Goal: Task Accomplishment & Management: Manage account settings

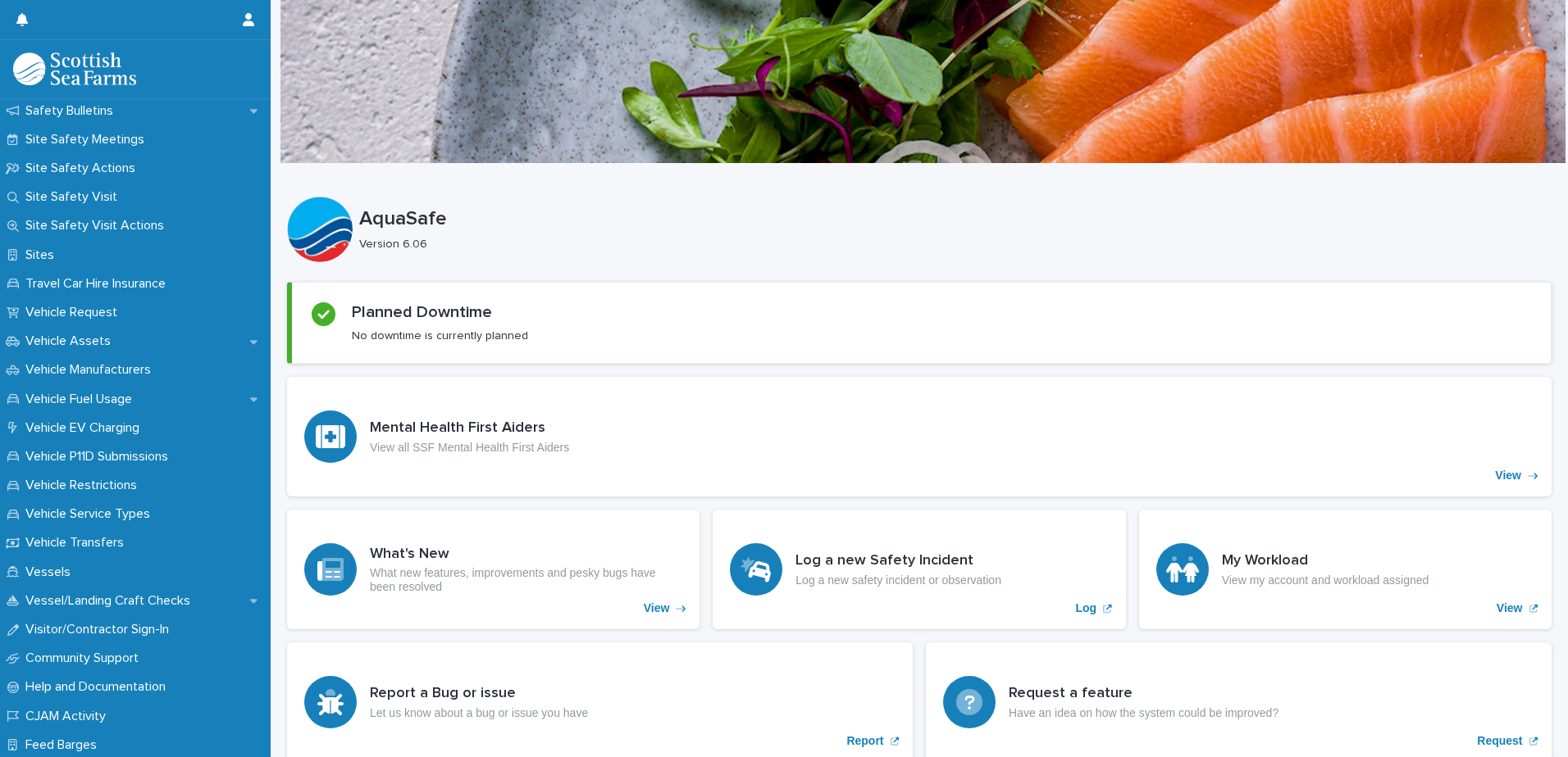
scroll to position [986, 0]
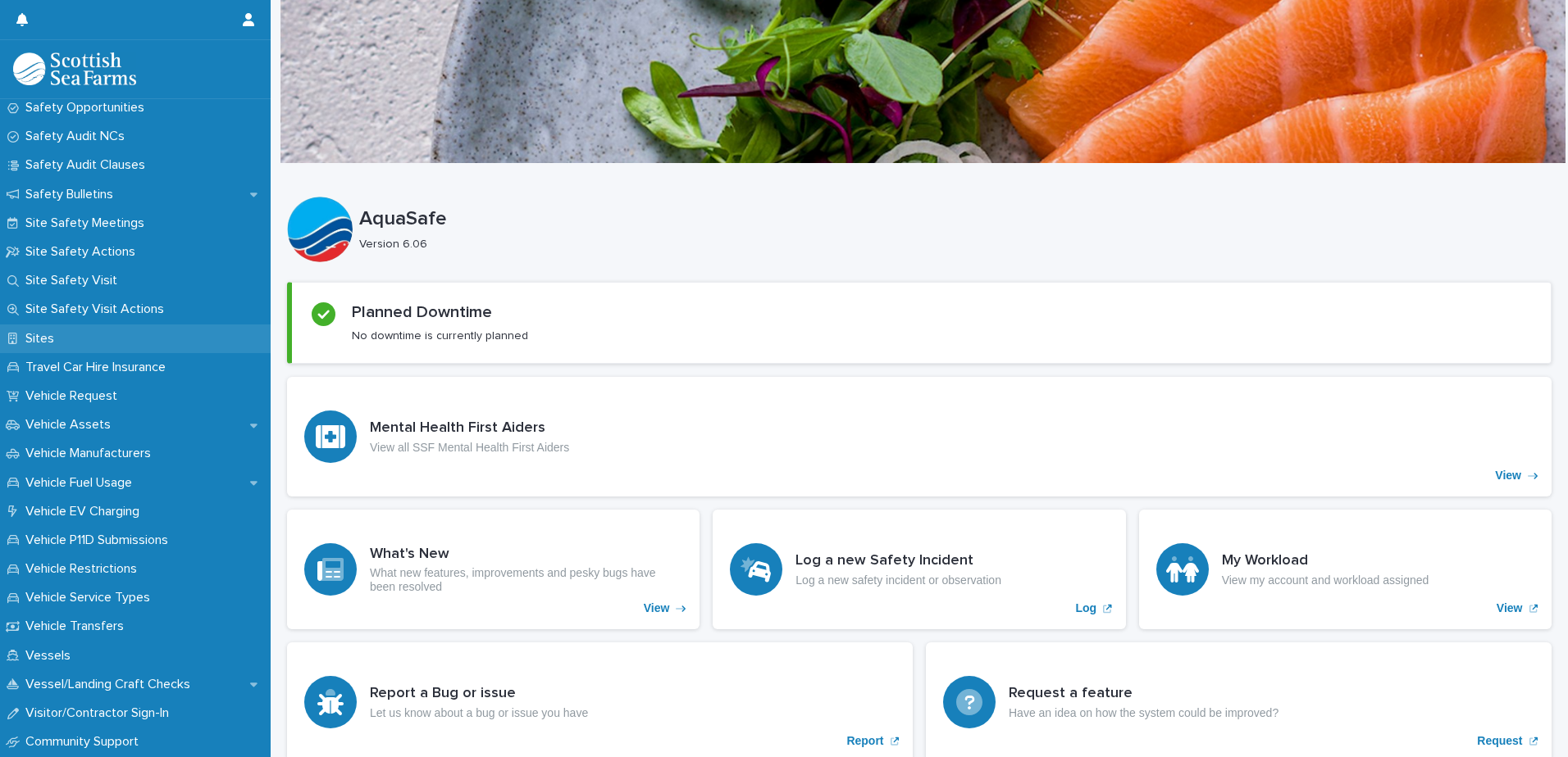
click at [51, 332] on p "Sites" at bounding box center [43, 339] width 49 height 16
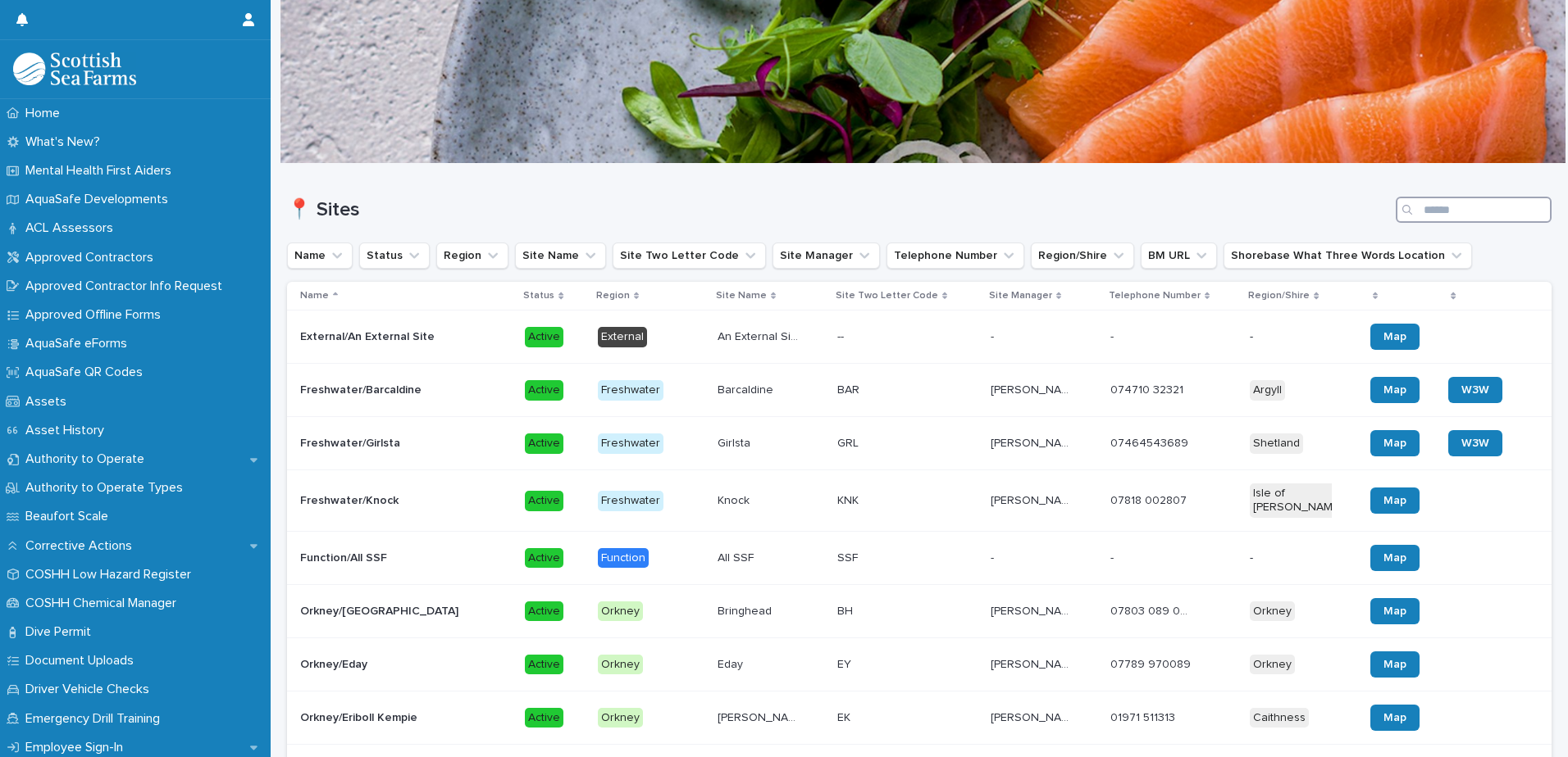
click at [1442, 207] on input "Search" at bounding box center [1474, 210] width 156 height 27
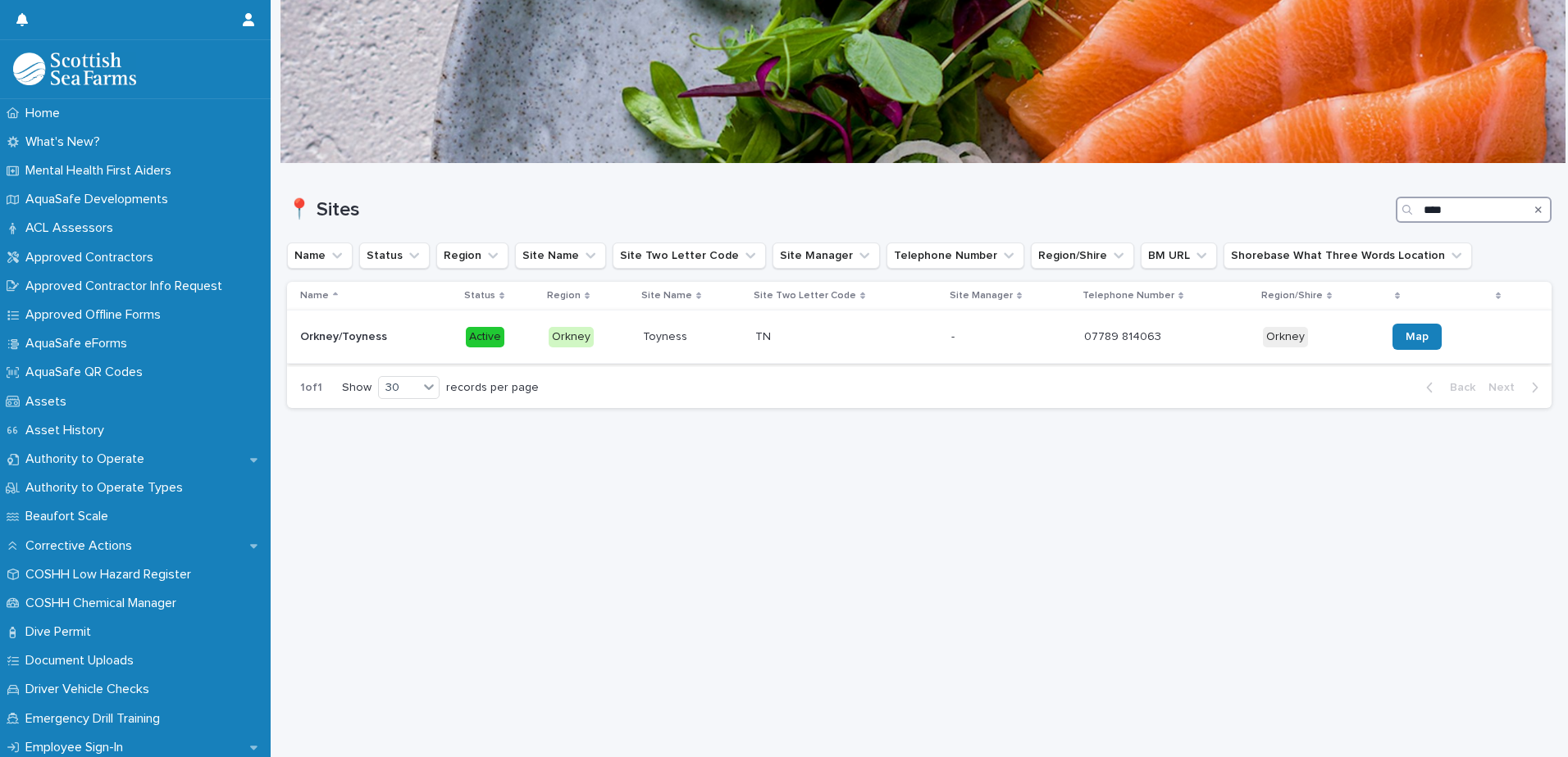
type input "****"
click at [335, 338] on p "Orkney/Toyness" at bounding box center [345, 335] width 90 height 17
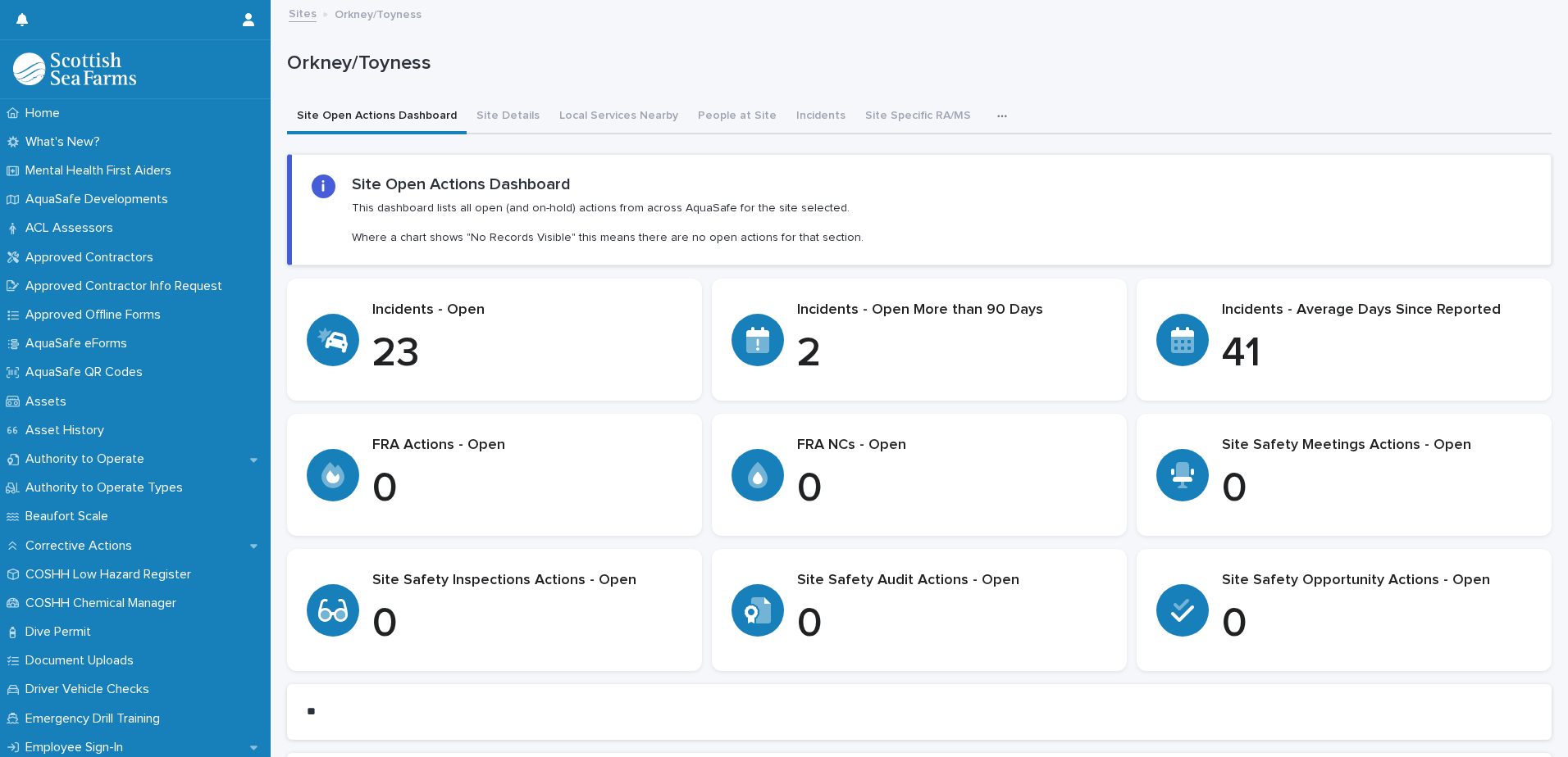
click at [997, 114] on icon "button" at bounding box center [1001, 116] width 10 height 12
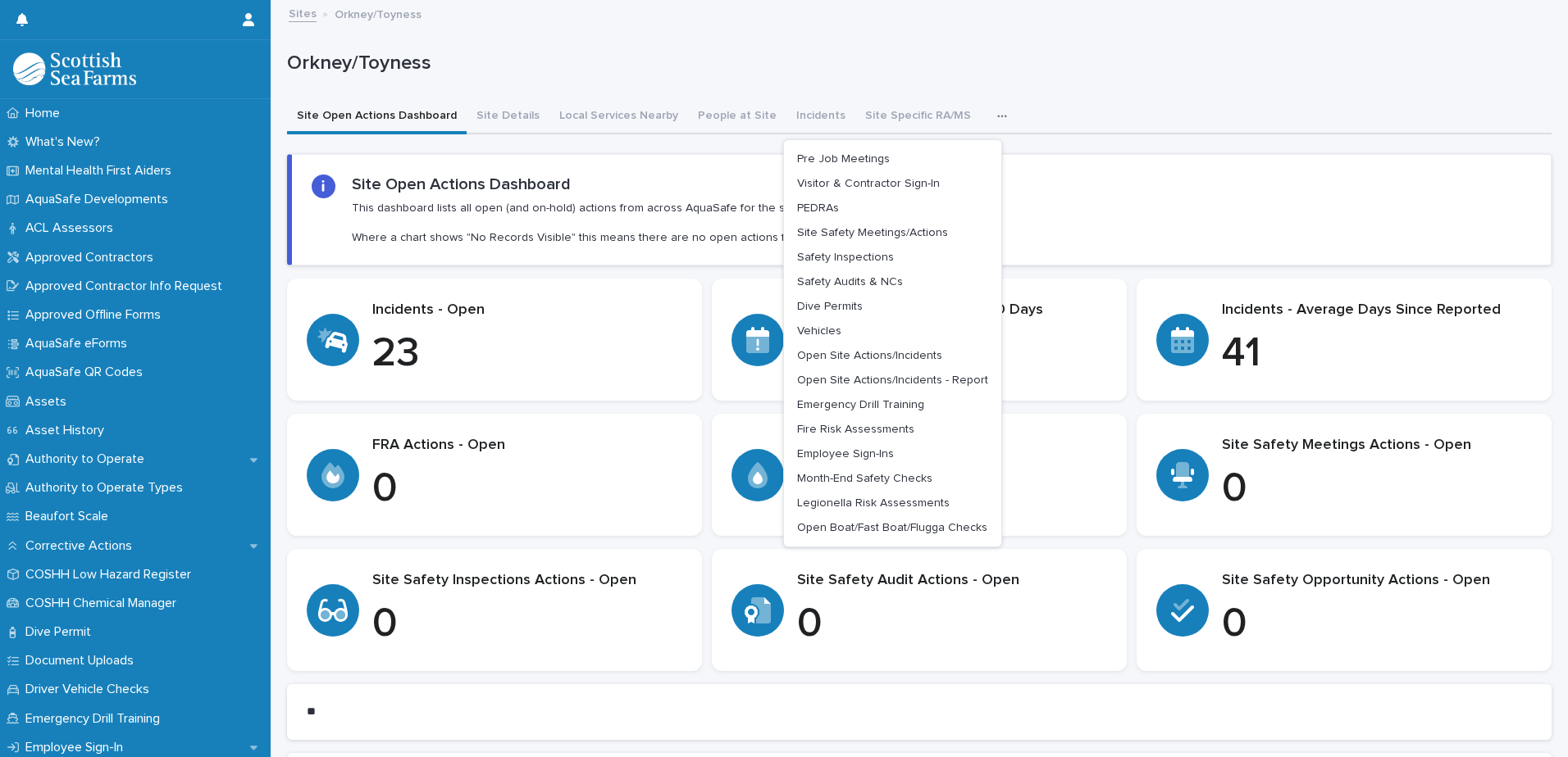
click at [1071, 198] on div "Site Open Actions Dashboard This dashboard lists all open (and on-hold) actions…" at bounding box center [921, 210] width 1219 height 71
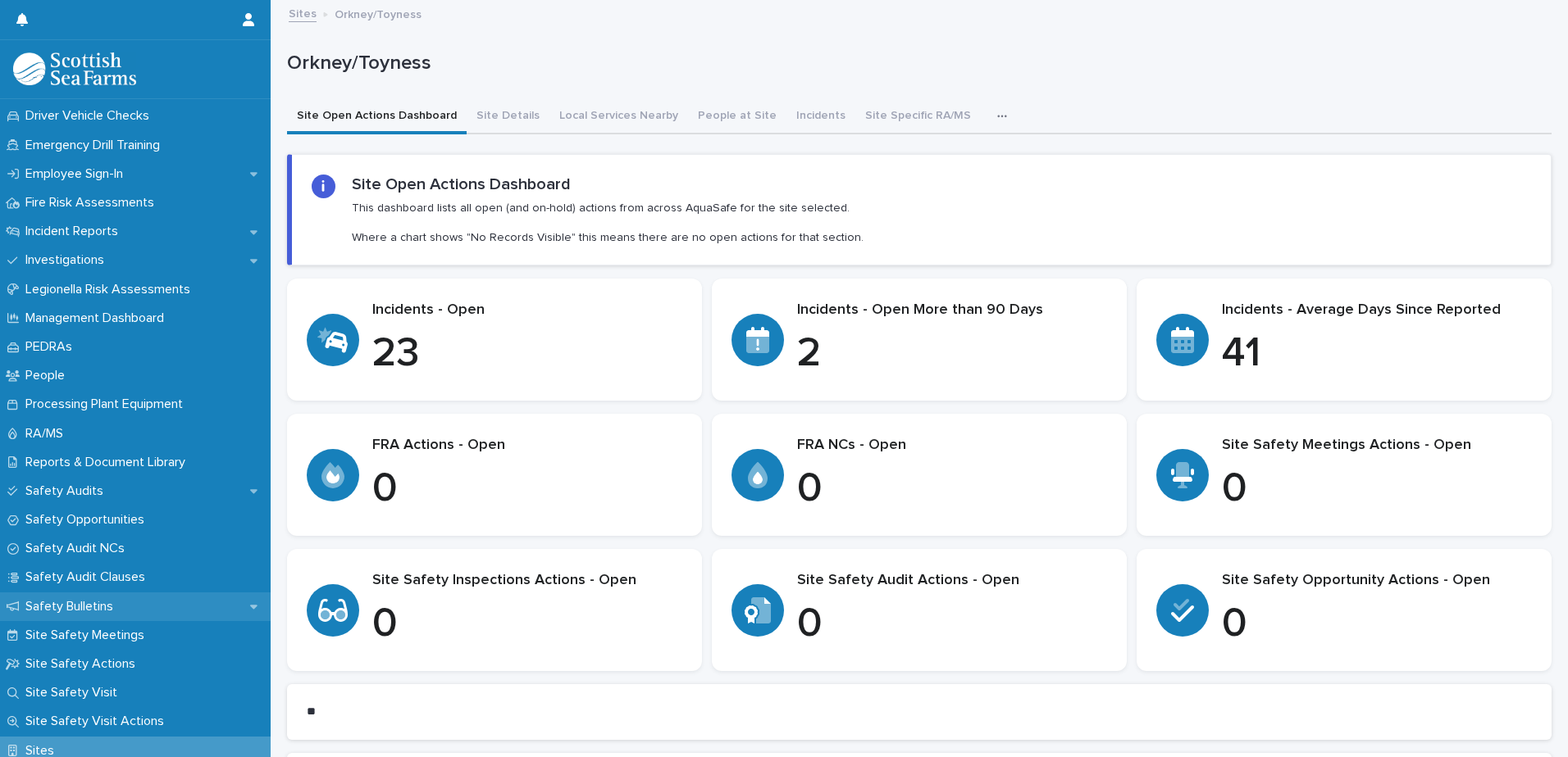
scroll to position [656, 0]
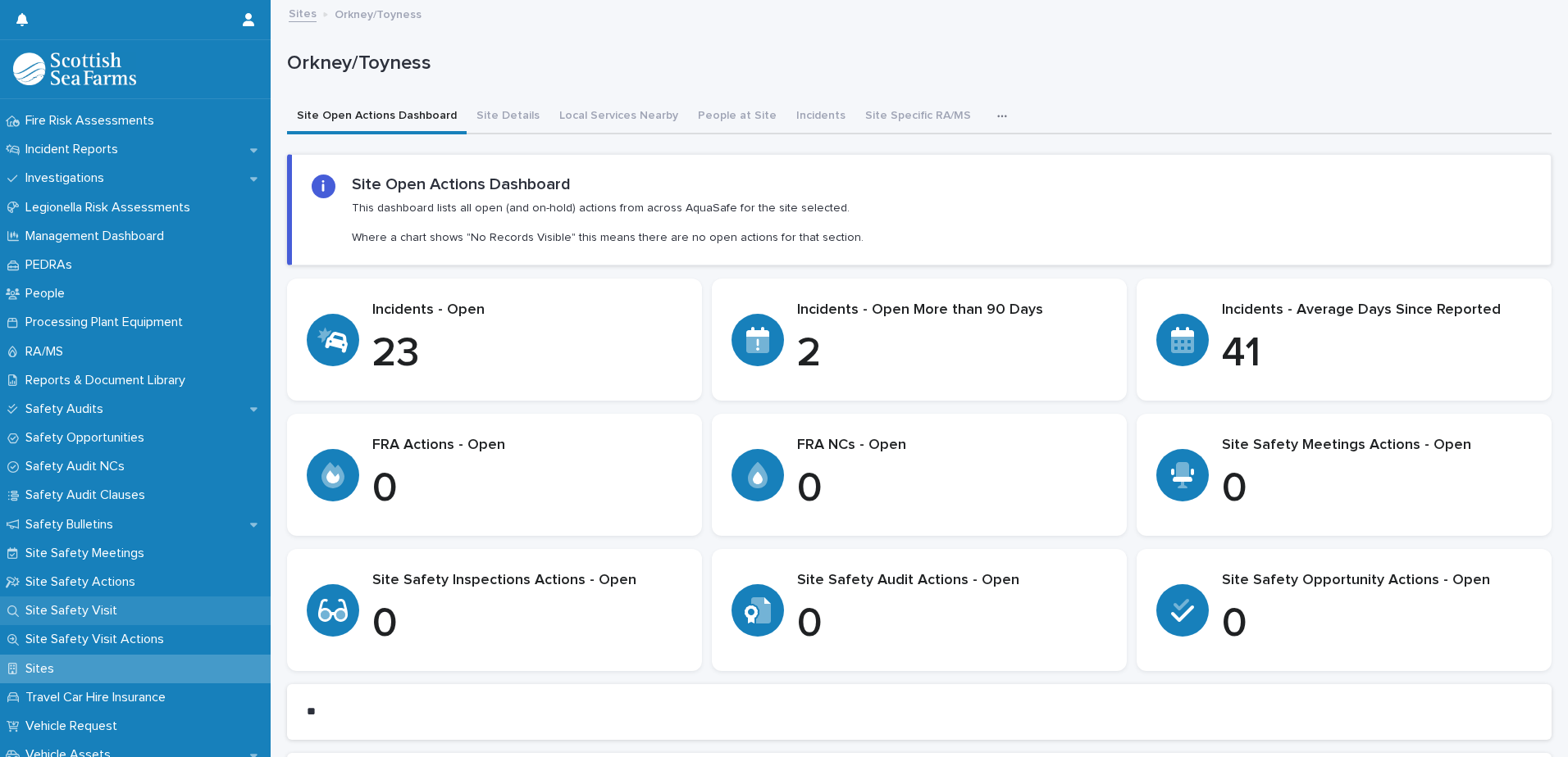
click at [98, 607] on p "Site Safety Visit" at bounding box center [74, 611] width 112 height 16
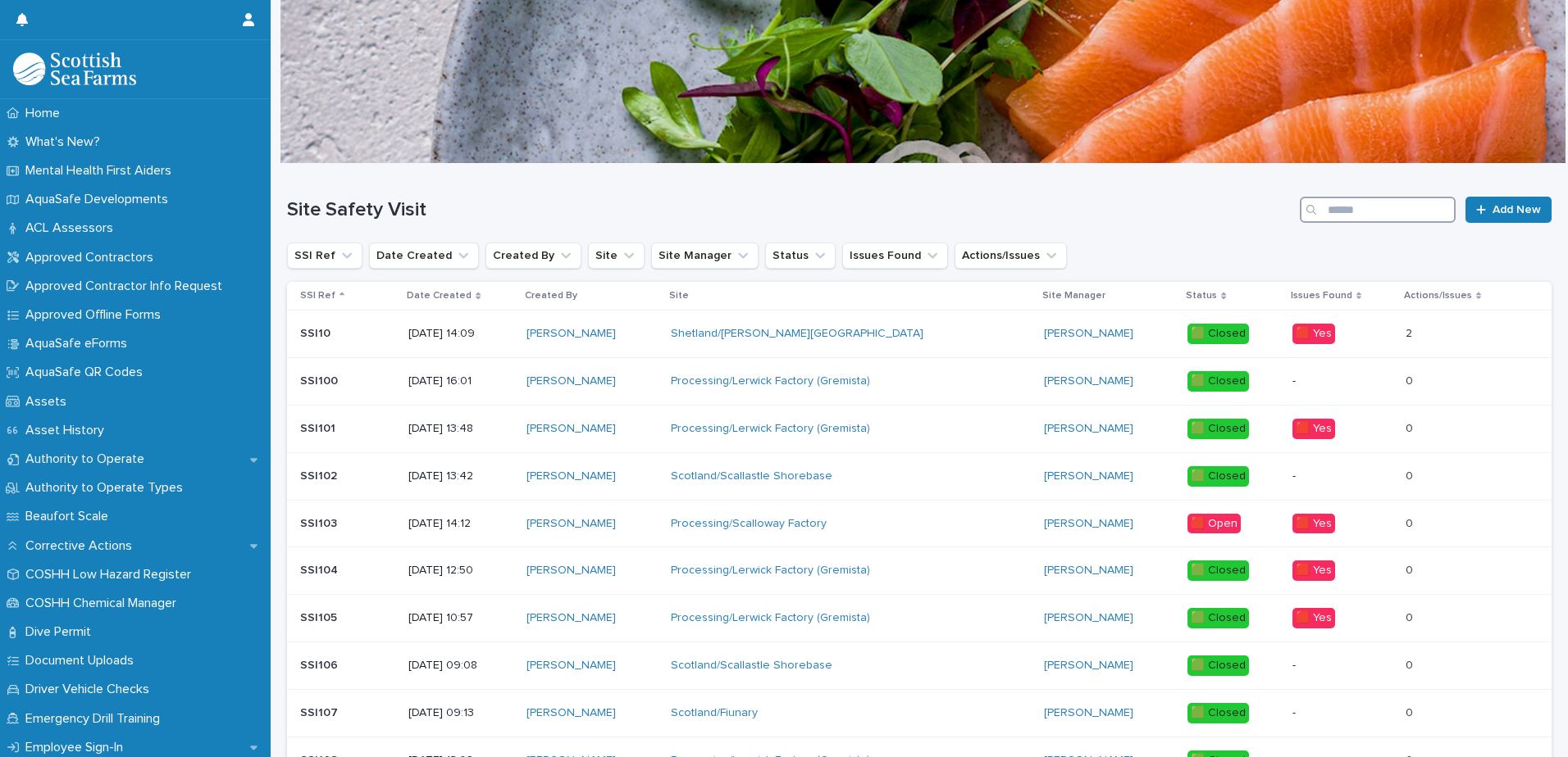
click at [1392, 211] on input "Search" at bounding box center [1377, 210] width 156 height 27
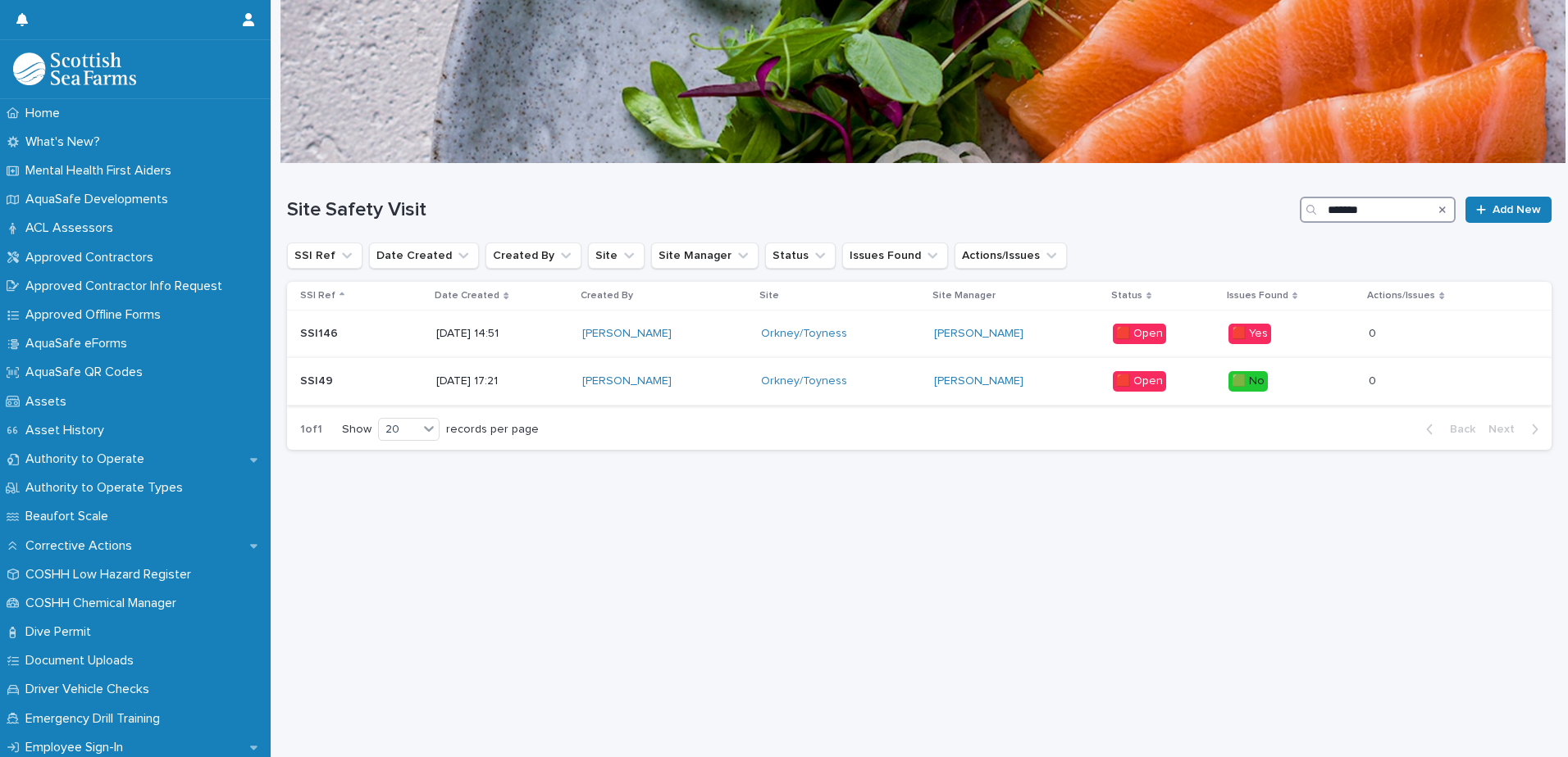
type input "*******"
click at [320, 381] on p "SSI49" at bounding box center [318, 379] width 36 height 17
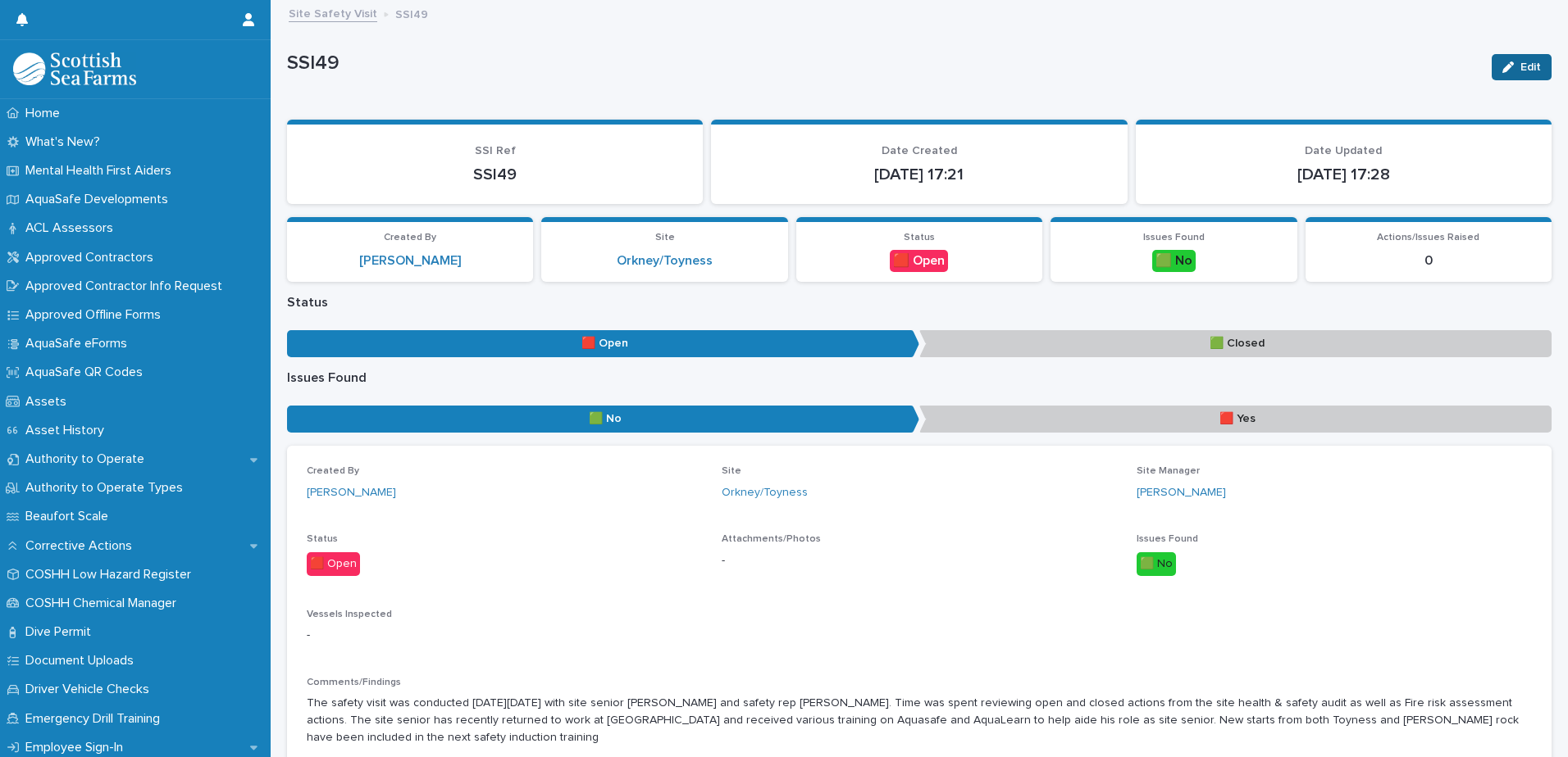
click at [1520, 66] on span "Edit" at bounding box center [1530, 66] width 20 height 12
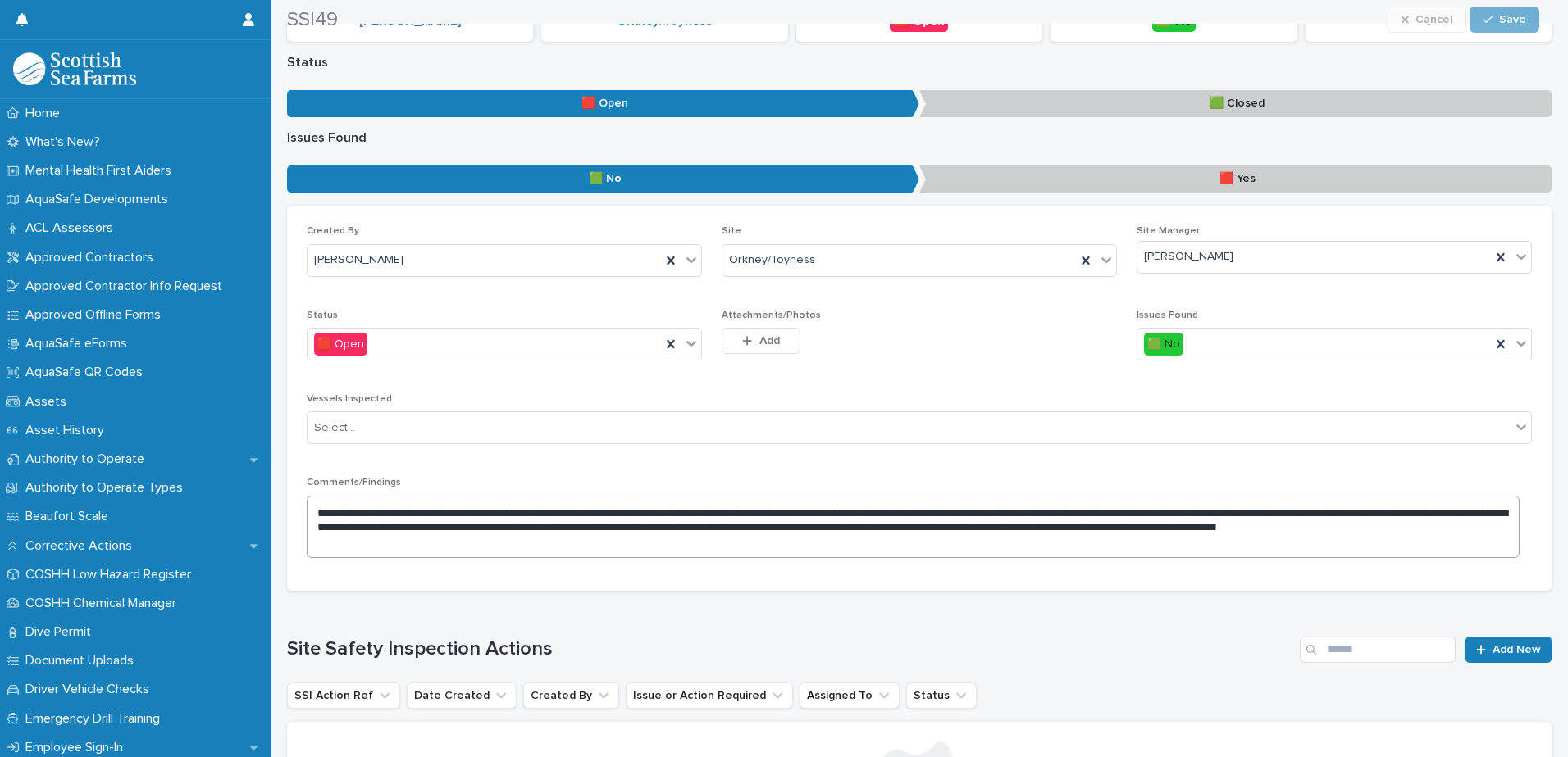
scroll to position [246, 0]
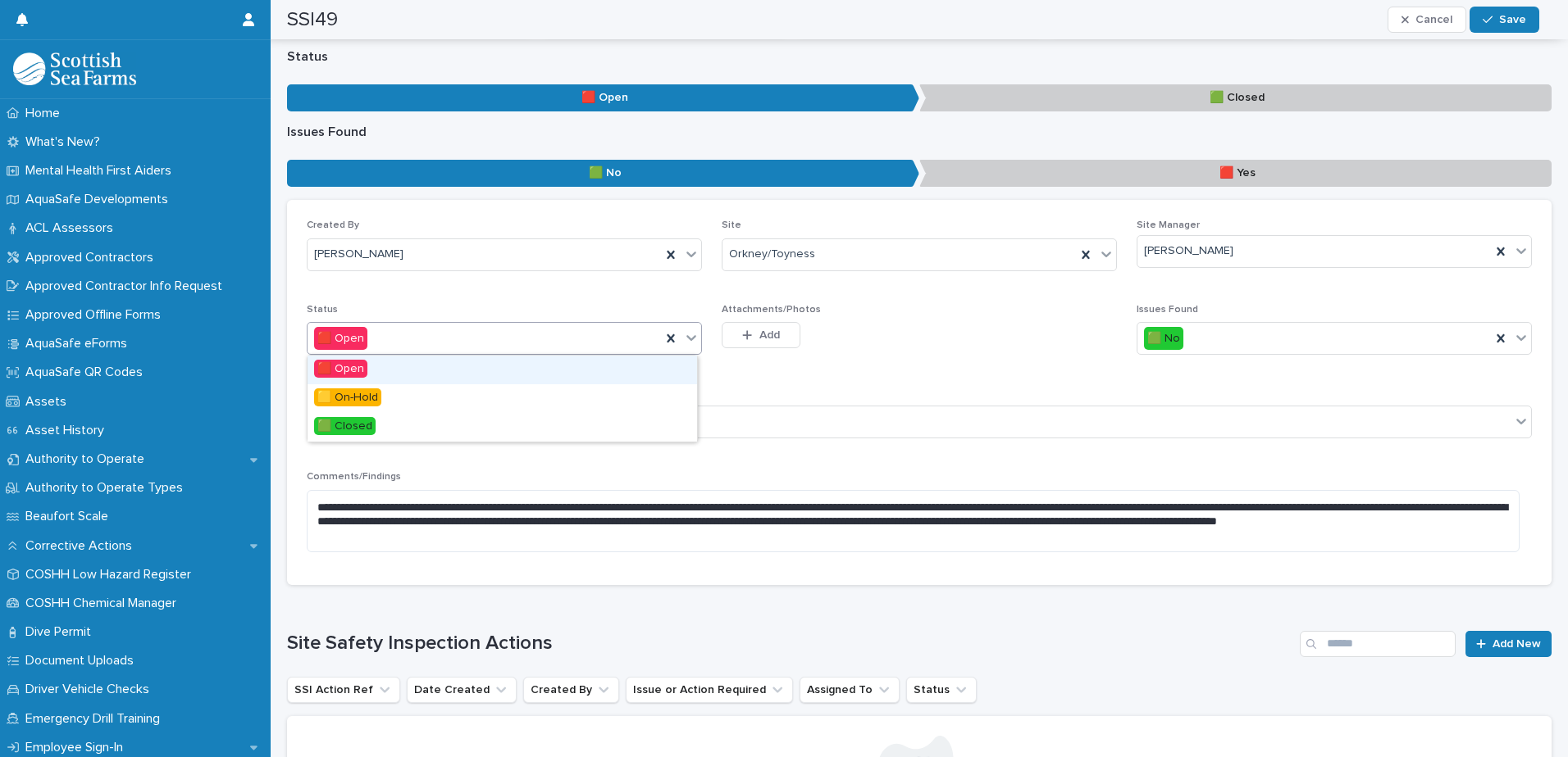
click at [689, 338] on icon at bounding box center [691, 338] width 10 height 5
click at [391, 424] on div "🟩 Closed" at bounding box center [502, 427] width 389 height 28
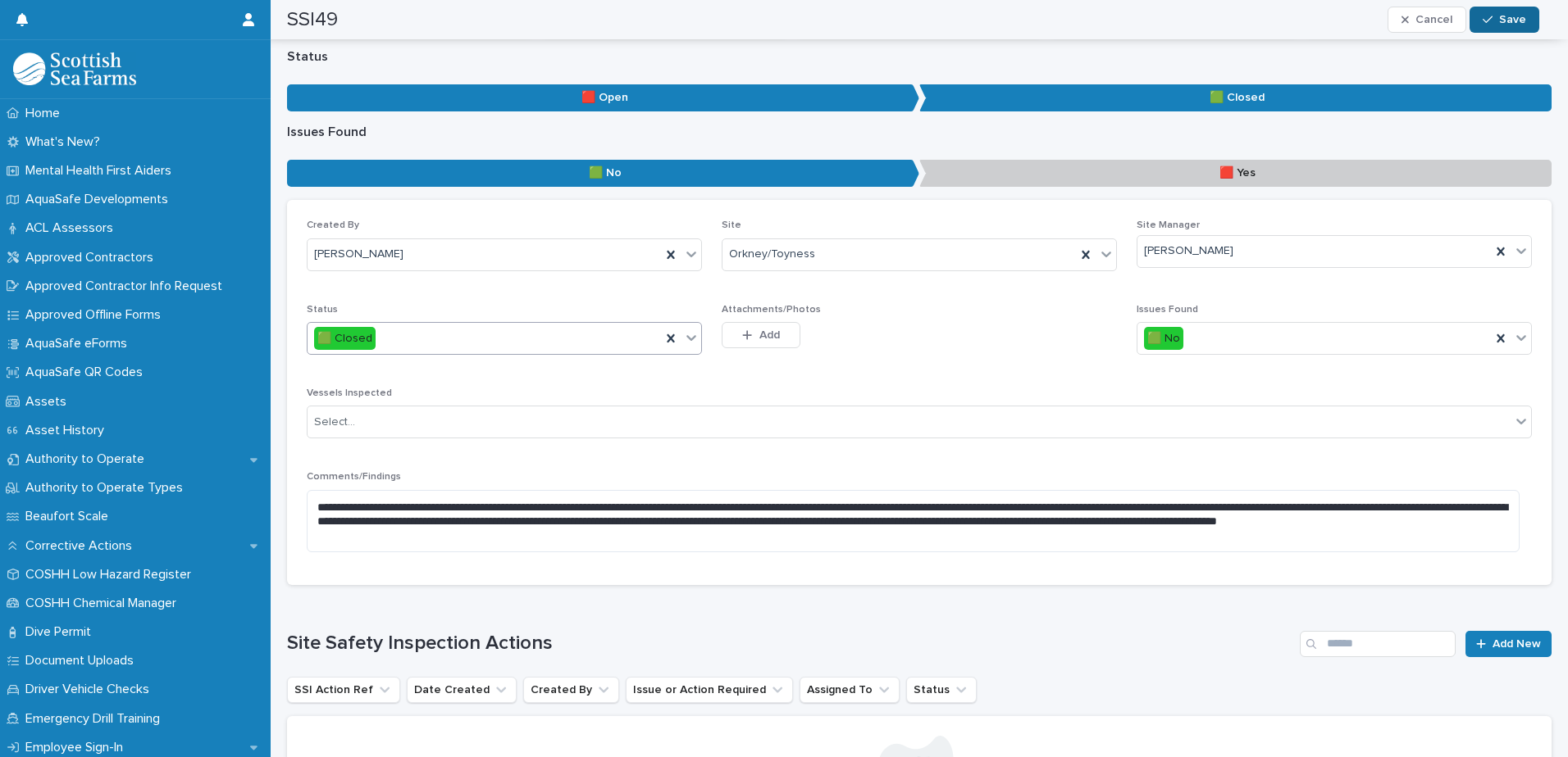
click at [1498, 13] on button "Save" at bounding box center [1504, 20] width 70 height 27
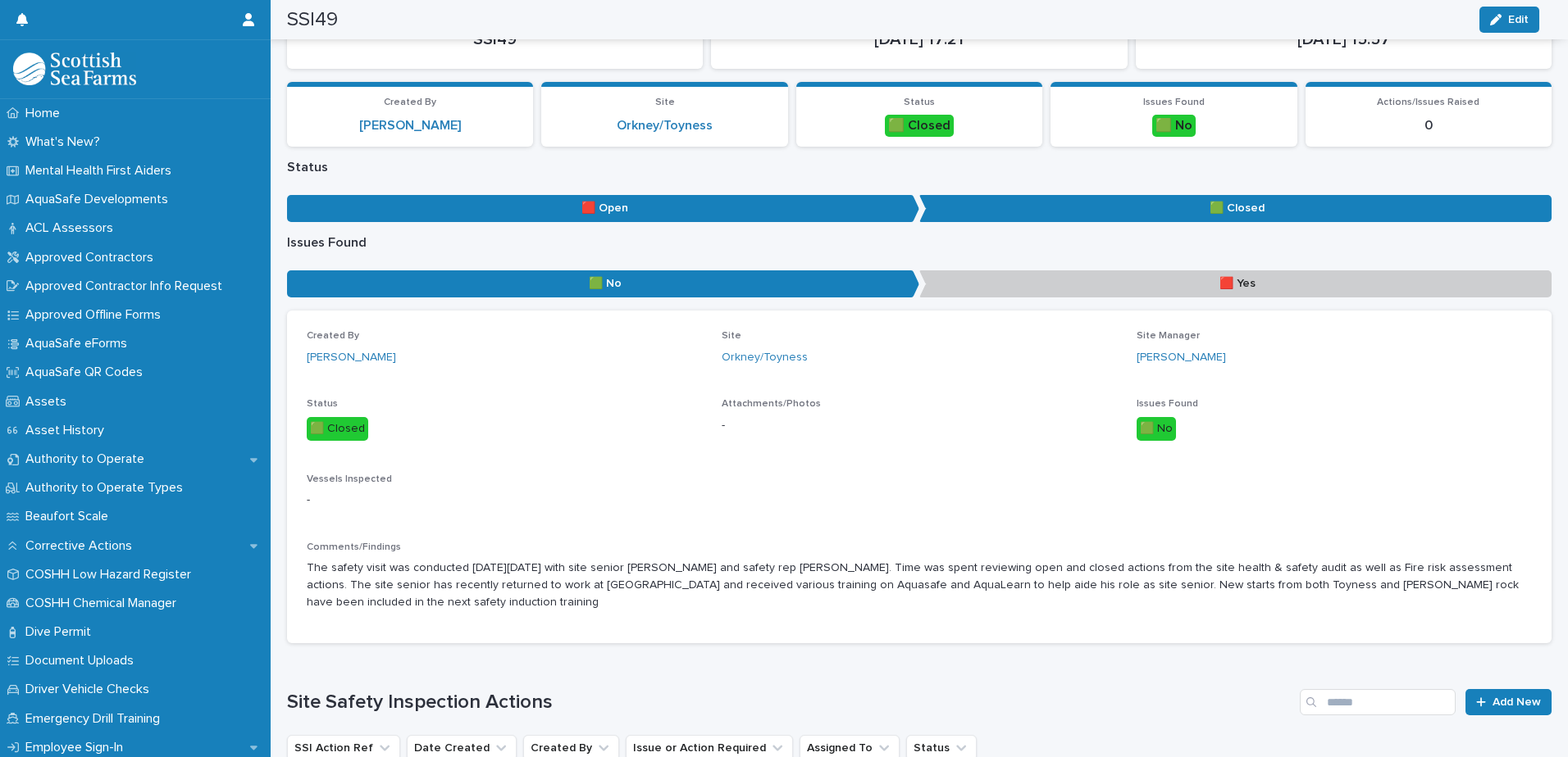
scroll to position [0, 0]
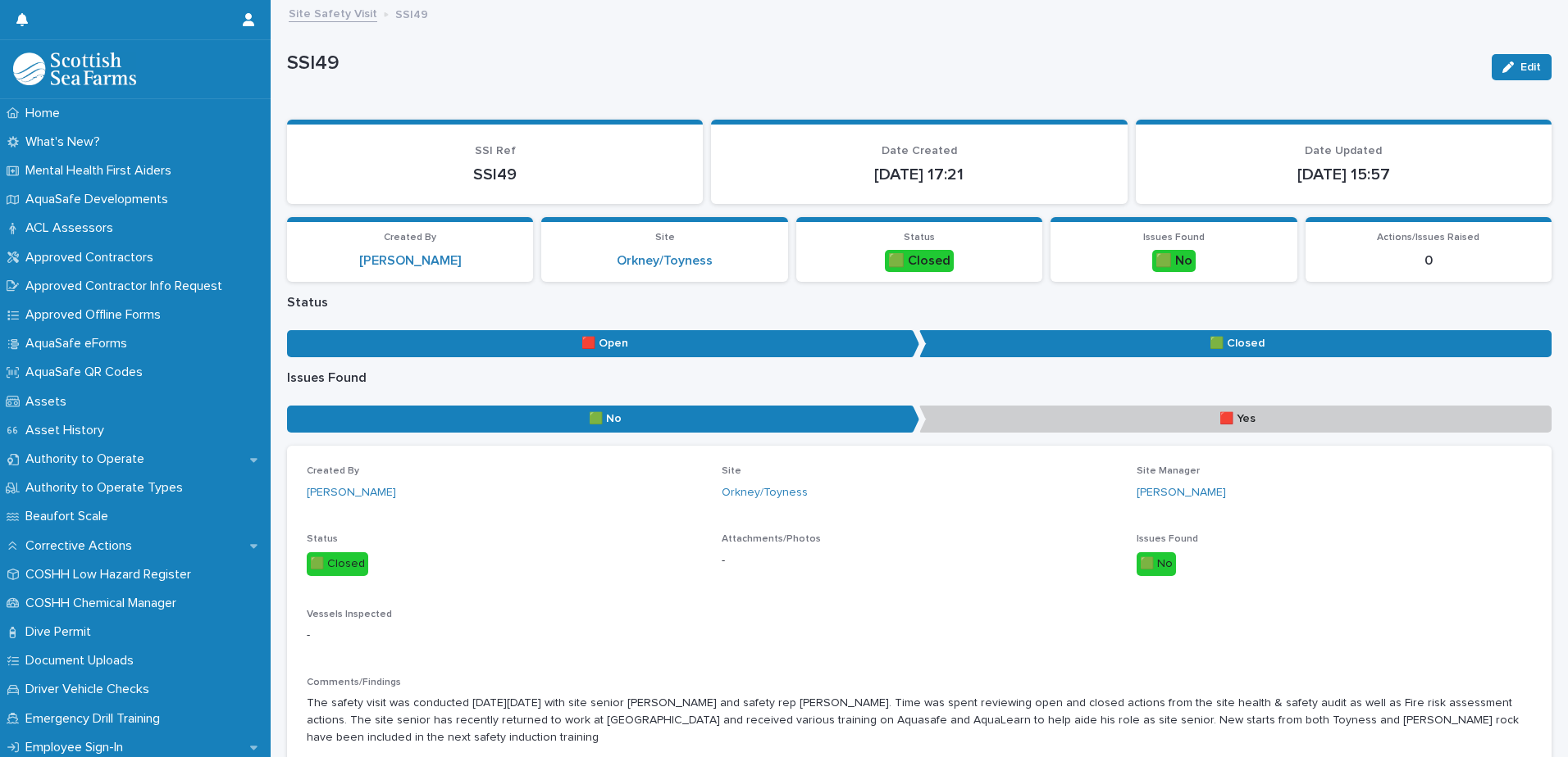
click at [357, 15] on link "Site Safety Visit" at bounding box center [333, 12] width 89 height 19
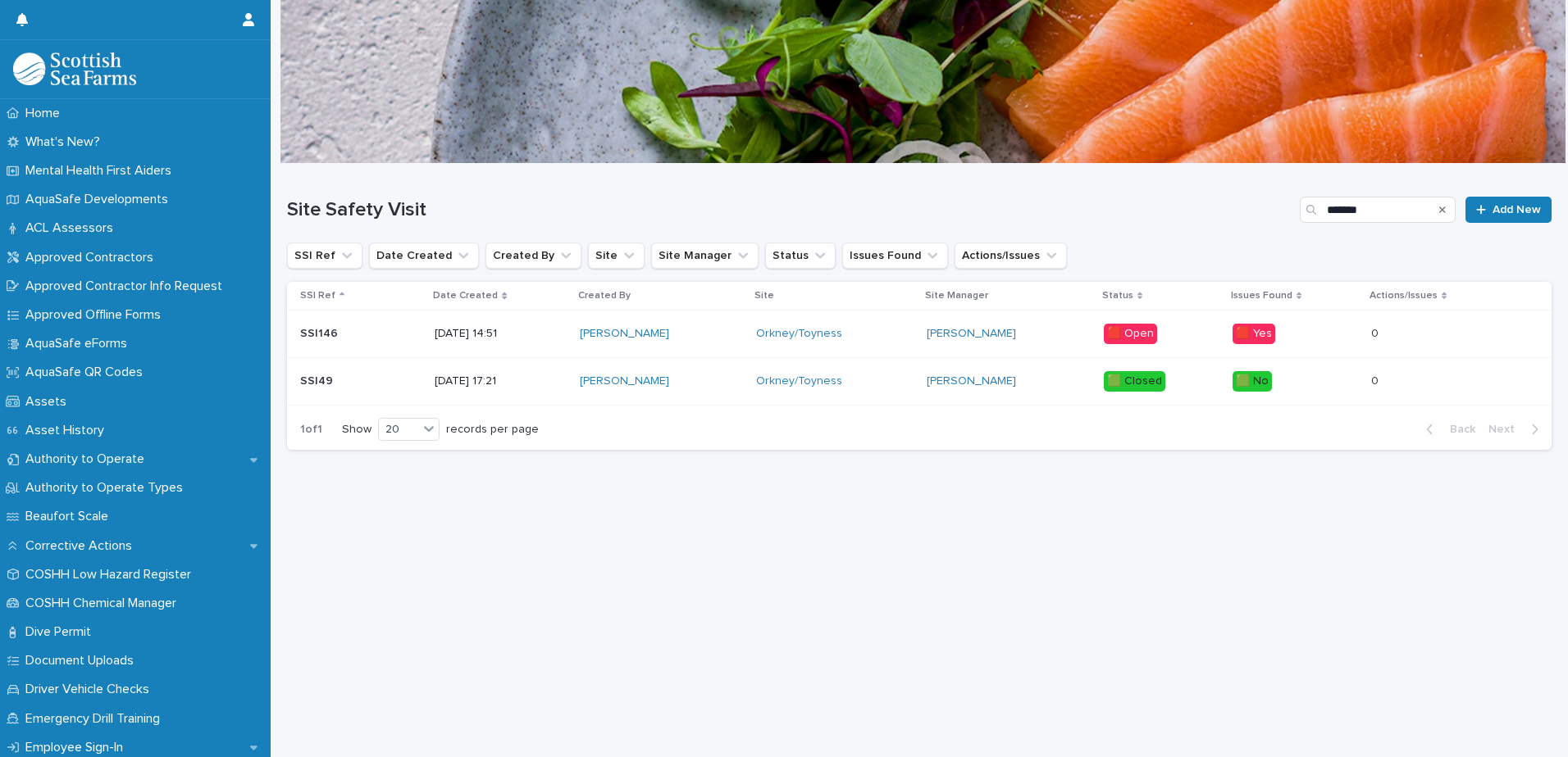
click at [326, 333] on p "SSI146" at bounding box center [320, 332] width 41 height 17
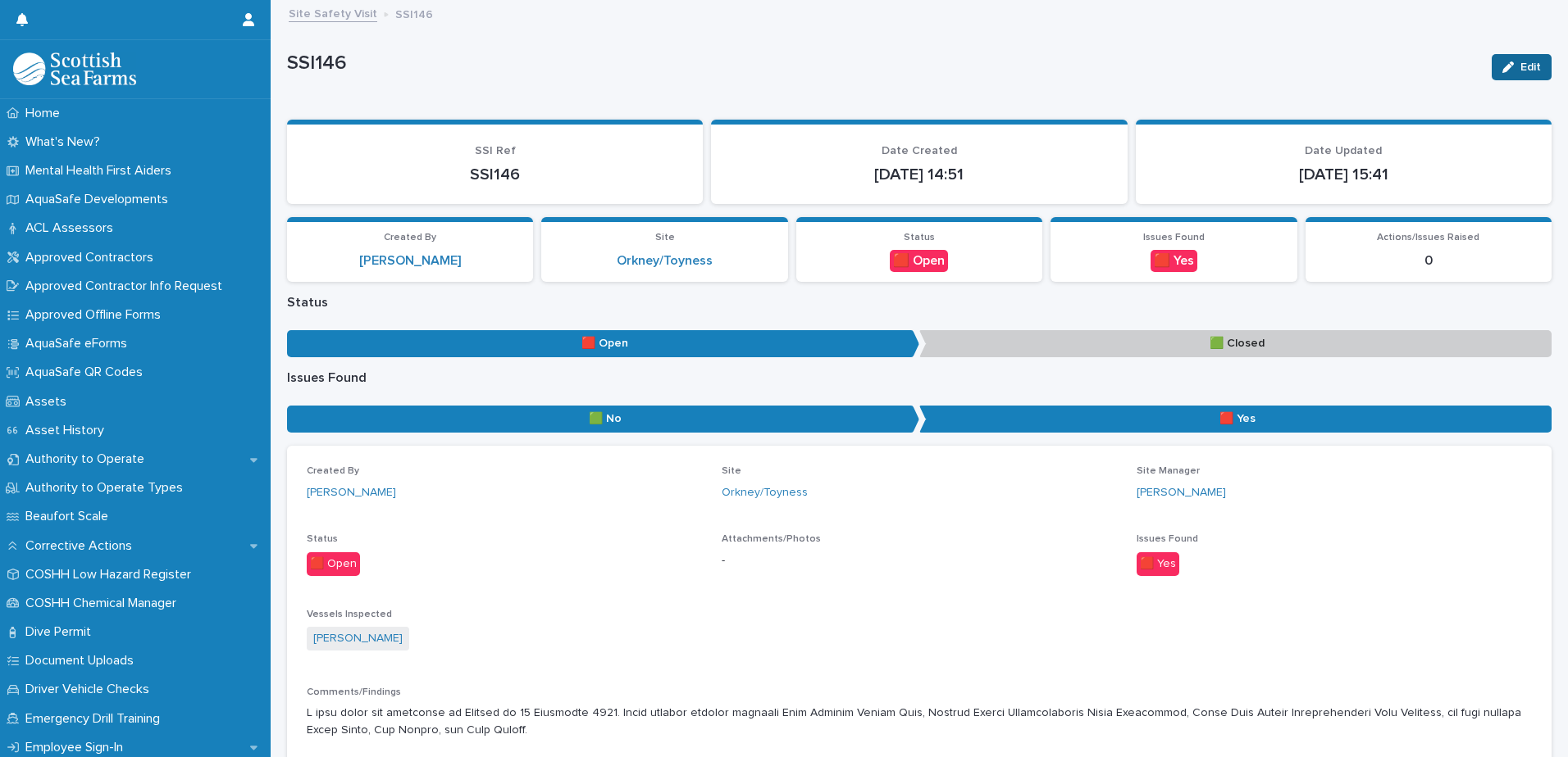
click at [1502, 65] on icon "button" at bounding box center [1508, 66] width 12 height 12
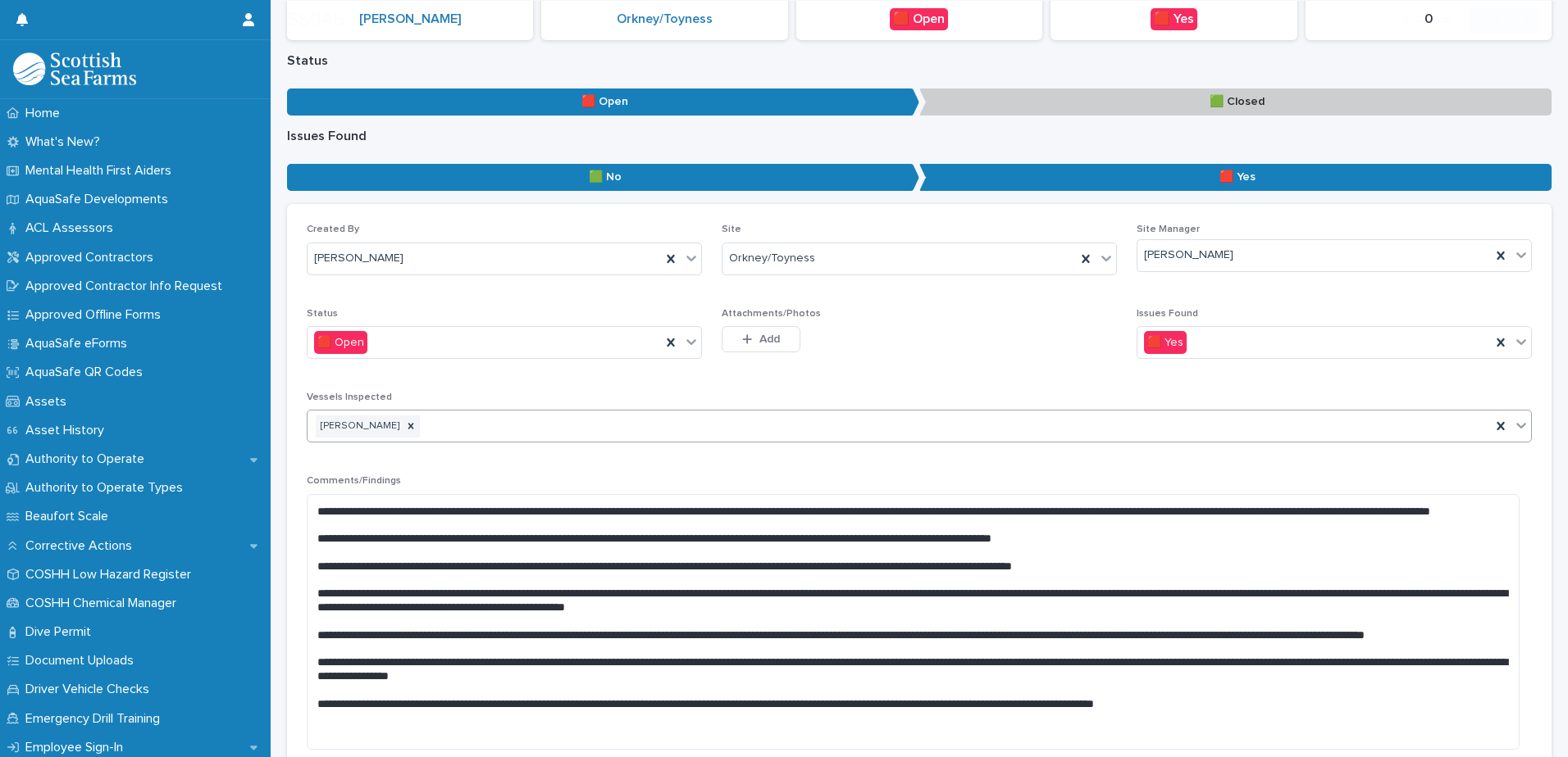
scroll to position [246, 0]
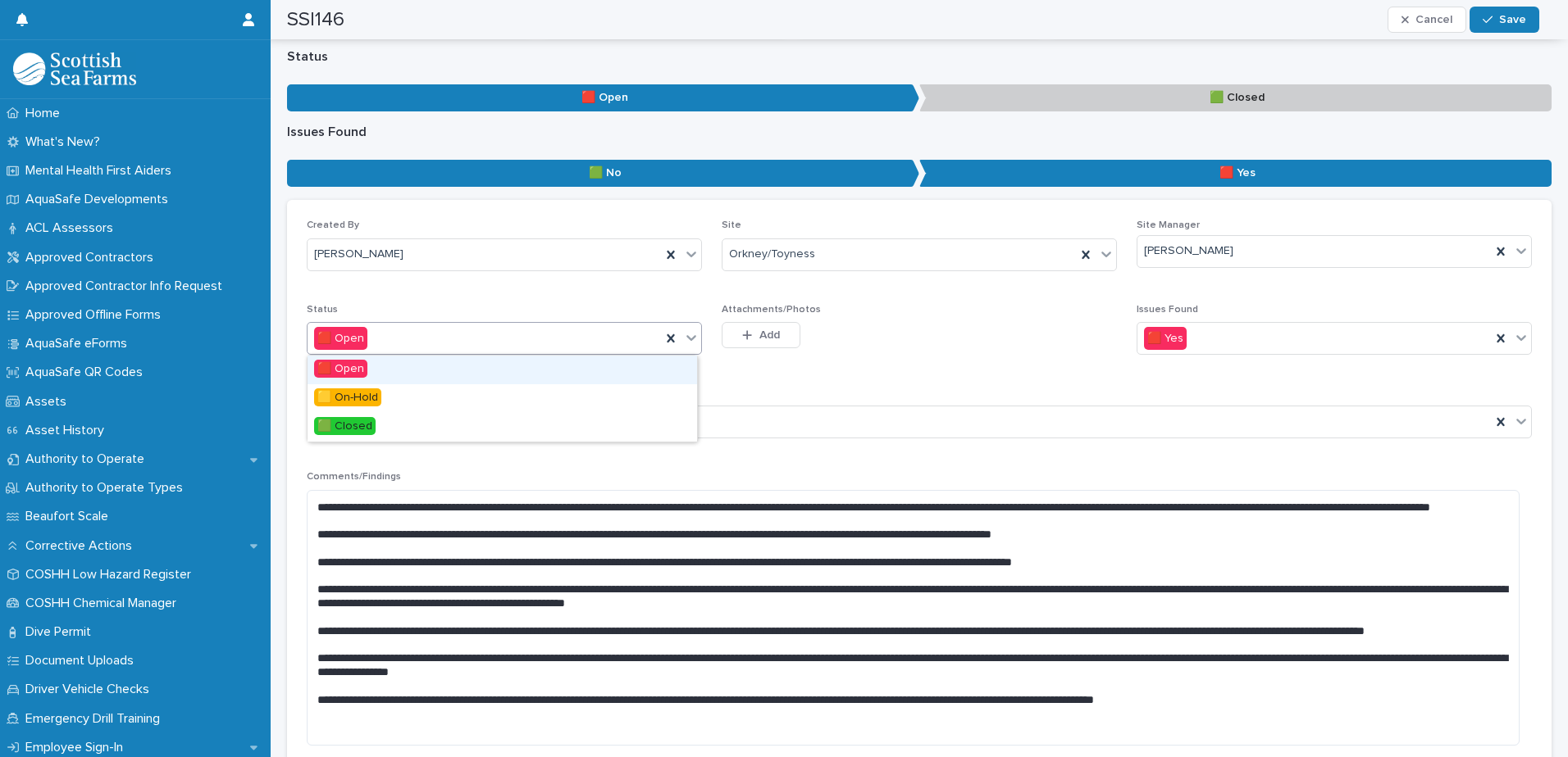
click at [693, 340] on icon at bounding box center [691, 338] width 16 height 16
click at [404, 428] on div "🟩 Closed" at bounding box center [502, 427] width 389 height 28
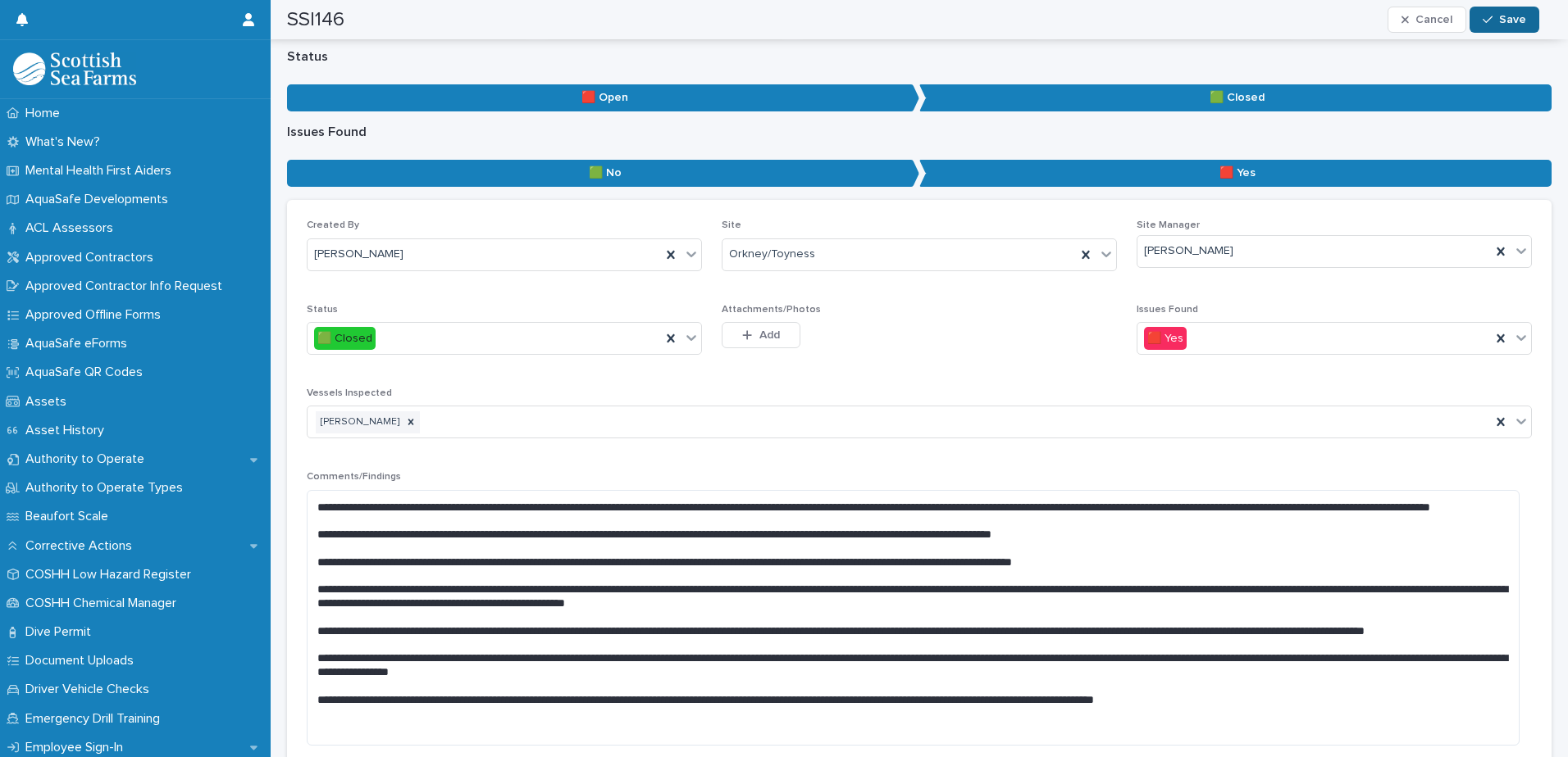
click at [1511, 20] on span "Save" at bounding box center [1512, 20] width 27 height 12
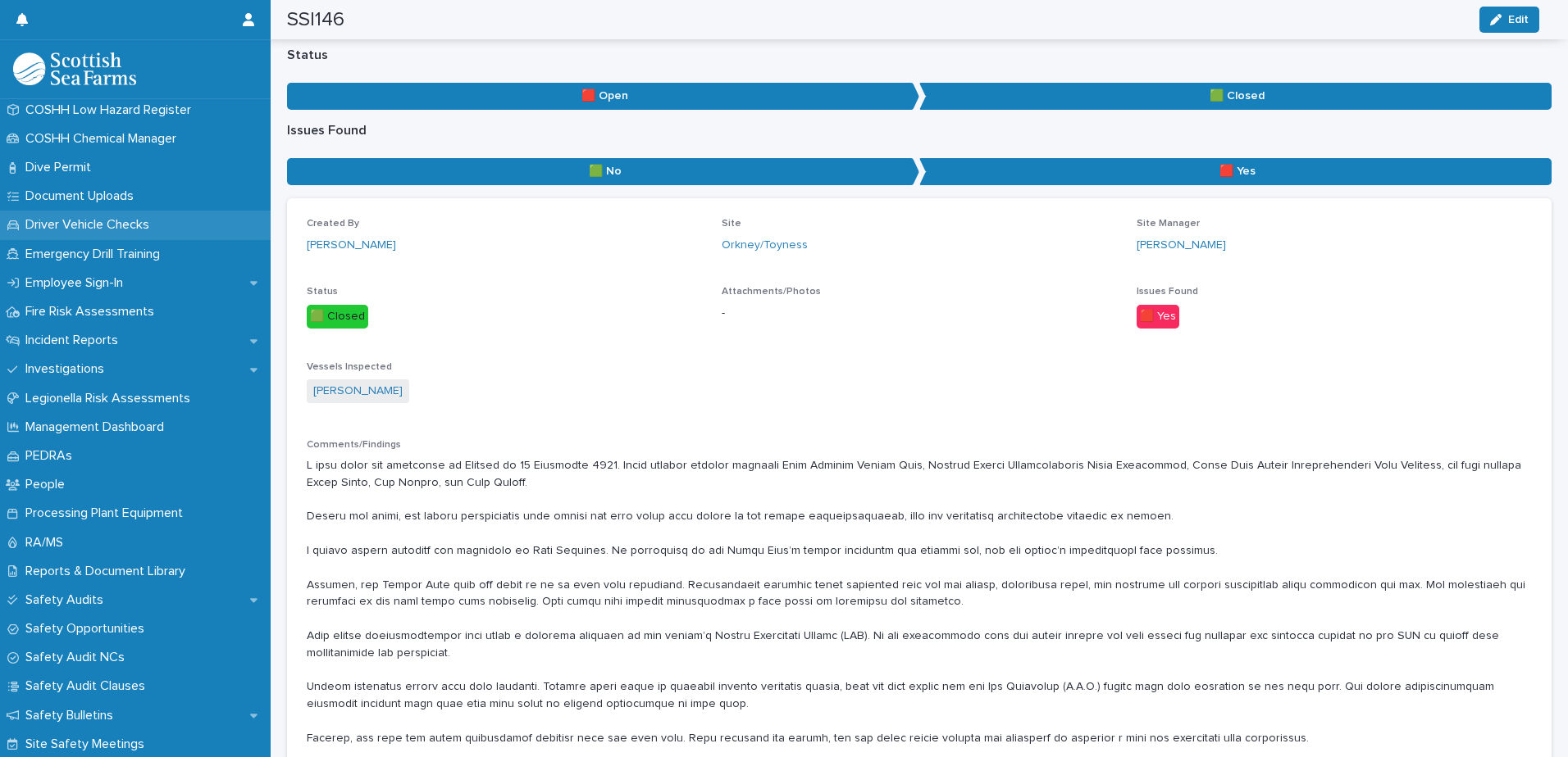
scroll to position [574, 0]
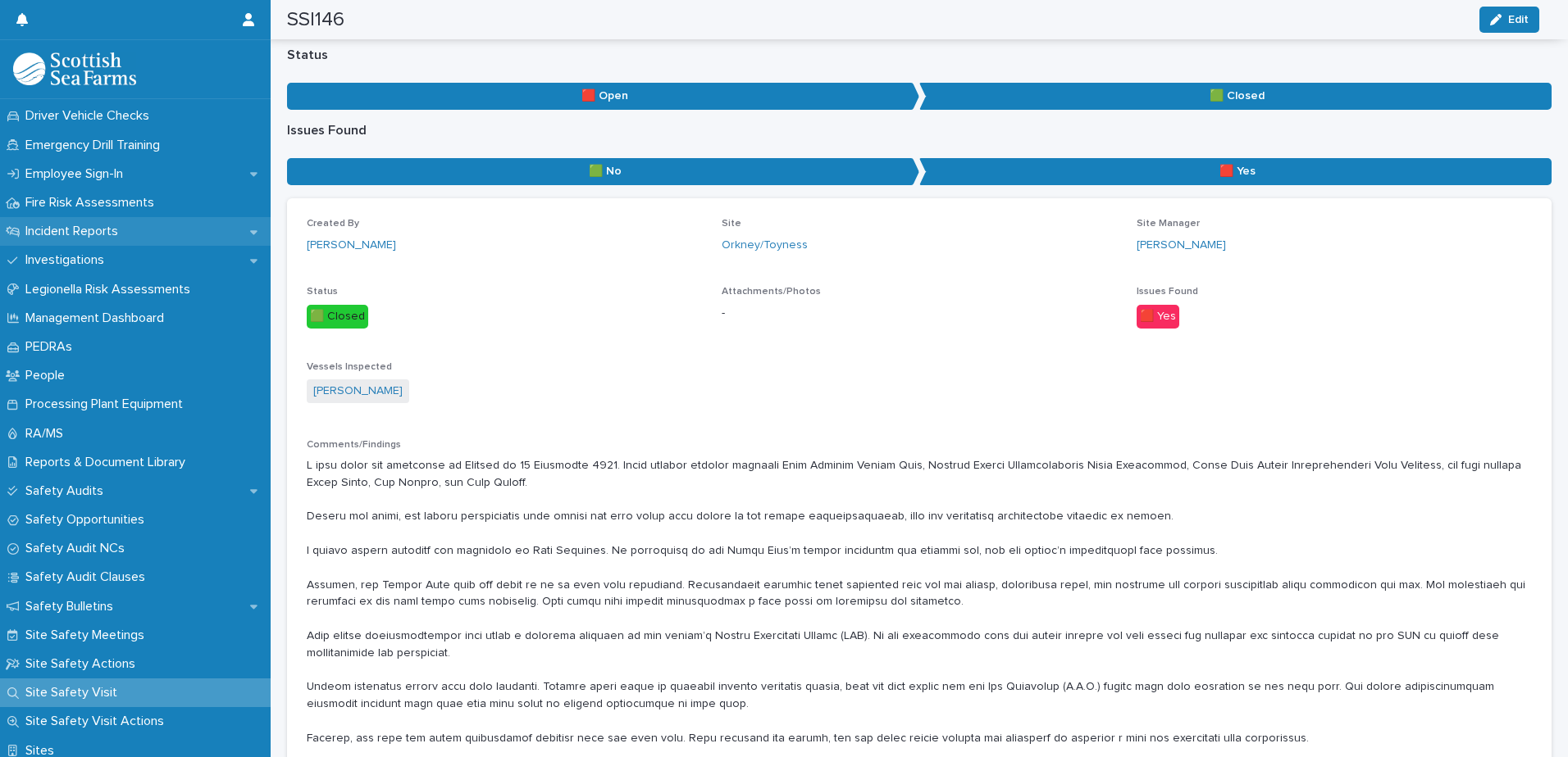
click at [250, 233] on icon at bounding box center [254, 232] width 7 height 4
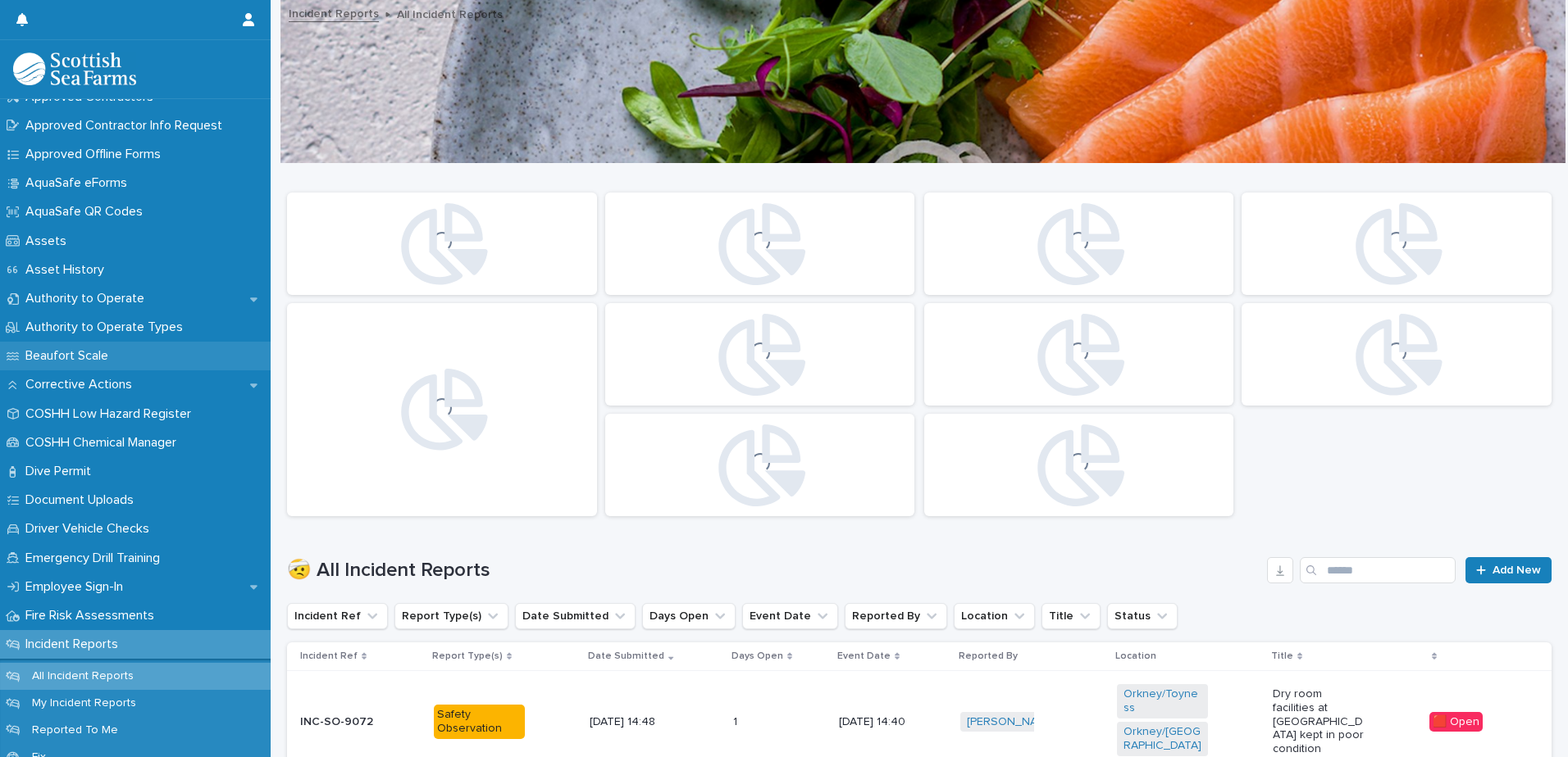
scroll to position [492, 0]
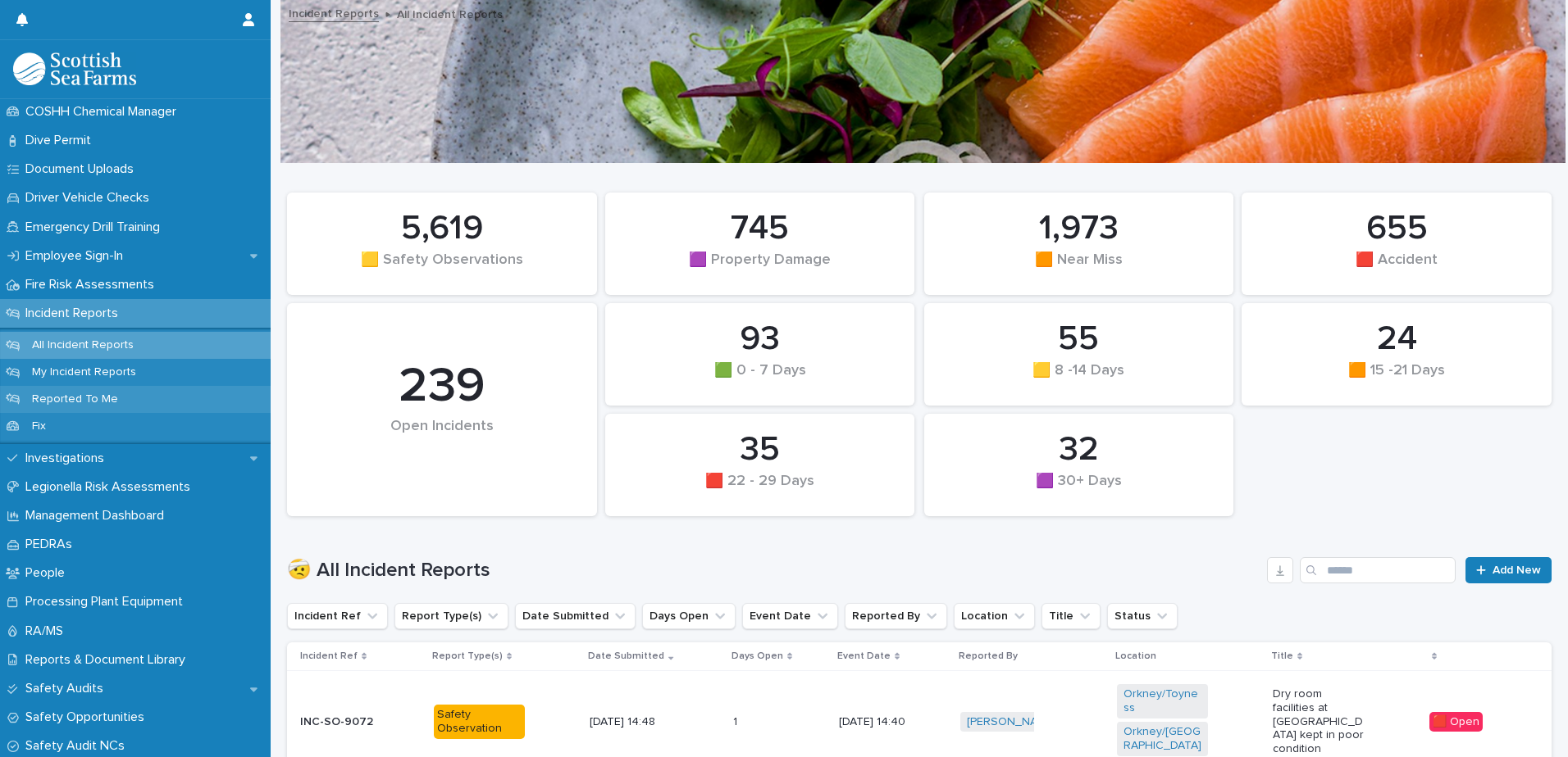
click at [100, 396] on p "Reported To Me" at bounding box center [74, 400] width 113 height 14
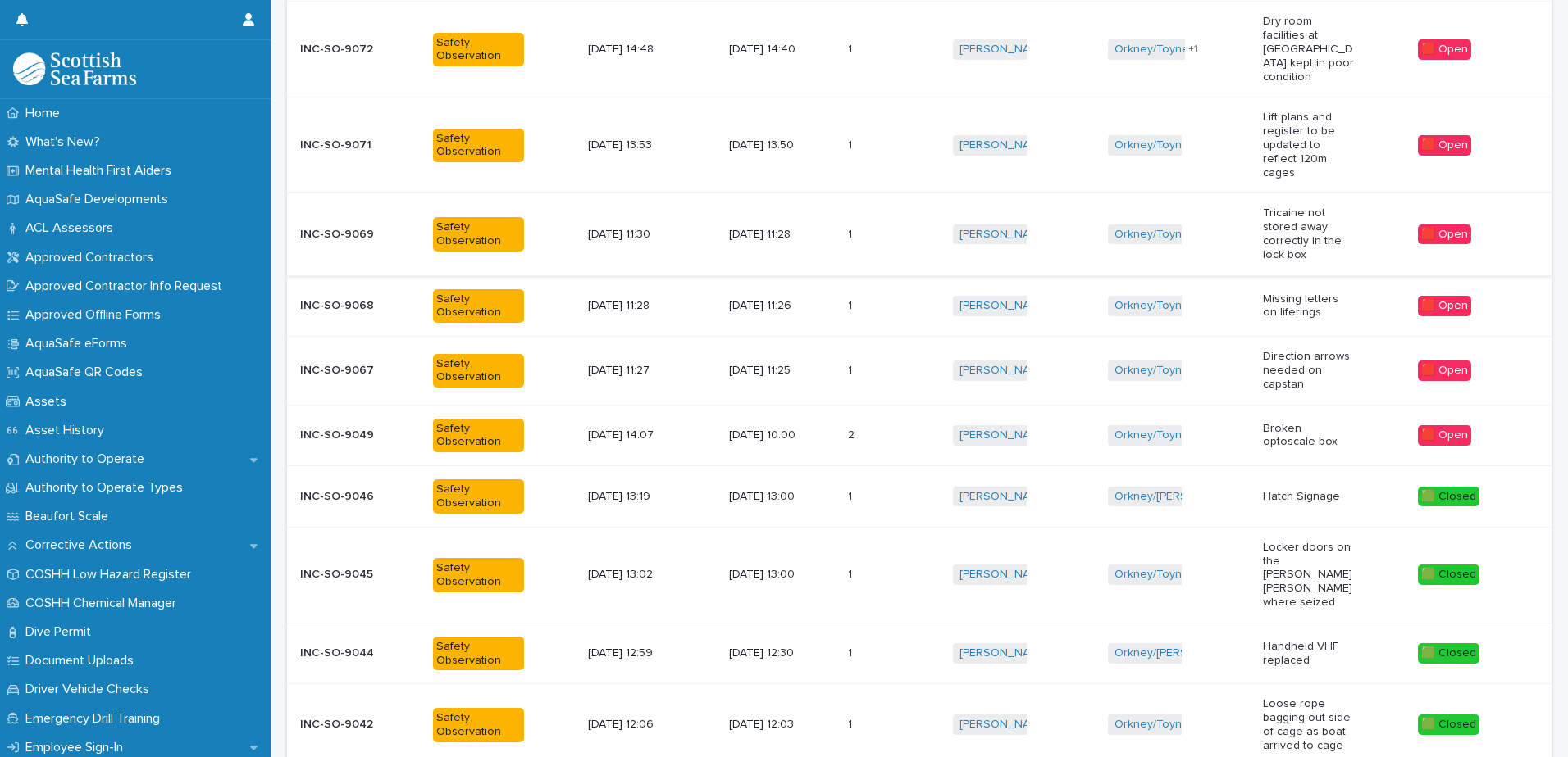
scroll to position [328, 0]
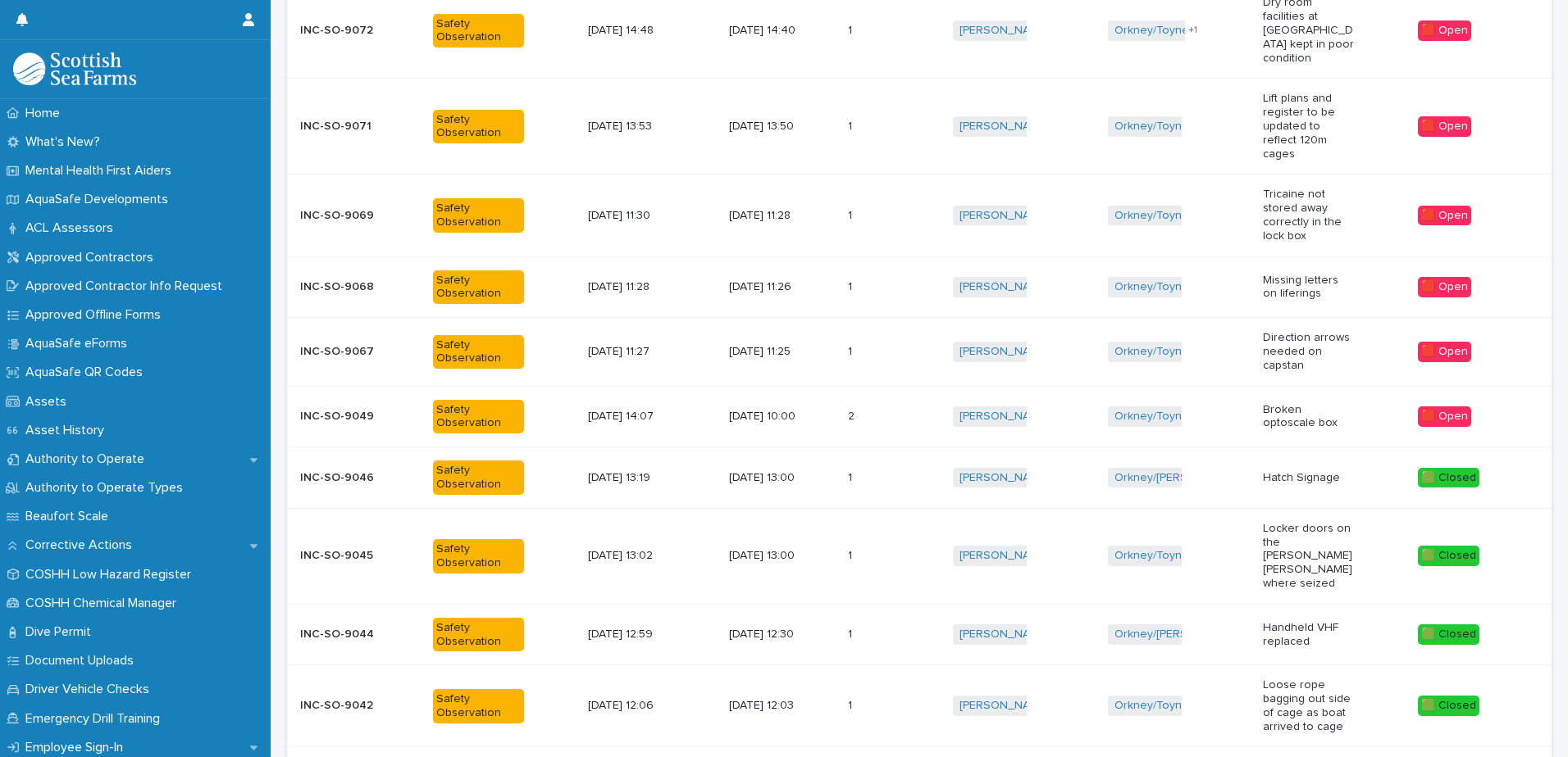
click at [874, 410] on p at bounding box center [871, 417] width 46 height 14
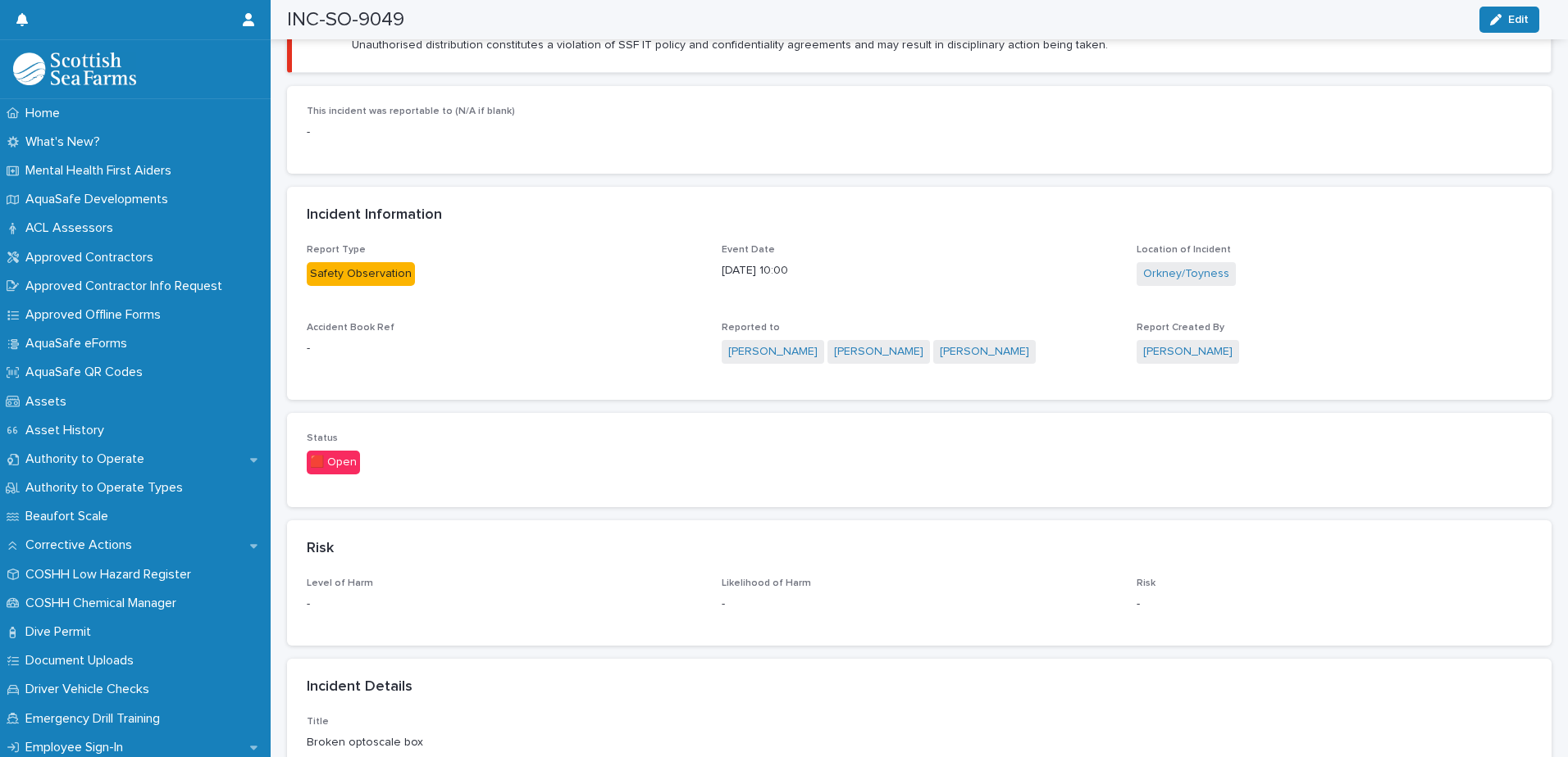
scroll to position [492, 0]
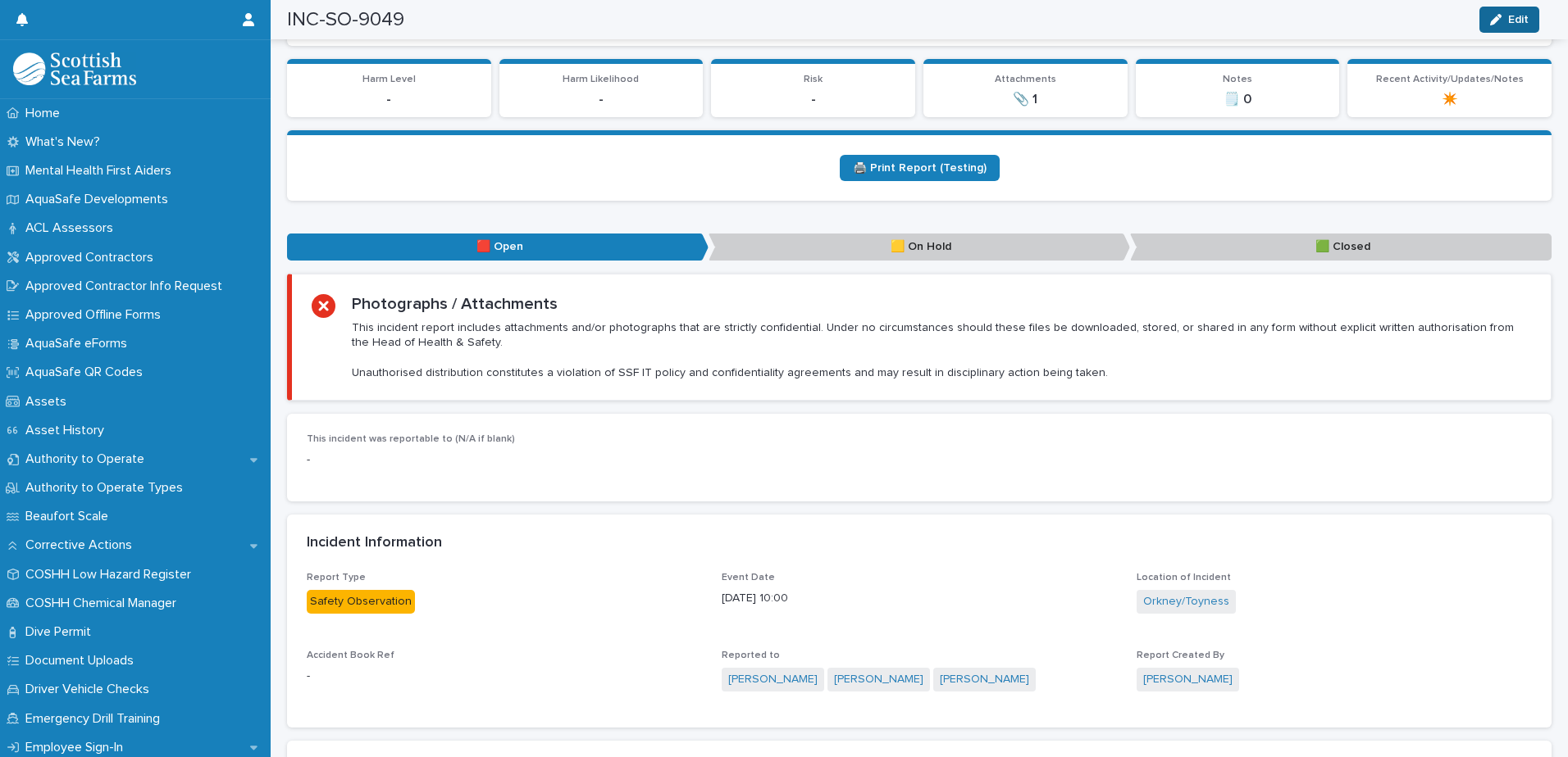
click at [1506, 17] on div "button" at bounding box center [1499, 20] width 18 height 12
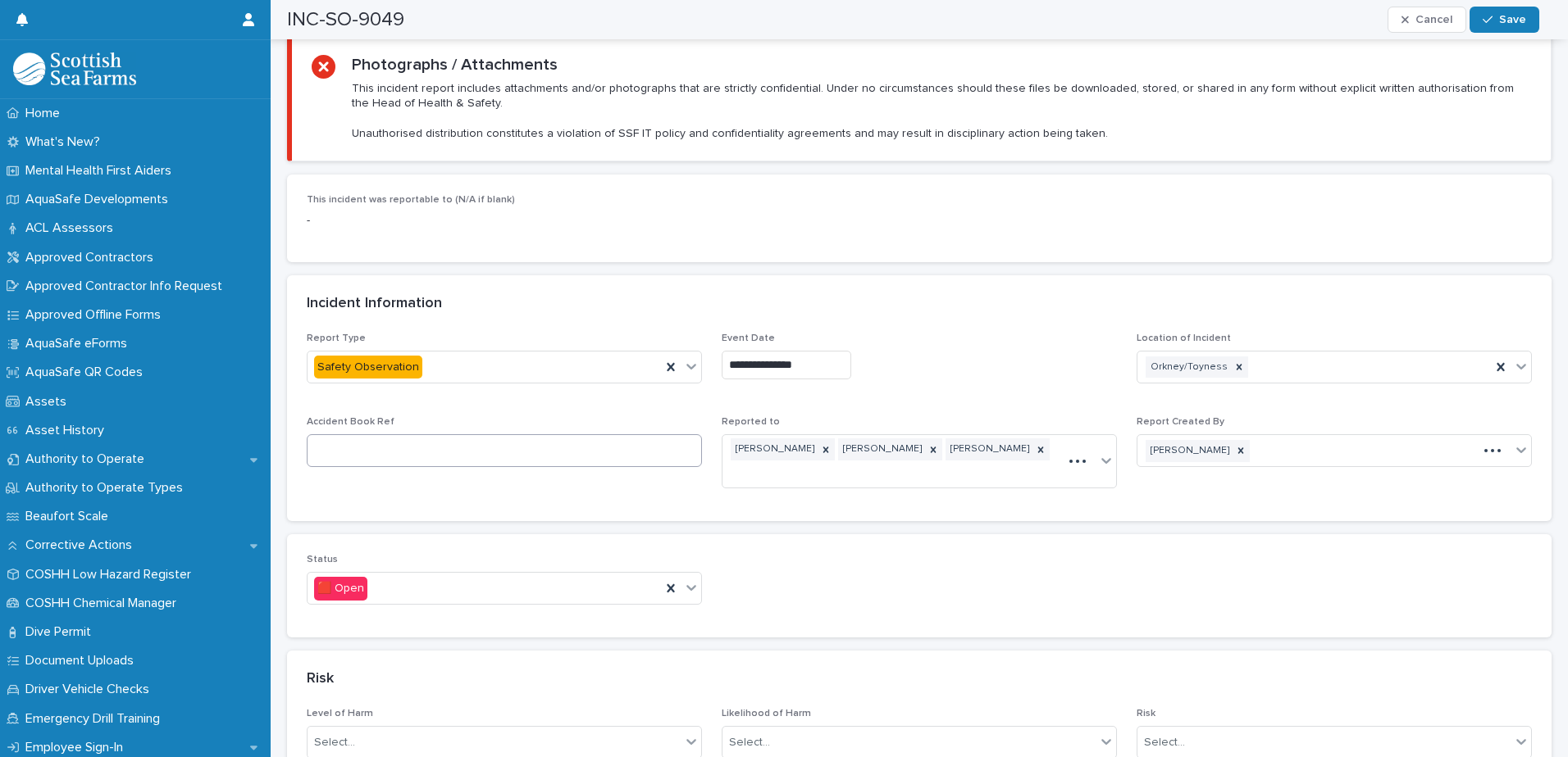
scroll to position [901, 0]
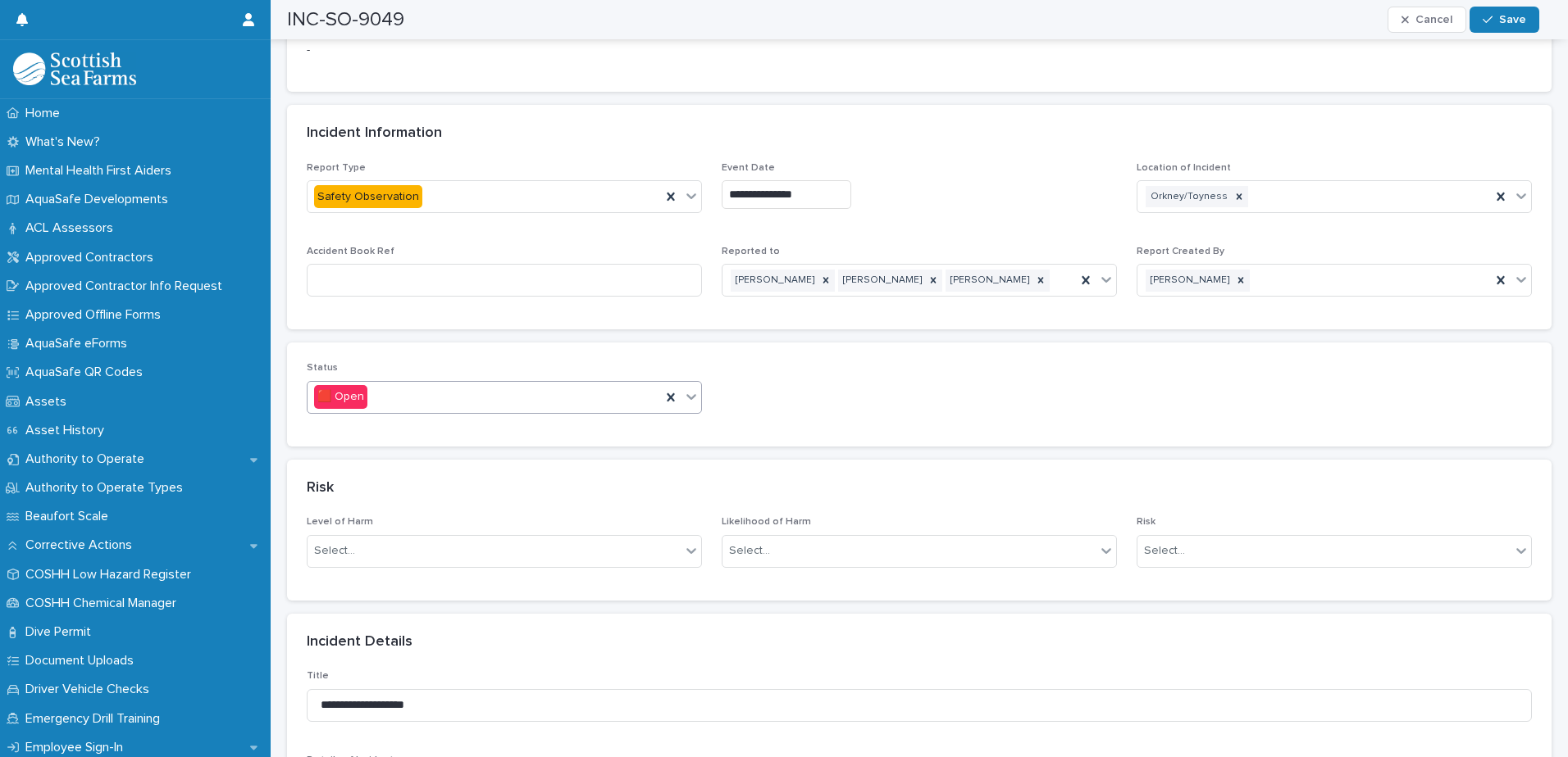
click at [688, 391] on div at bounding box center [691, 396] width 20 height 29
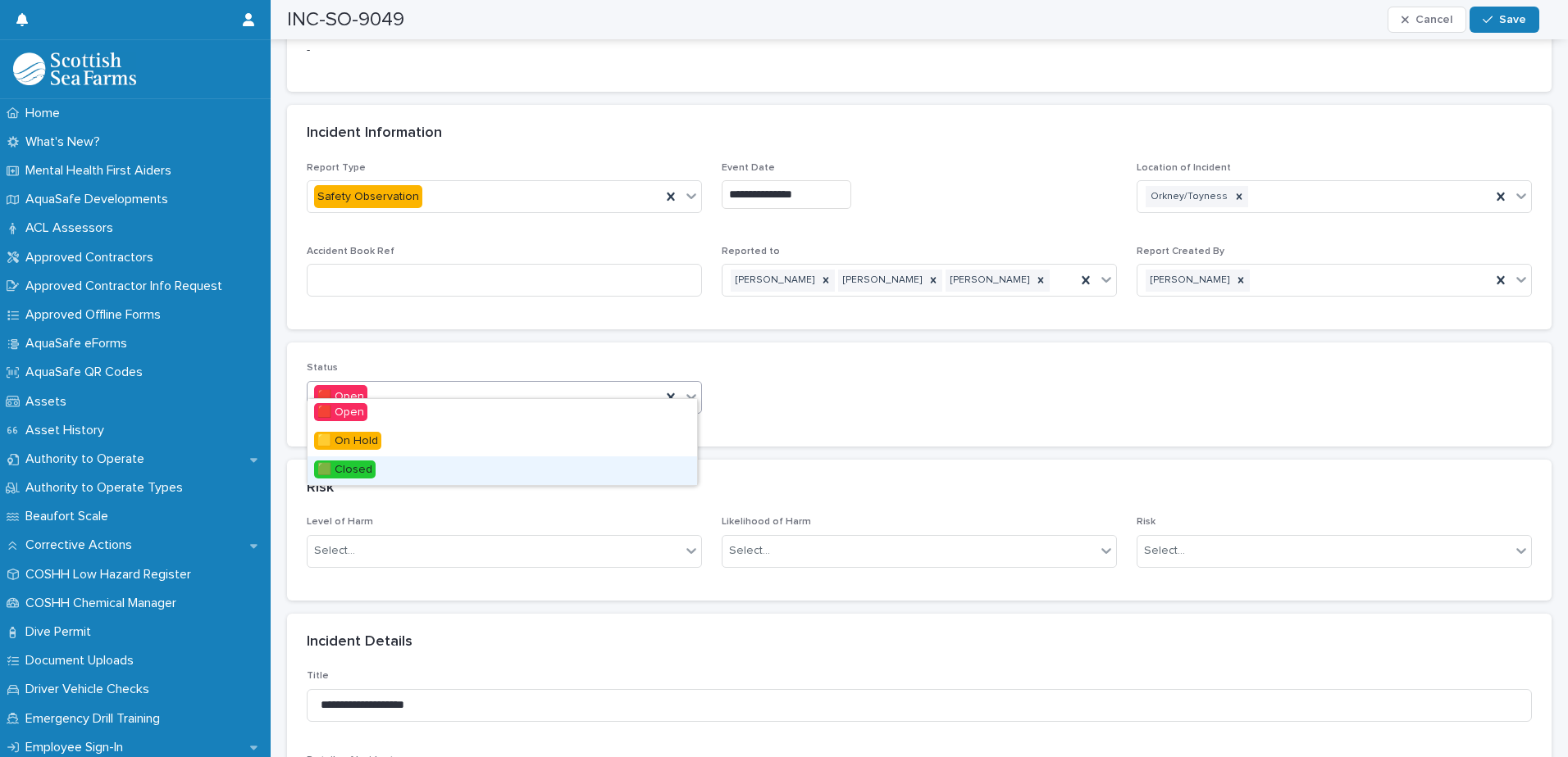
click at [380, 472] on div "🟩 Closed" at bounding box center [502, 471] width 389 height 28
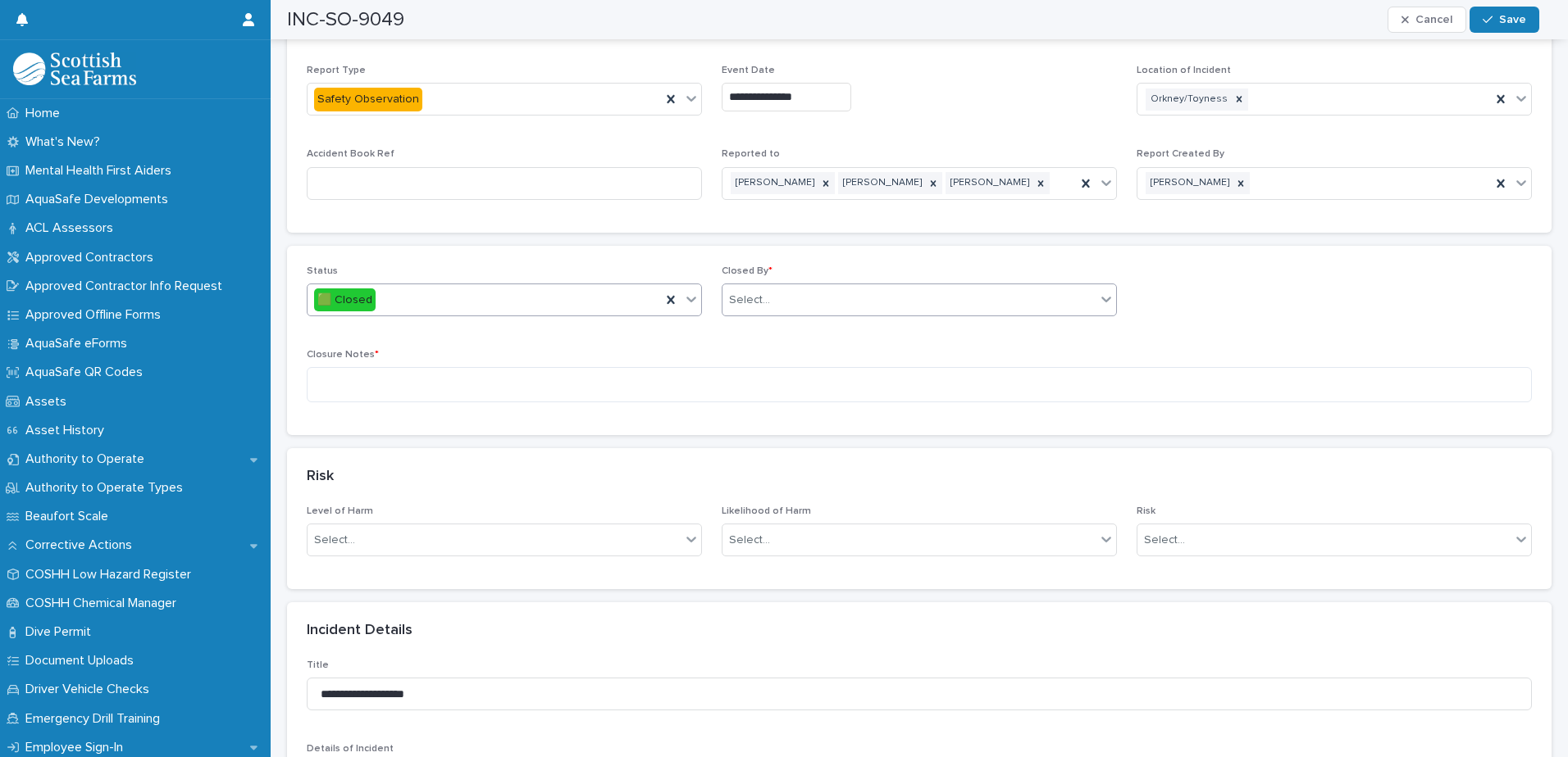
click at [850, 288] on div "Select..." at bounding box center [909, 300] width 373 height 27
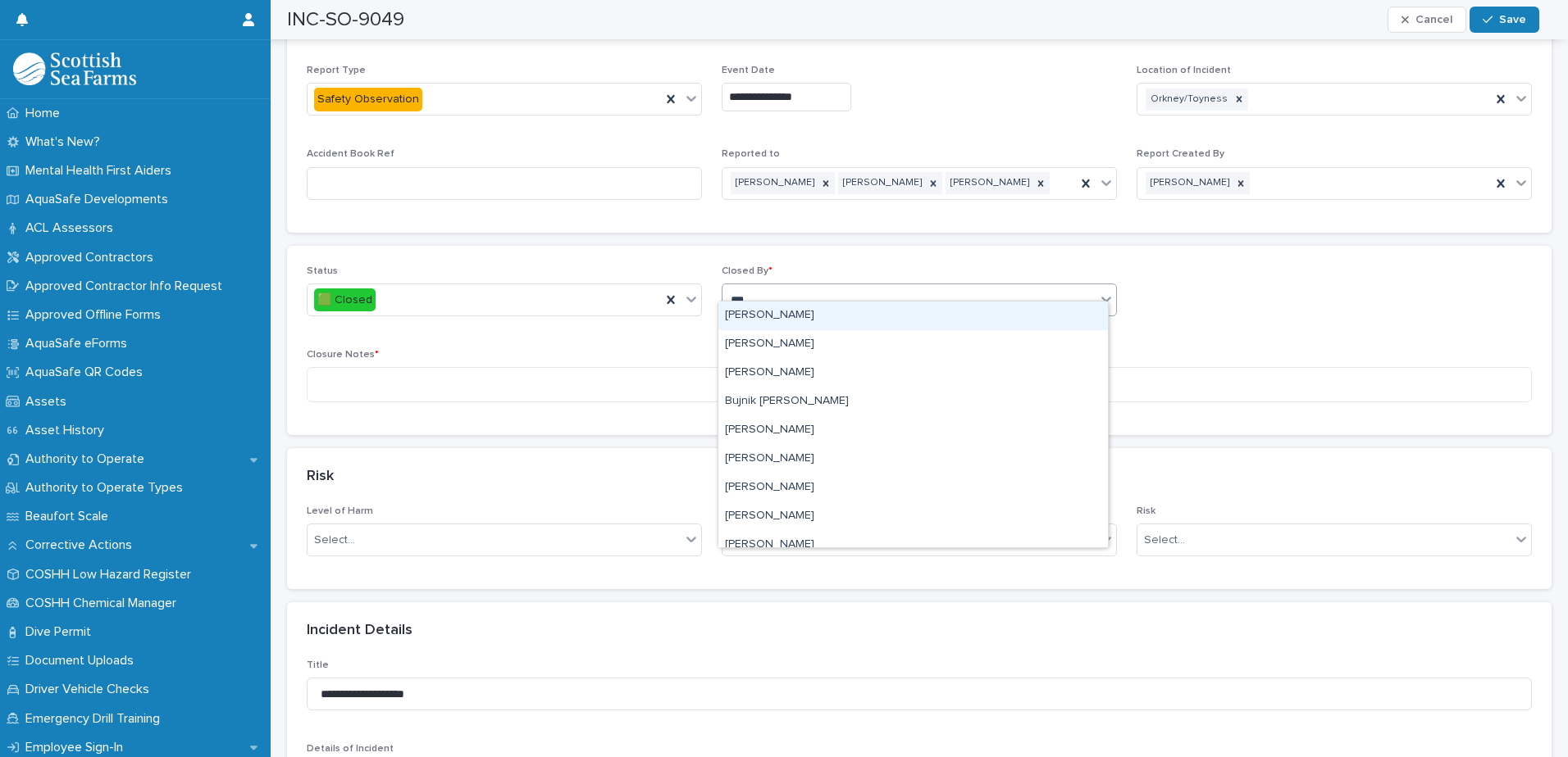
type input "****"
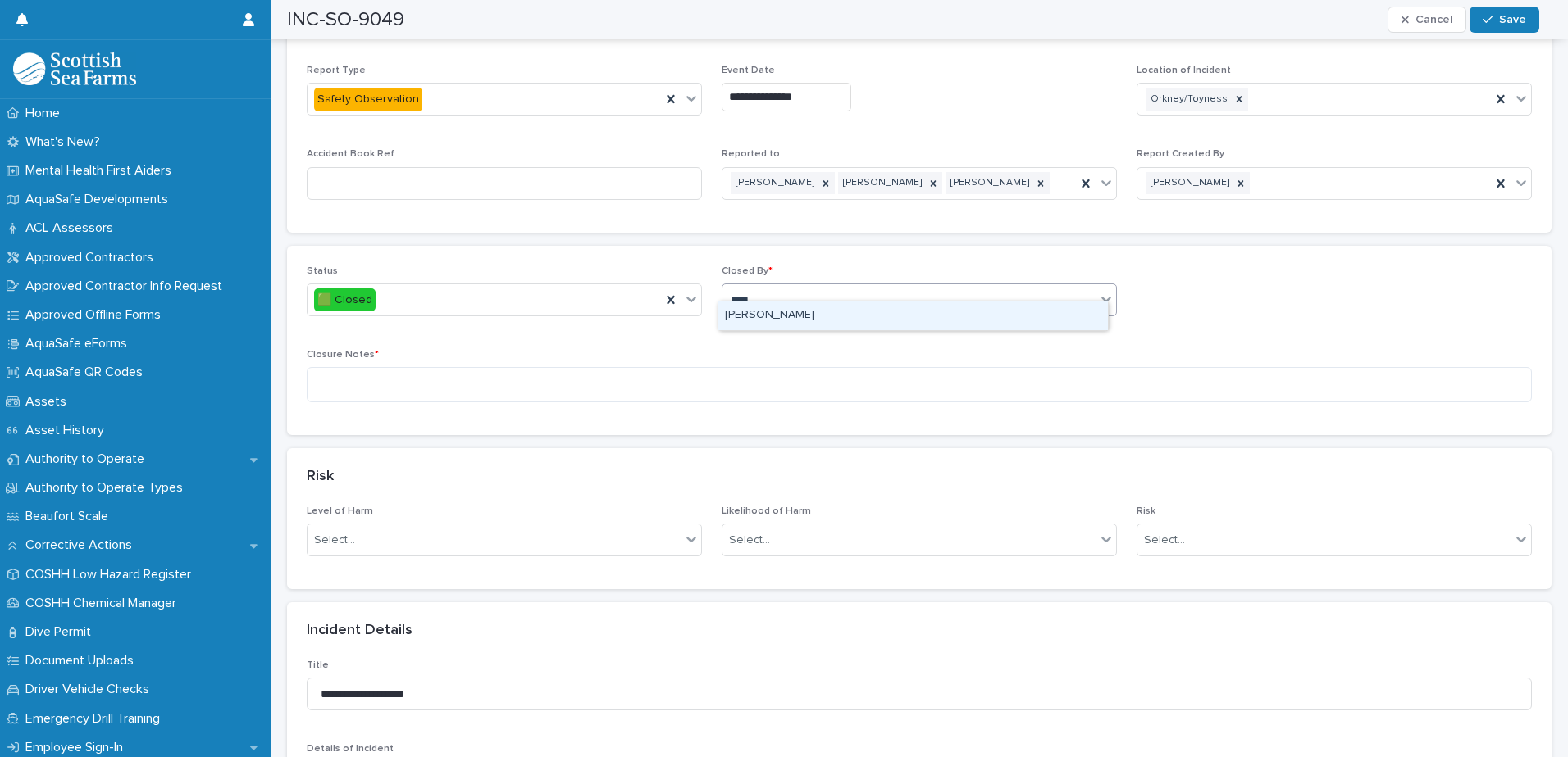
click at [796, 319] on div "[PERSON_NAME]" at bounding box center [913, 316] width 389 height 28
click at [732, 367] on textarea at bounding box center [919, 385] width 1225 height 35
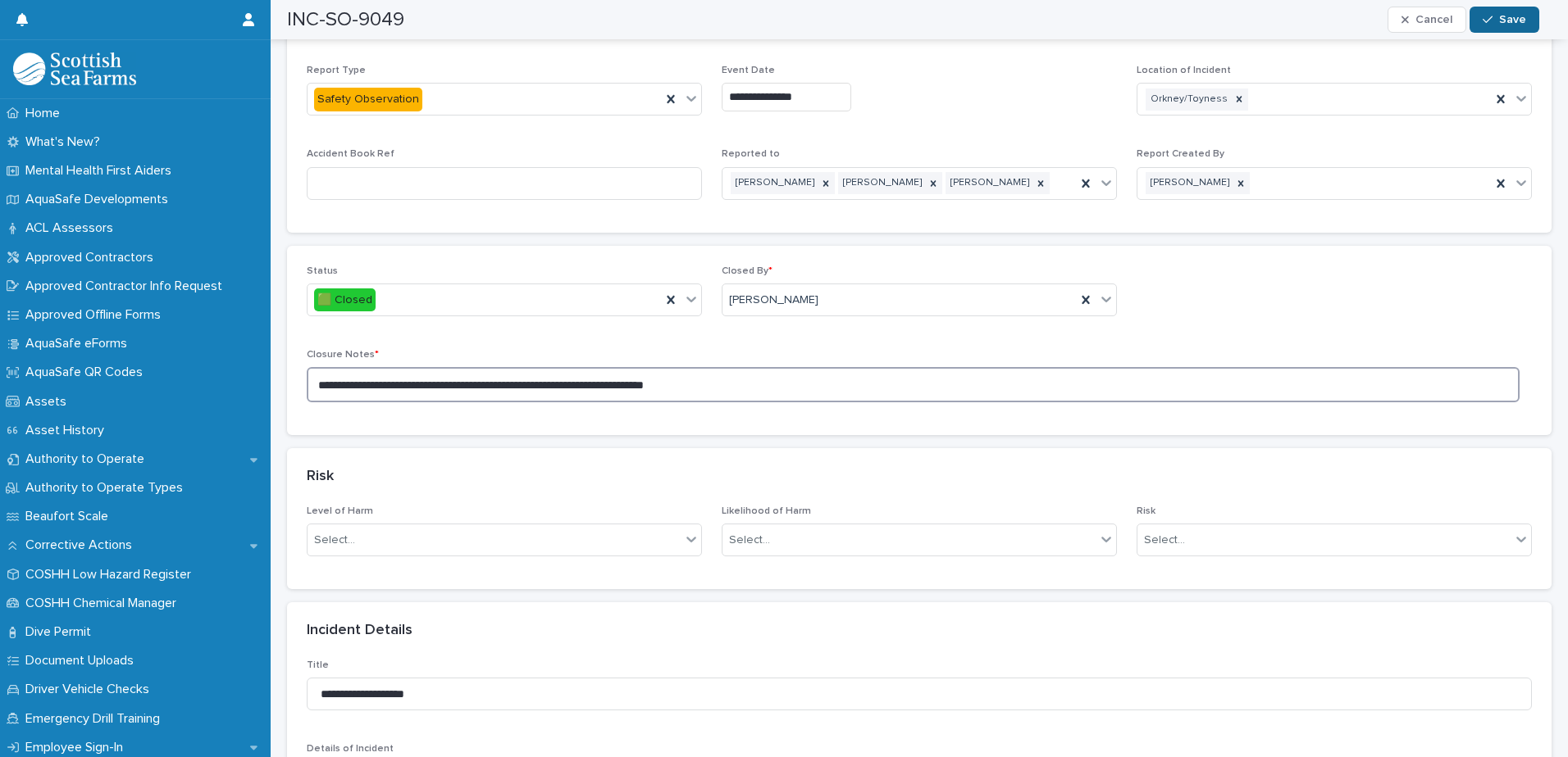
type textarea "**********"
click at [1486, 16] on icon "button" at bounding box center [1487, 20] width 10 height 12
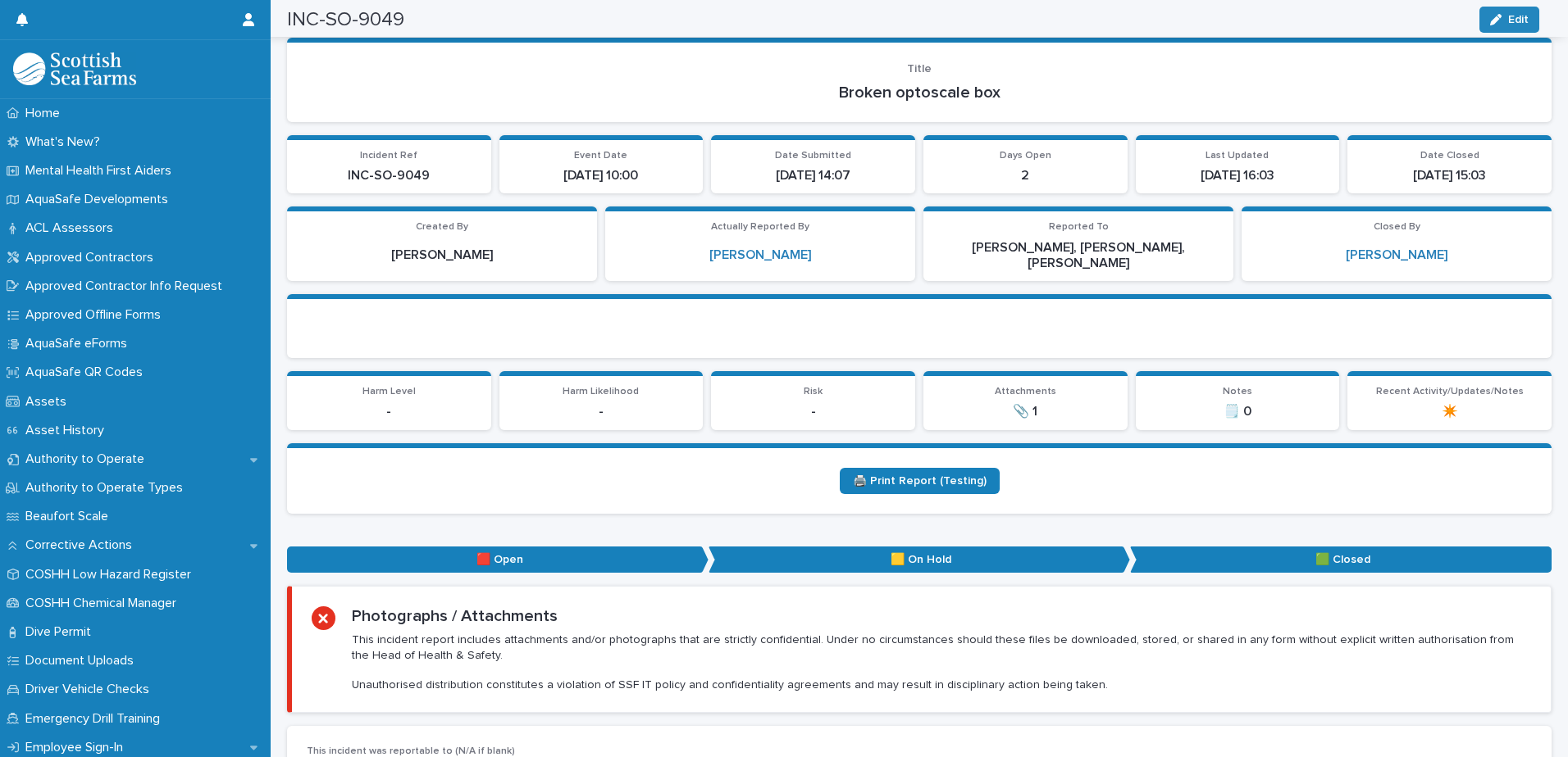
scroll to position [0, 0]
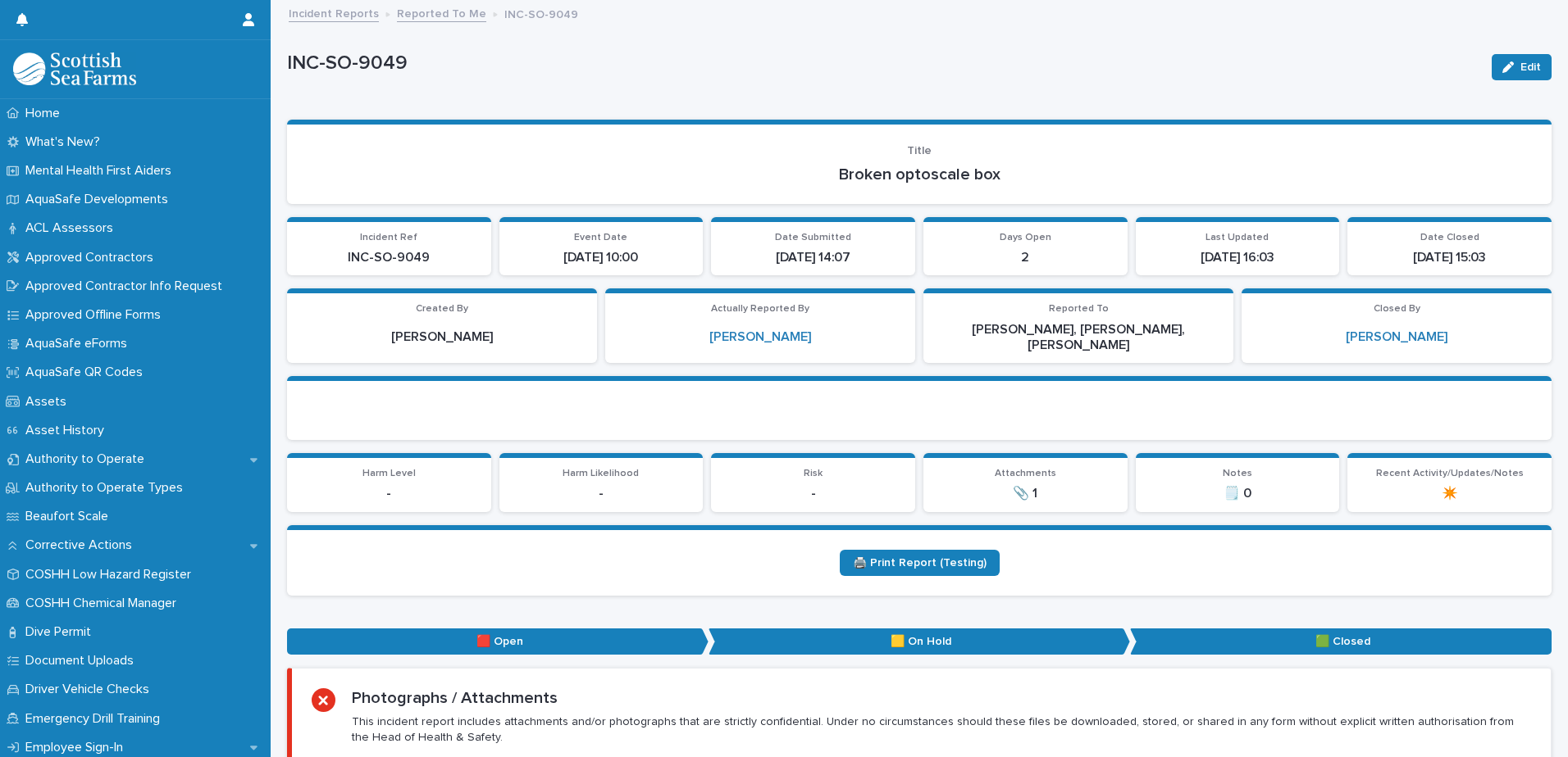
click at [430, 12] on link "Reported To Me" at bounding box center [442, 12] width 90 height 19
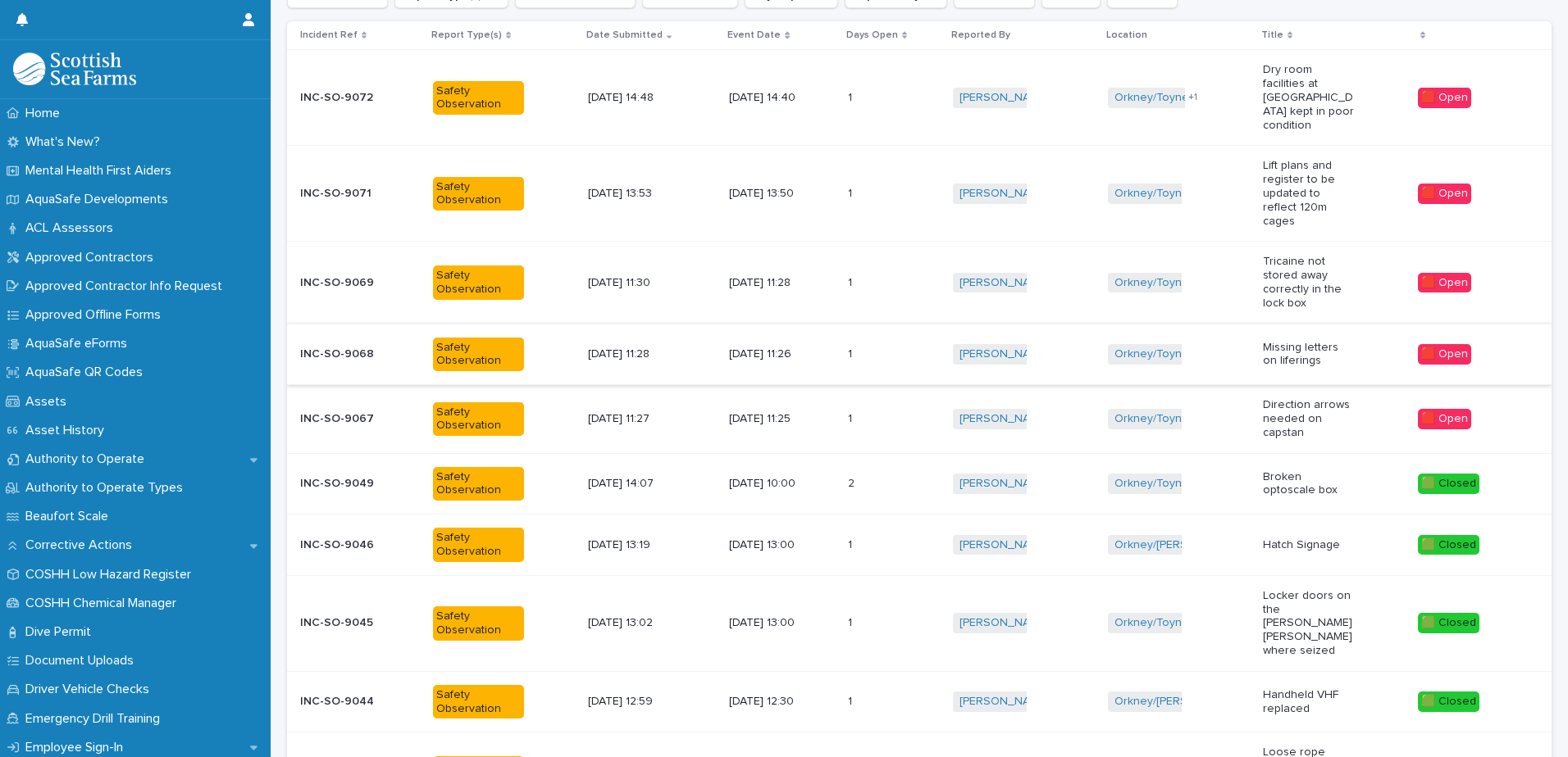
scroll to position [87, 0]
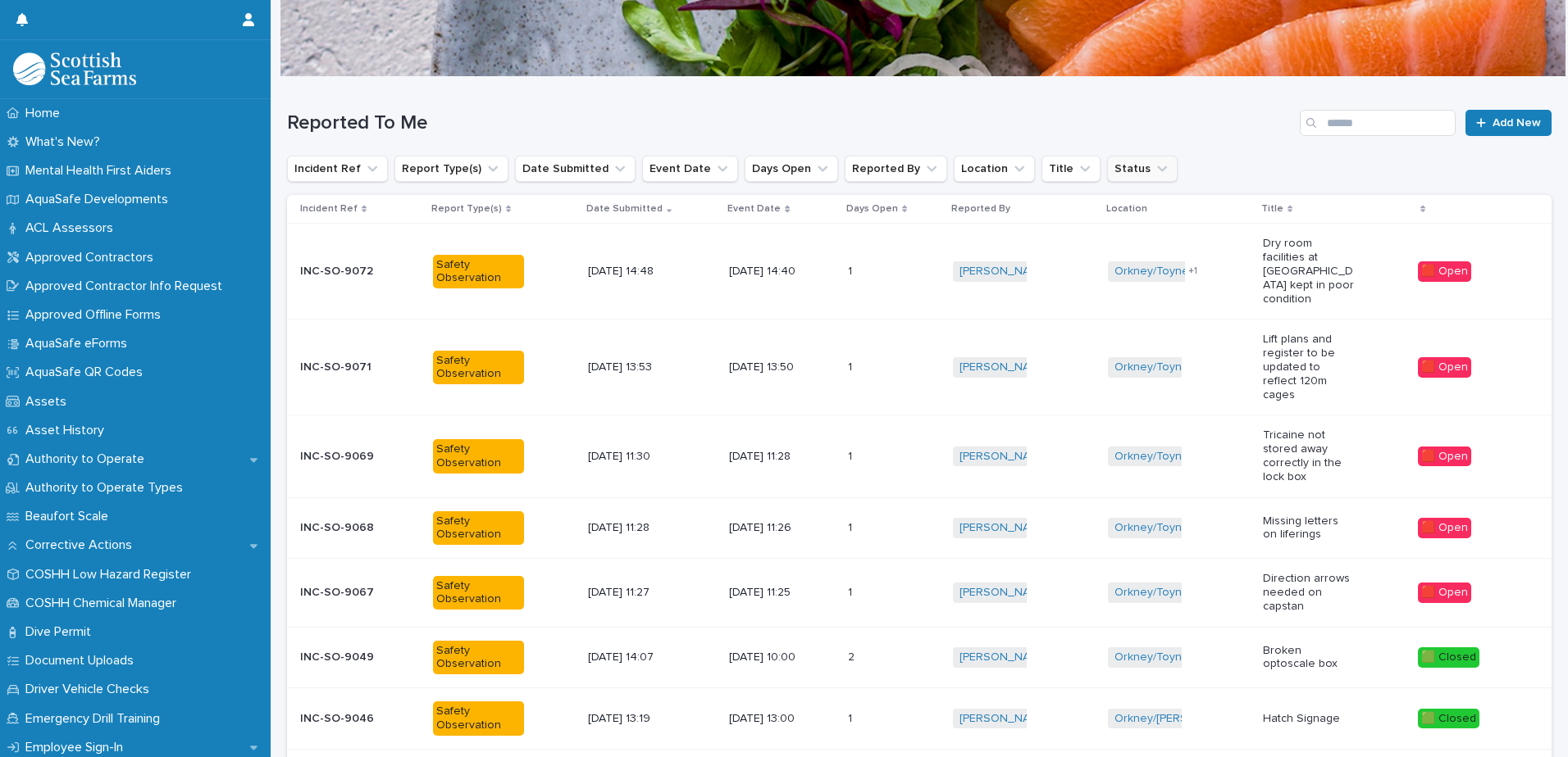
click at [1127, 158] on button "Status" at bounding box center [1142, 169] width 71 height 27
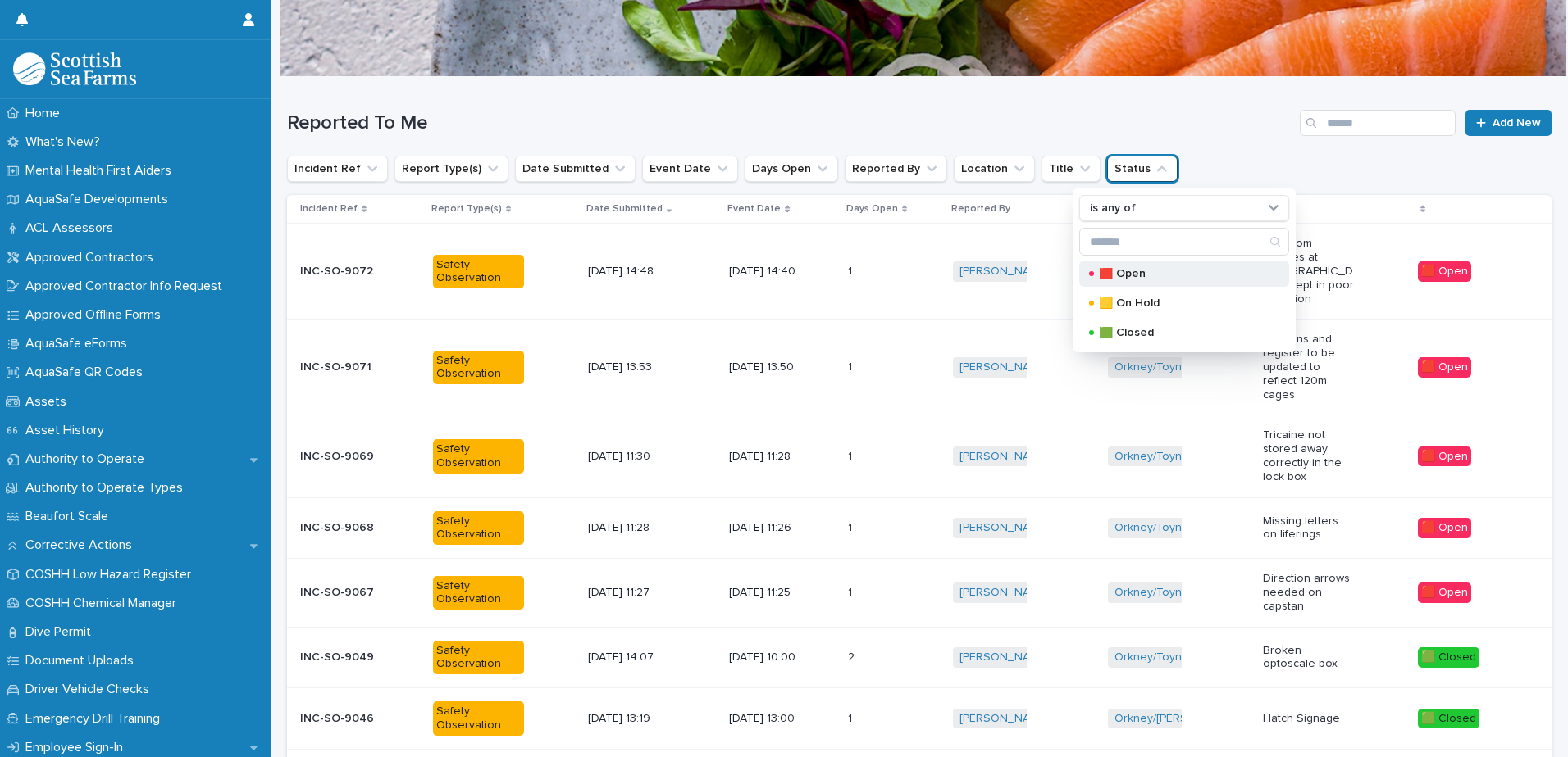
click at [1145, 275] on p "🟥 Open" at bounding box center [1180, 273] width 164 height 12
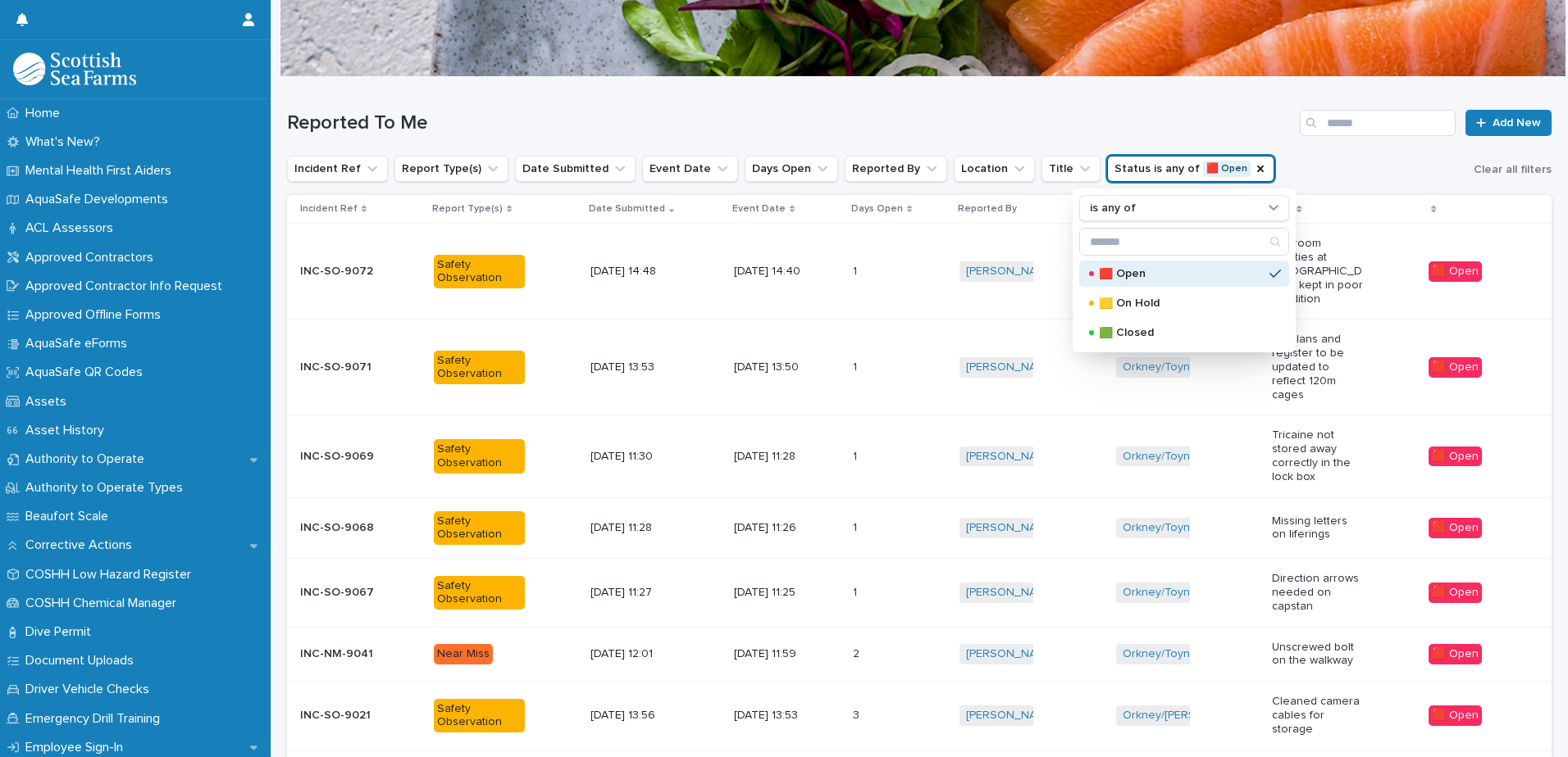
click at [1365, 177] on div "Incident Ref Report Type(s) Date Submitted Event Date Days Open Reported By Loc…" at bounding box center [920, 169] width 1265 height 27
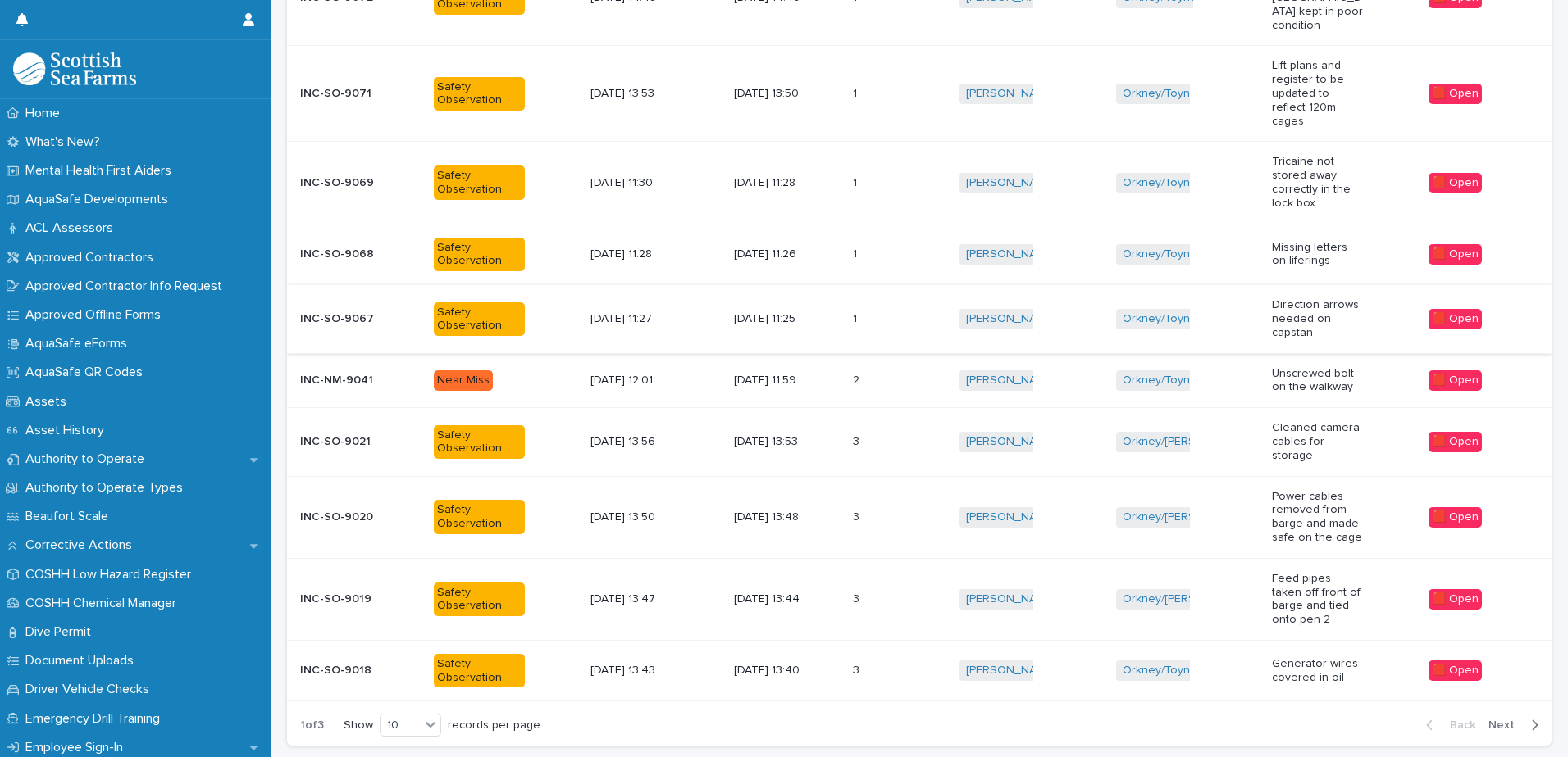
scroll to position [415, 0]
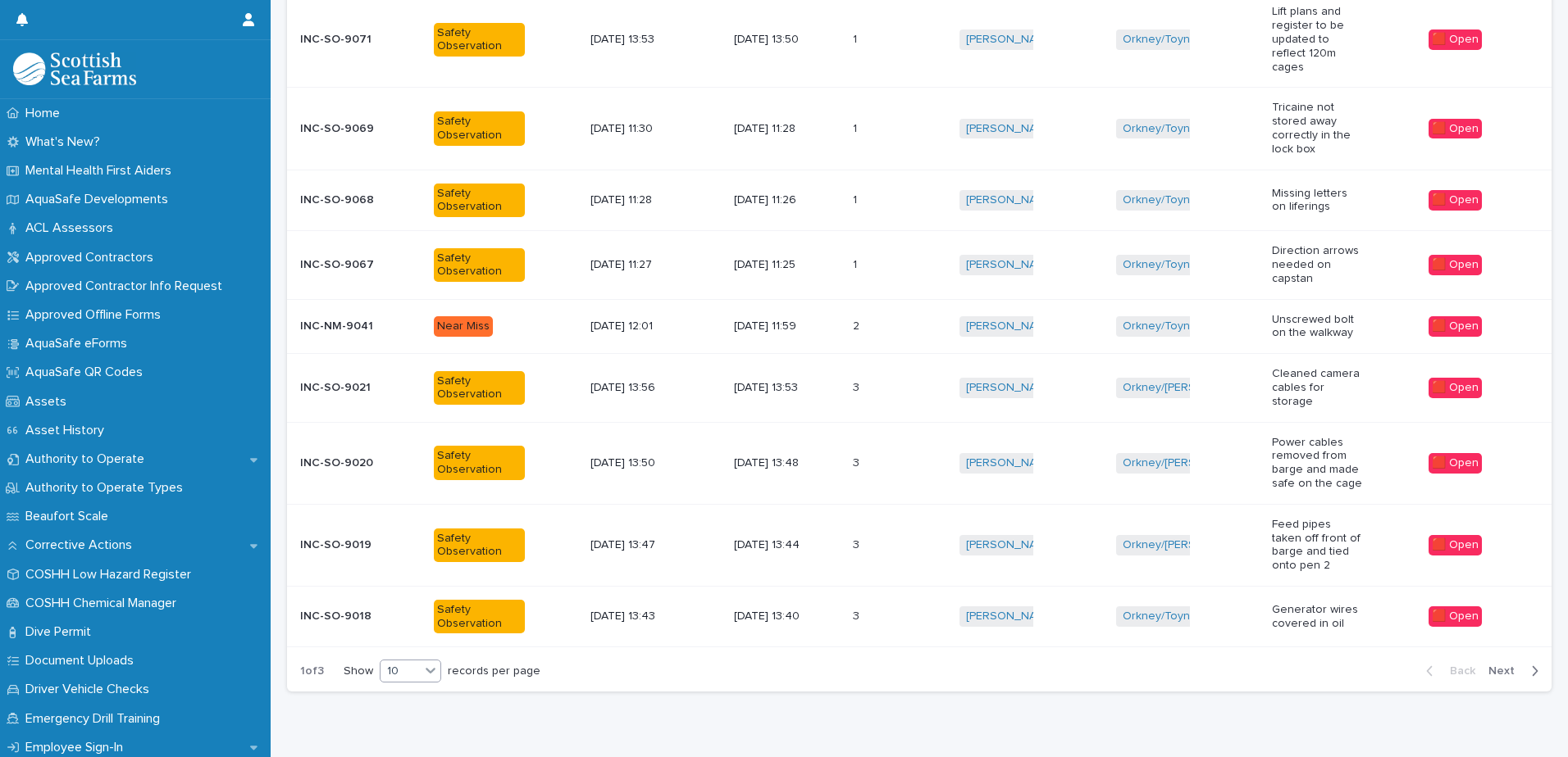
click at [435, 662] on icon at bounding box center [430, 670] width 16 height 16
click at [410, 703] on div "30" at bounding box center [412, 698] width 59 height 20
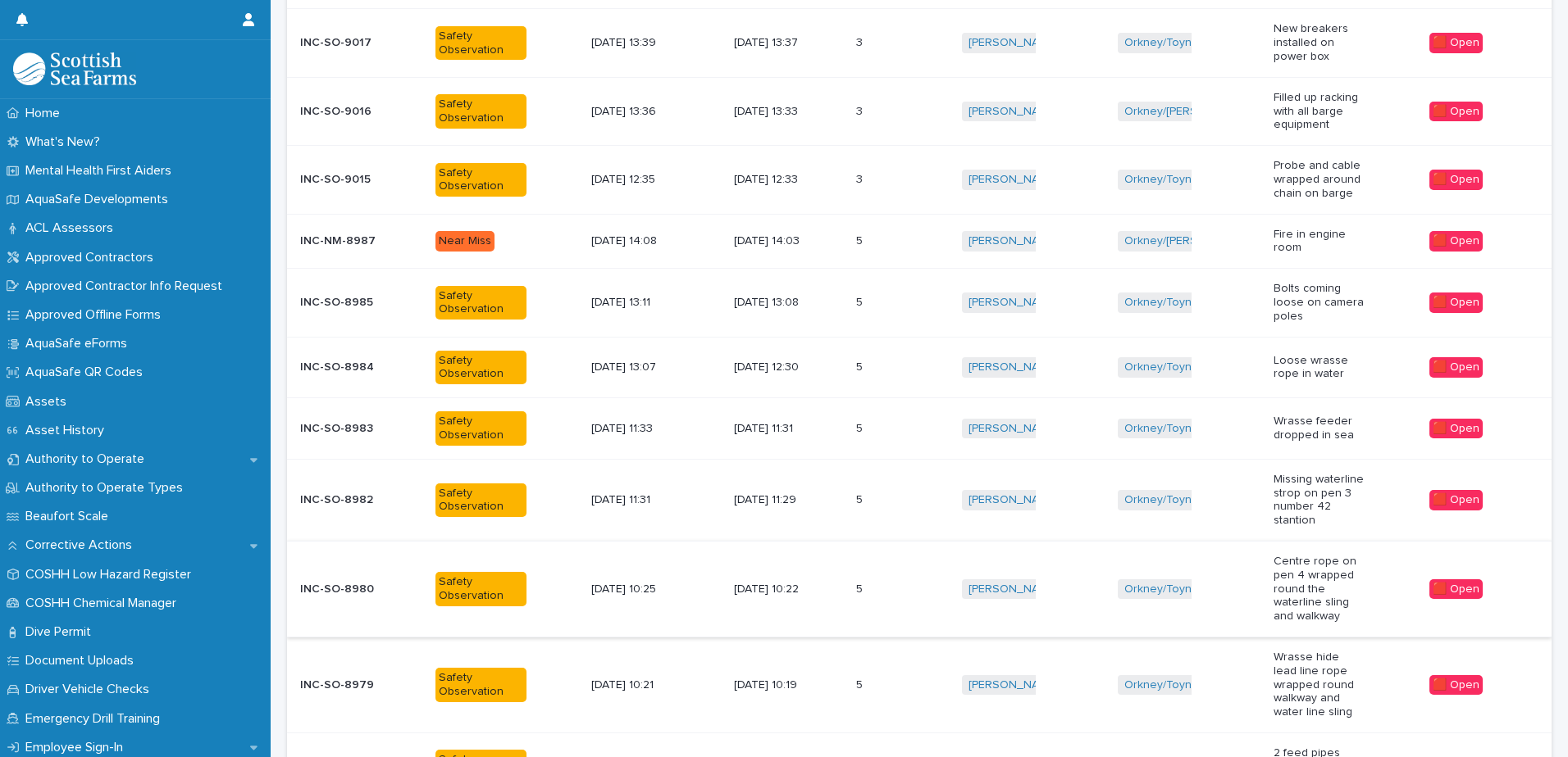
scroll to position [1627, 0]
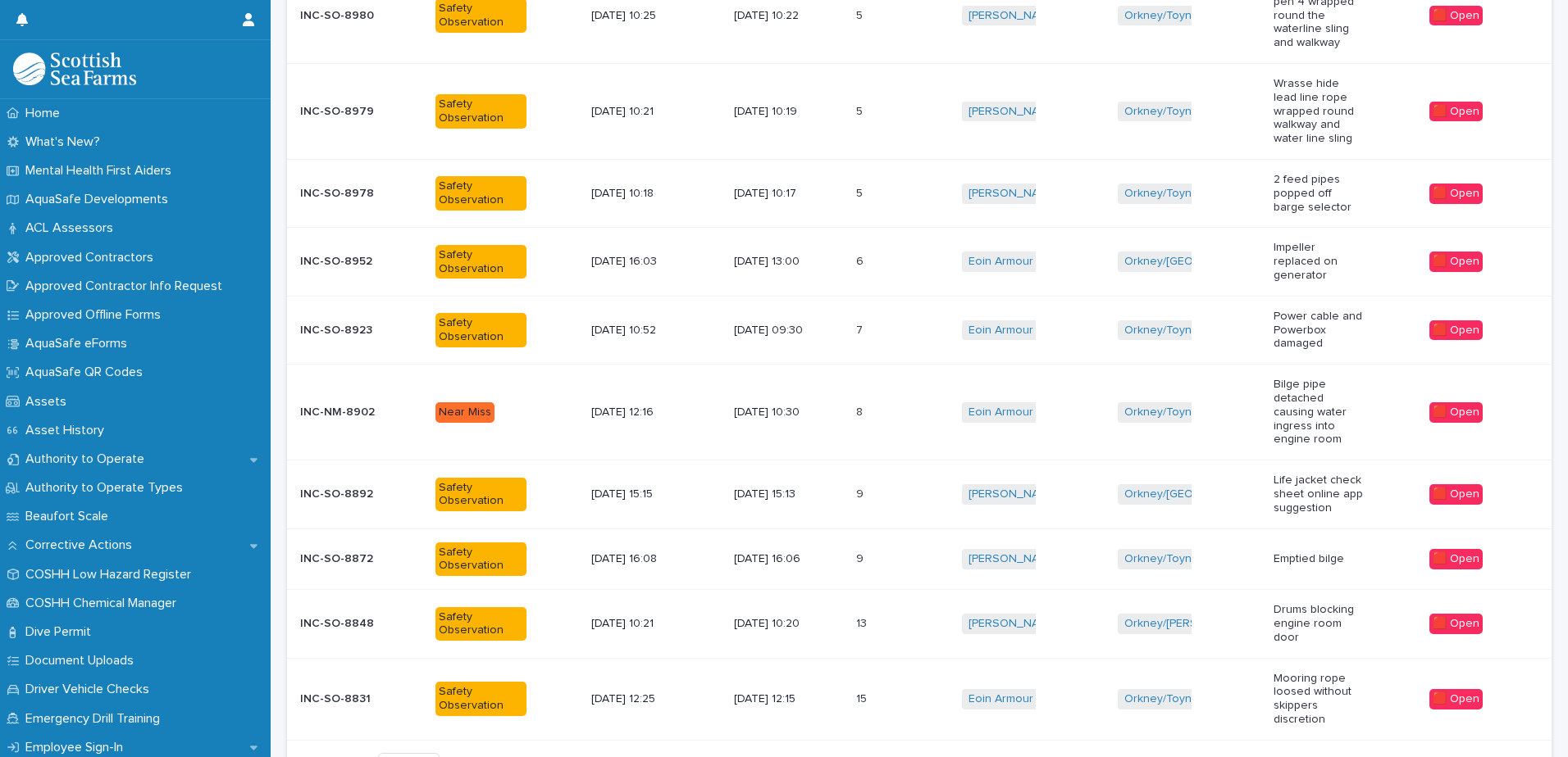
click at [870, 690] on p "15" at bounding box center [863, 698] width 14 height 17
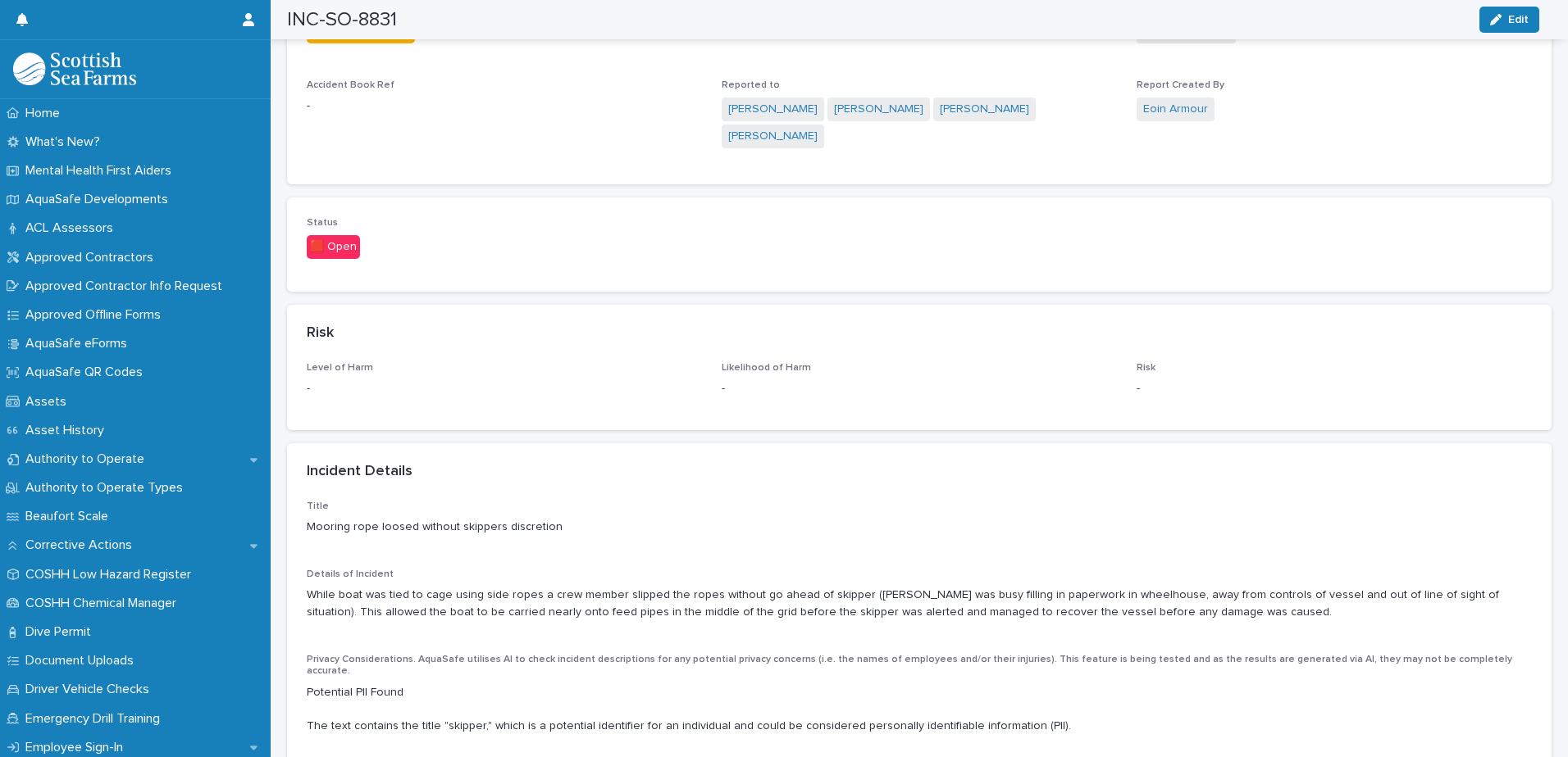
scroll to position [820, 0]
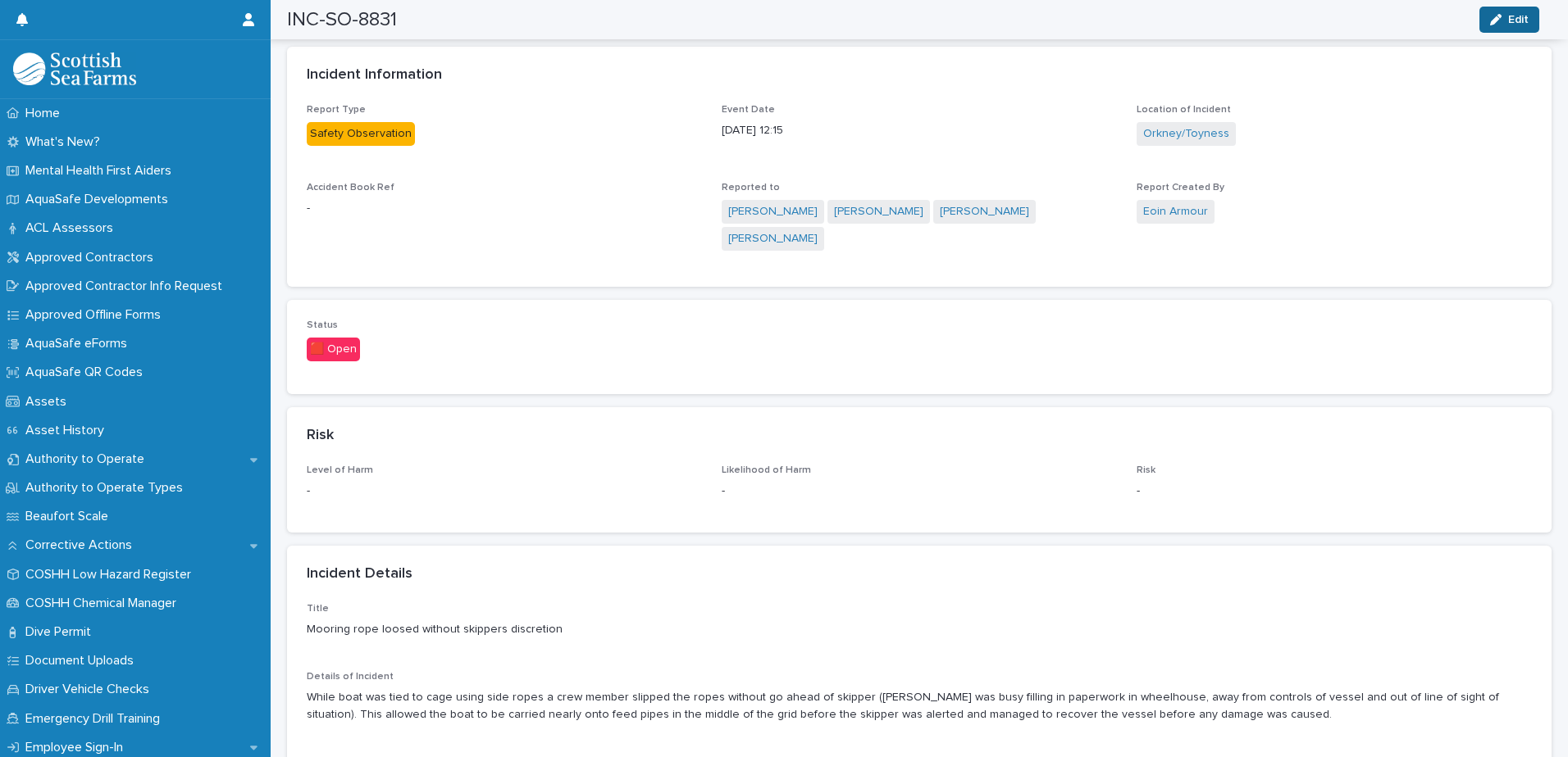
click at [1518, 23] on span "Edit" at bounding box center [1517, 20] width 20 height 12
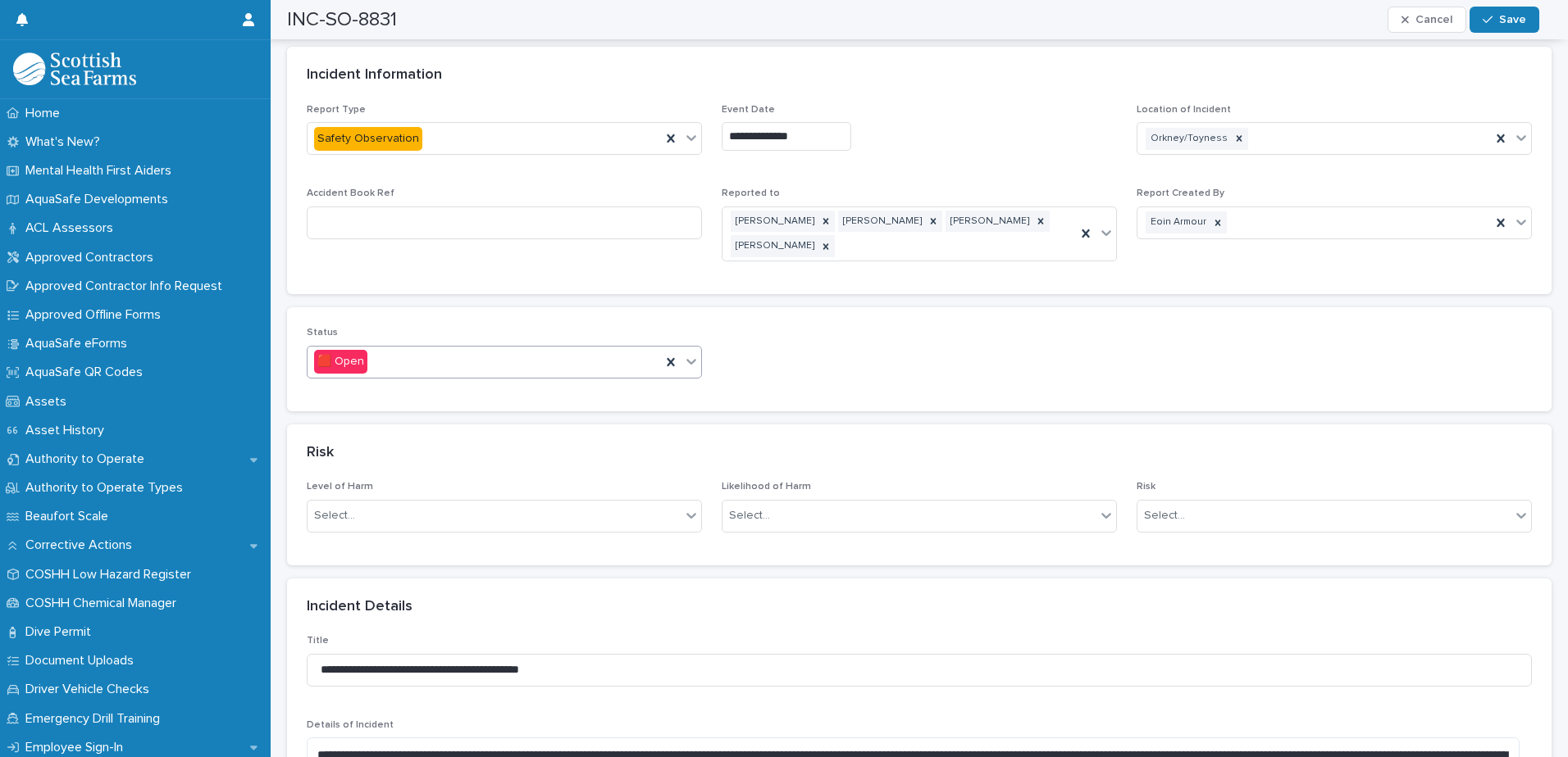
click at [693, 363] on icon at bounding box center [691, 361] width 16 height 16
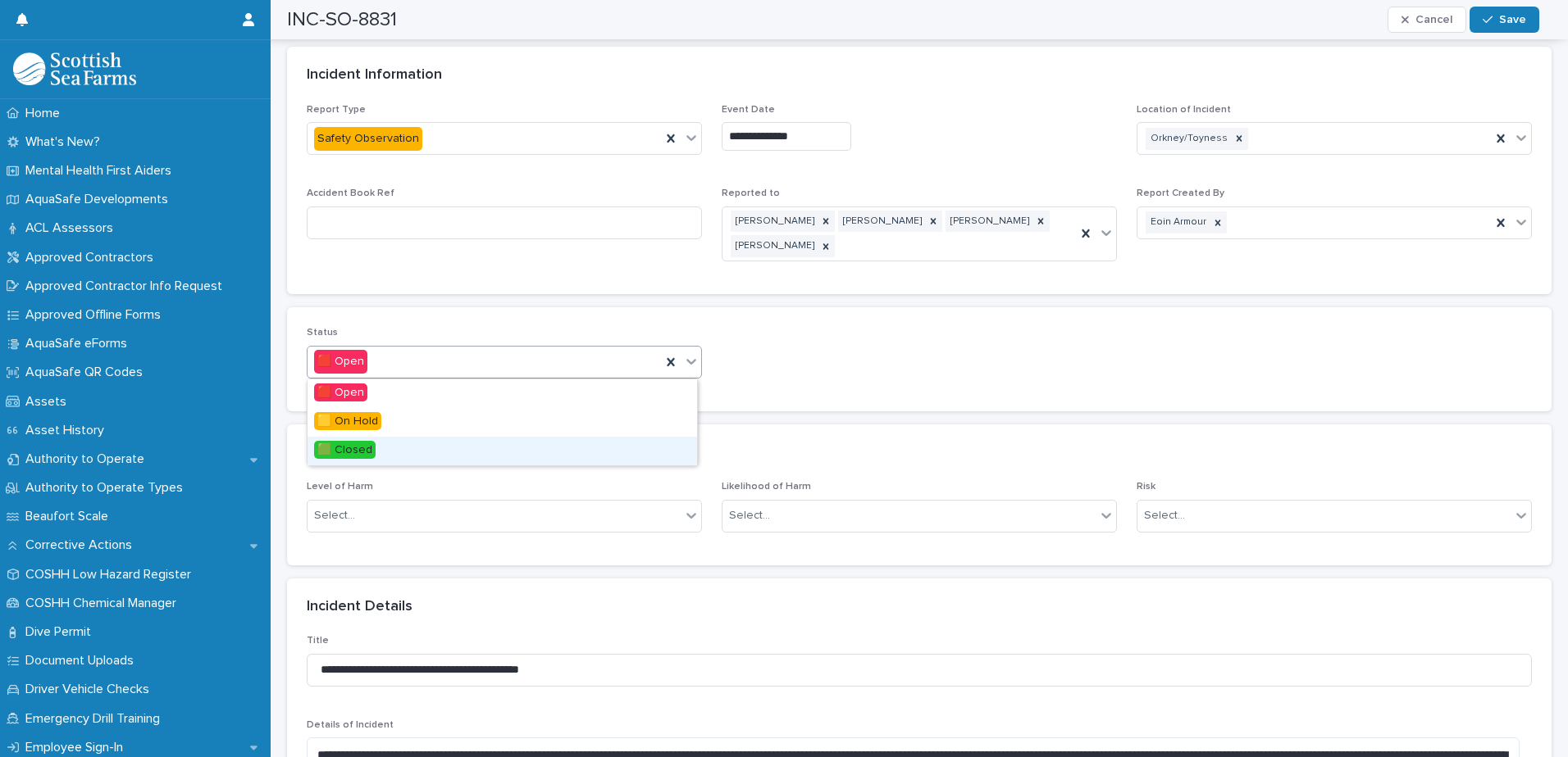
click at [405, 462] on div "🟩 Closed" at bounding box center [502, 451] width 389 height 28
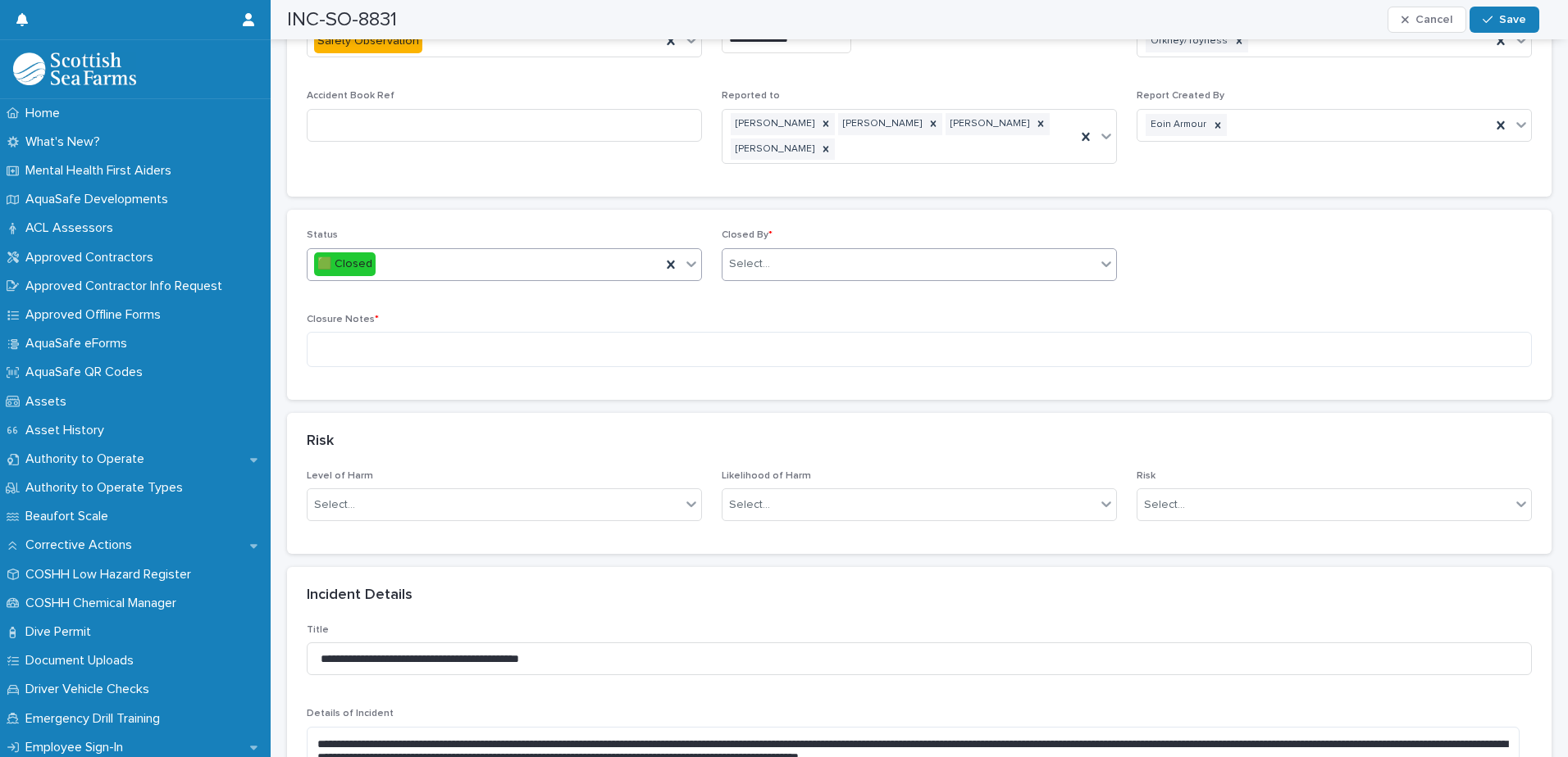
click at [849, 276] on div "Select..." at bounding box center [909, 264] width 373 height 27
type input "****"
click at [784, 306] on div "[PERSON_NAME]" at bounding box center [913, 296] width 389 height 28
click at [751, 348] on textarea at bounding box center [919, 349] width 1225 height 35
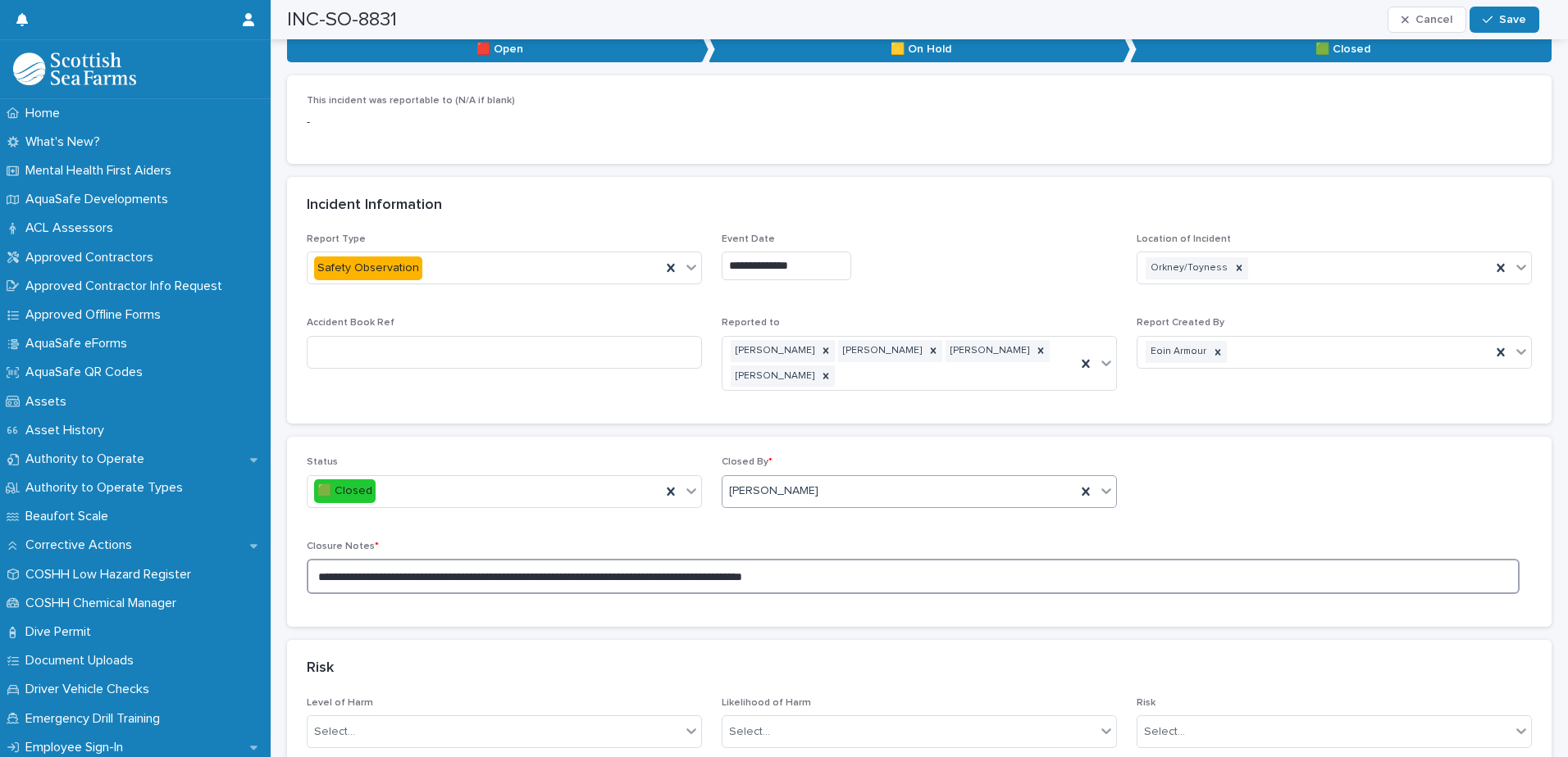
scroll to position [737, 0]
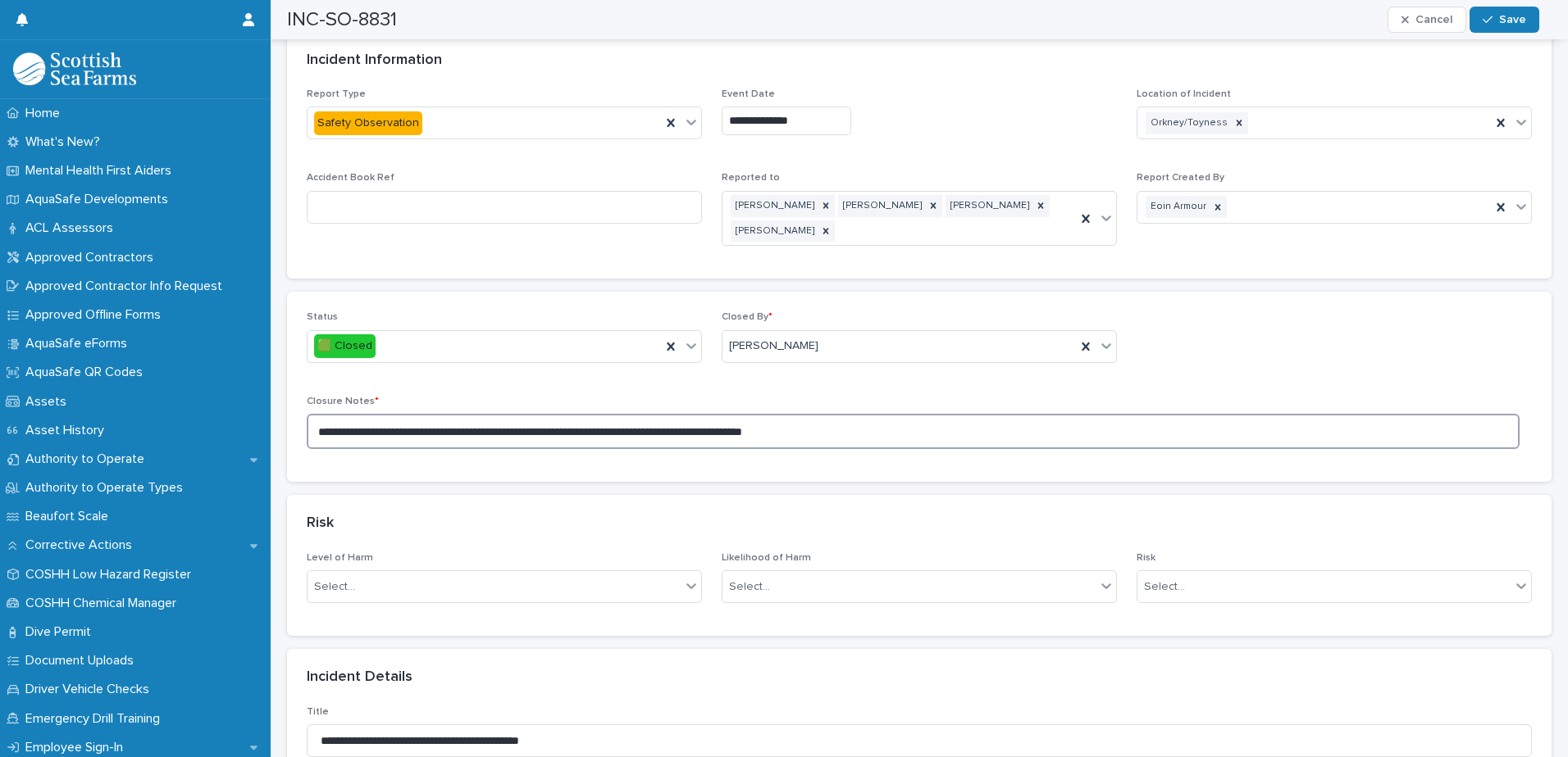
click at [882, 434] on textarea "**********" at bounding box center [913, 432] width 1212 height 35
type textarea "**********"
click at [1498, 17] on div "button" at bounding box center [1491, 20] width 16 height 12
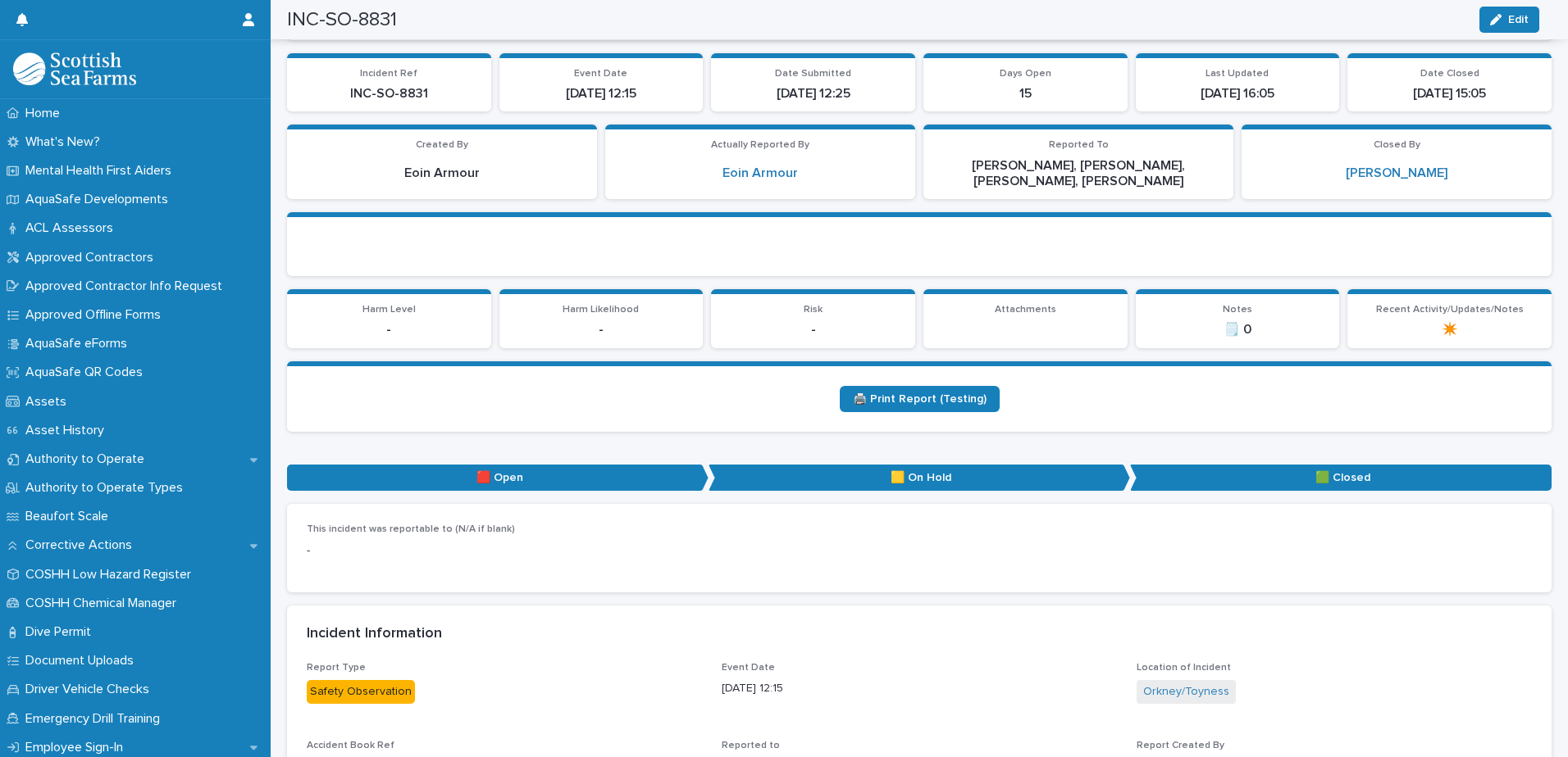
scroll to position [0, 0]
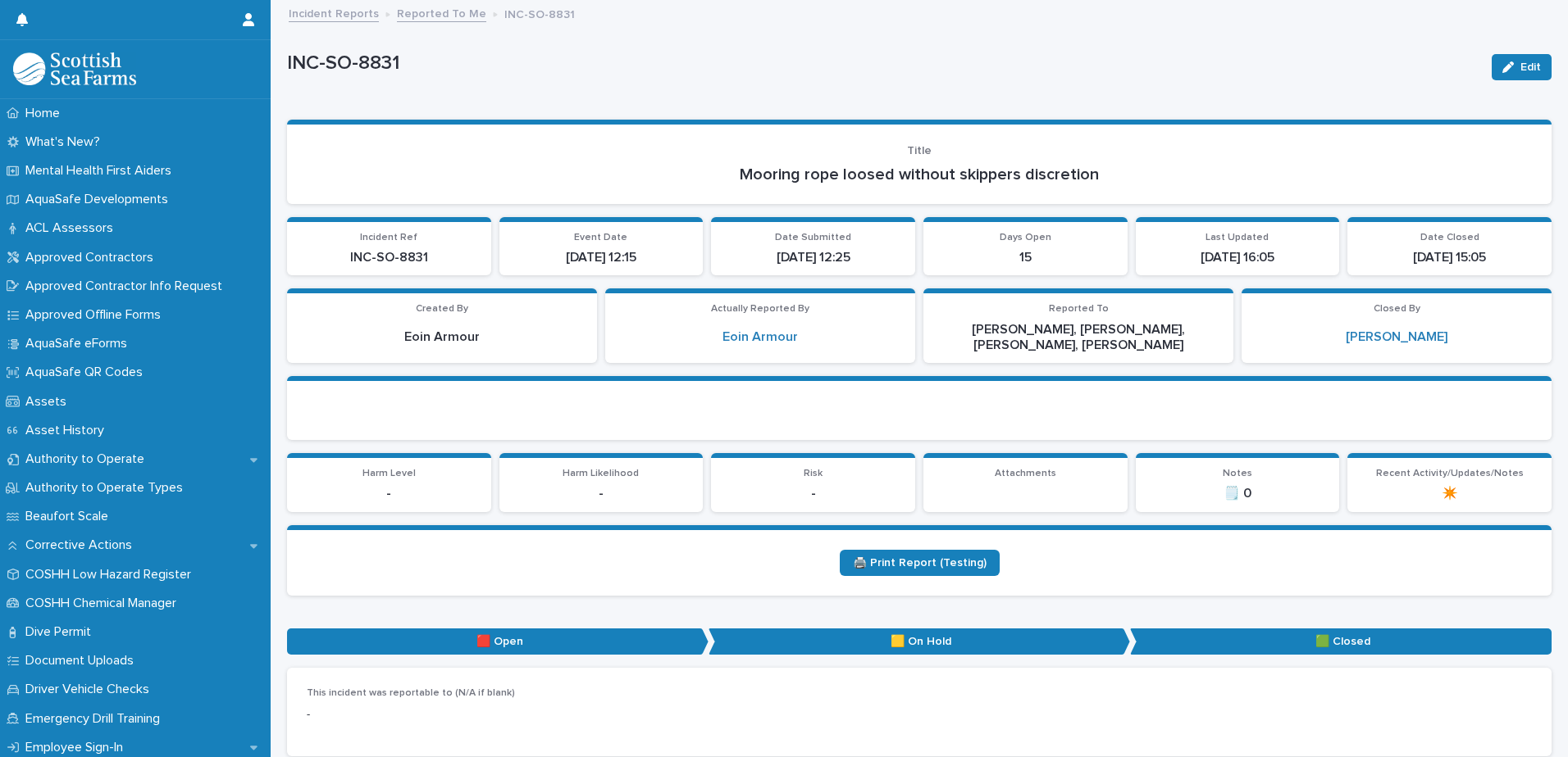
click at [419, 10] on link "Reported To Me" at bounding box center [442, 12] width 90 height 19
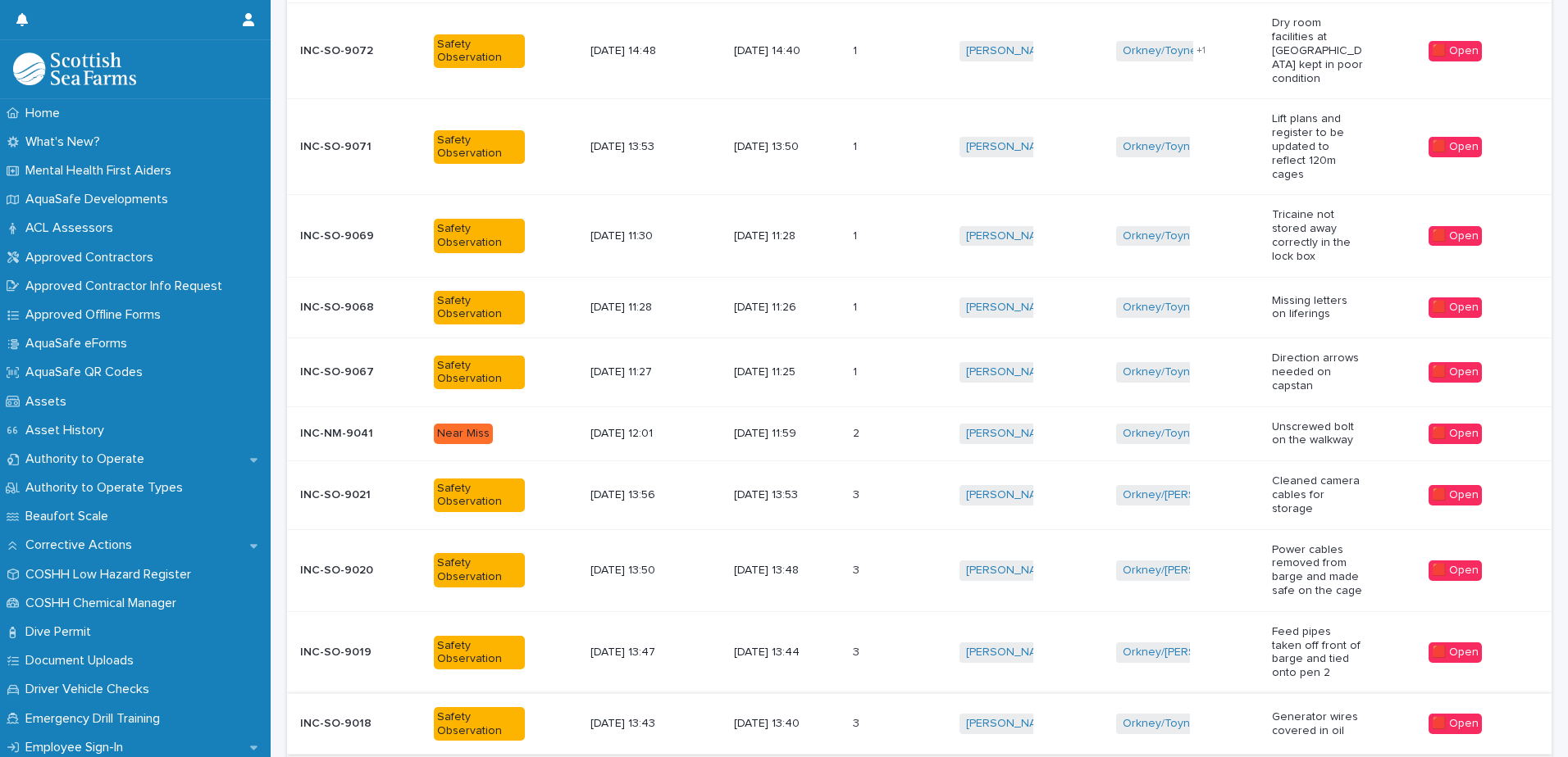
scroll to position [422, 0]
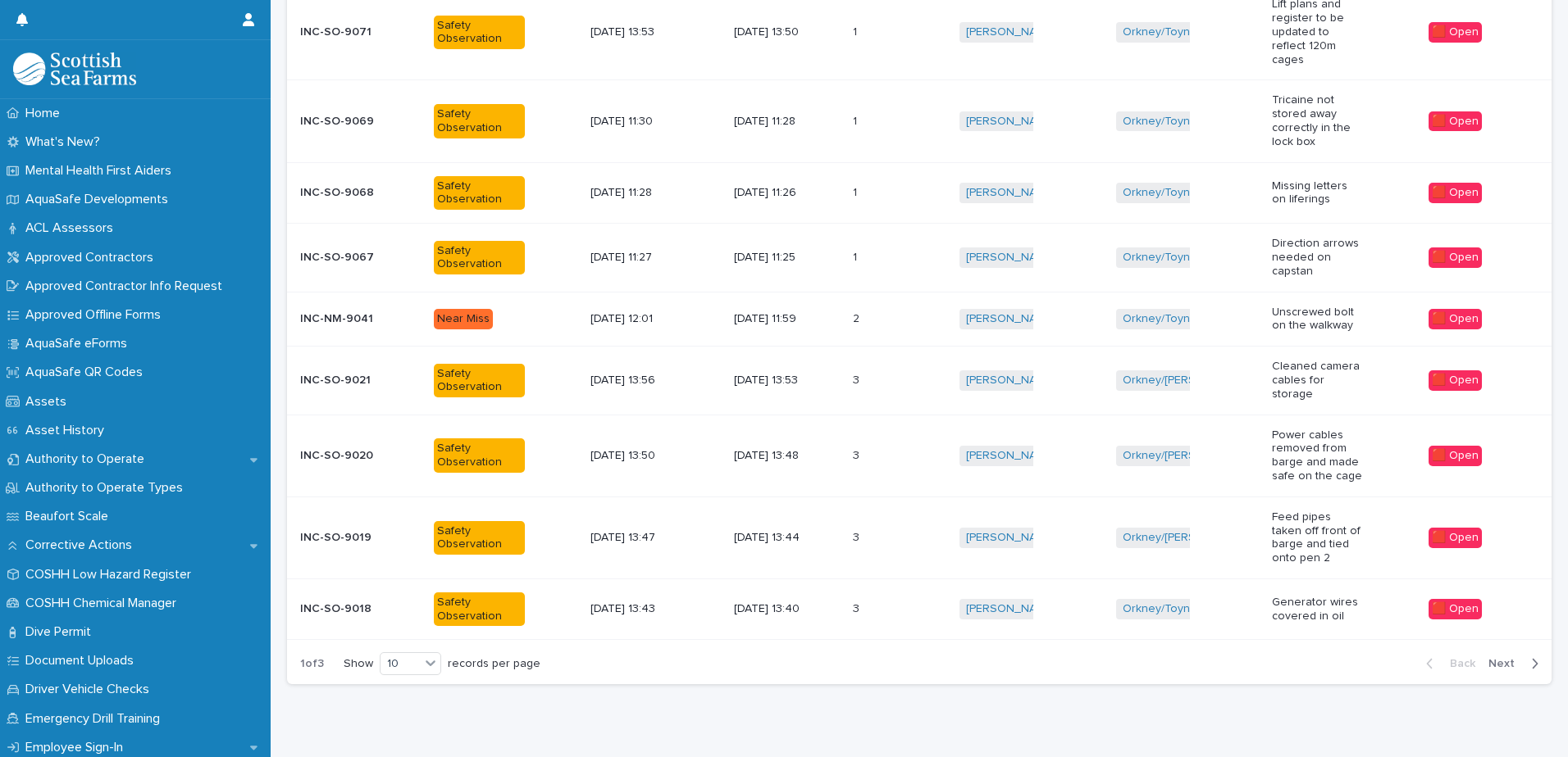
click at [854, 506] on td "3 3" at bounding box center [899, 537] width 106 height 82
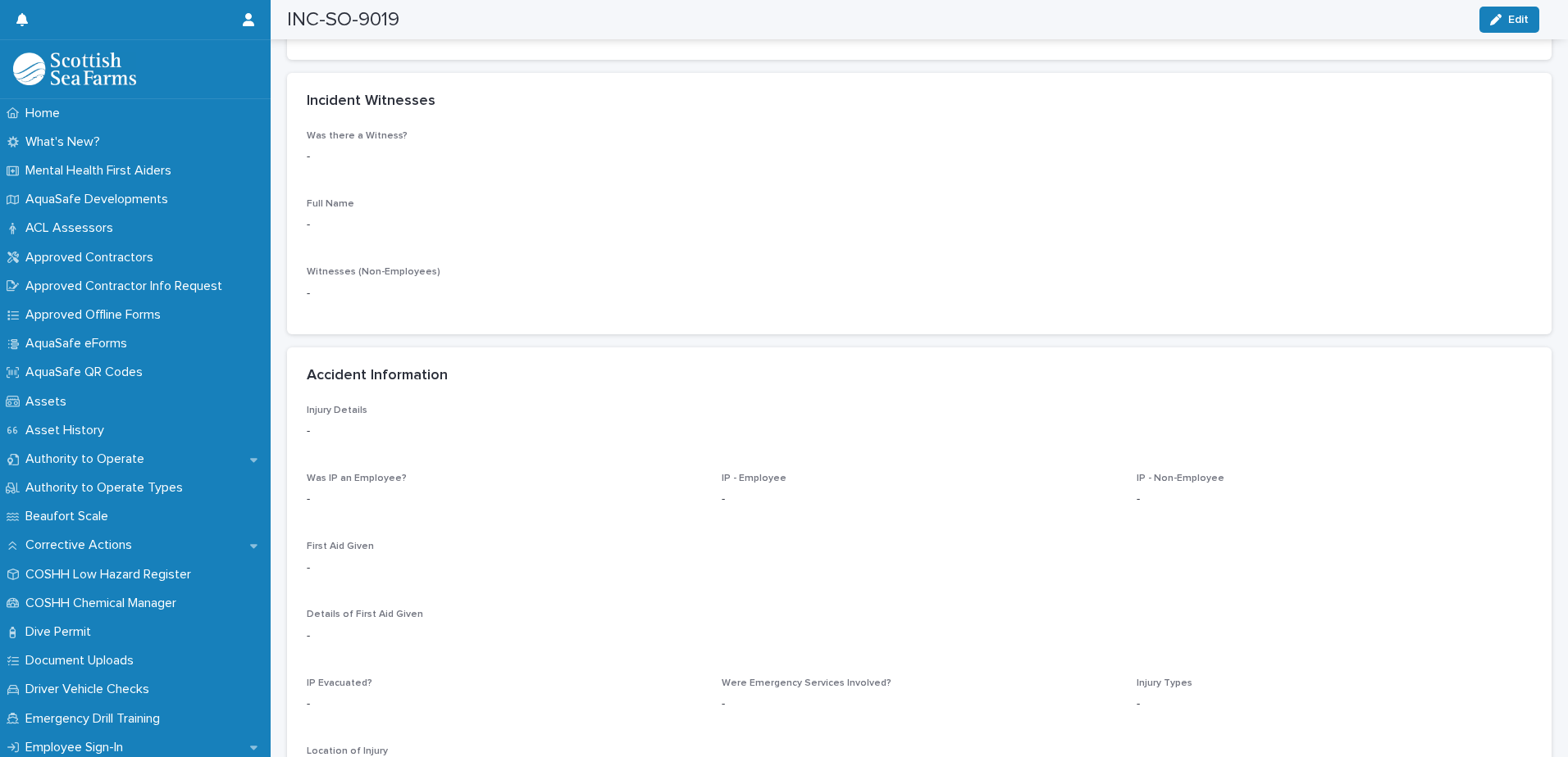
scroll to position [1557, 0]
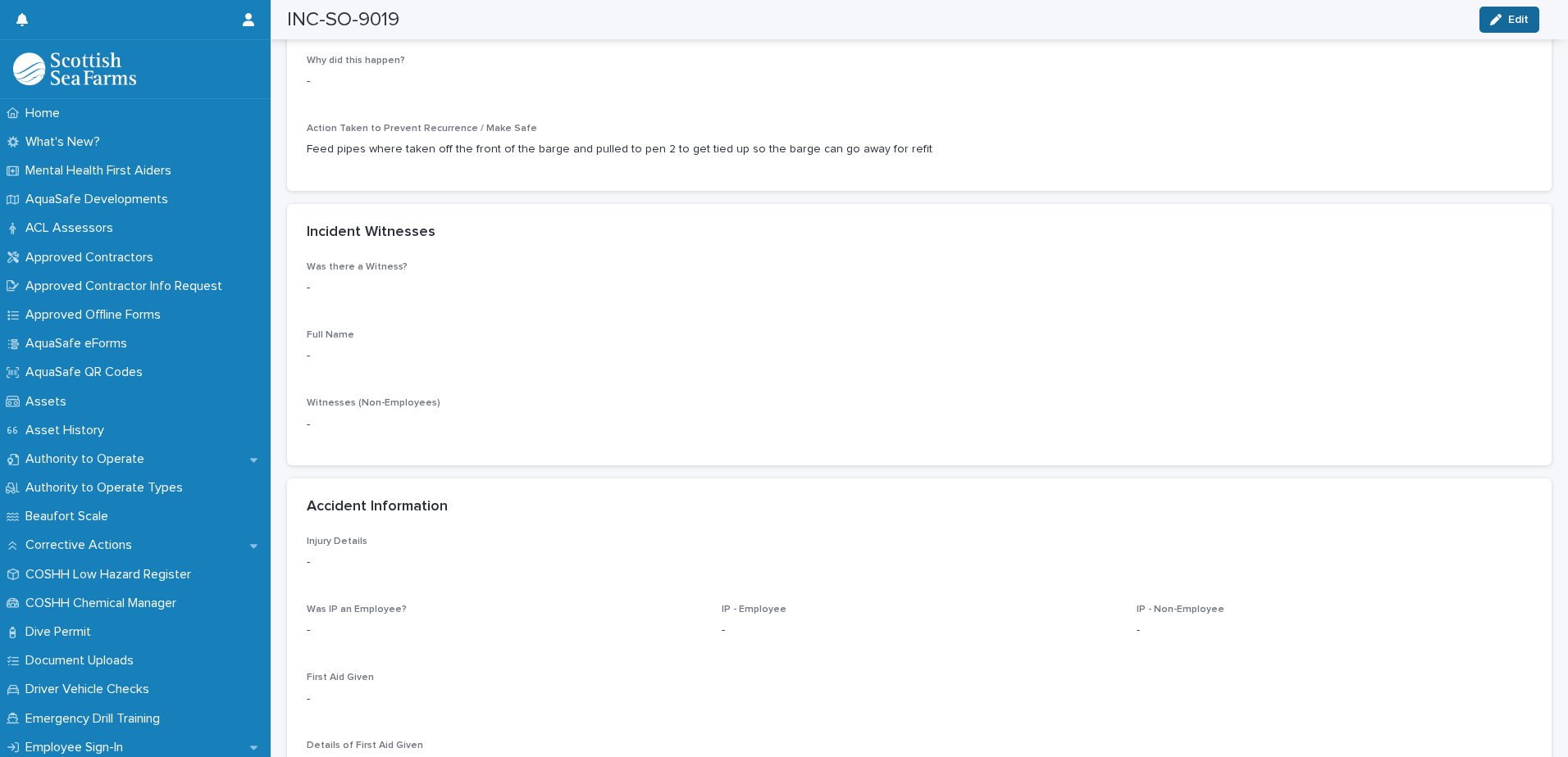
click at [1498, 14] on icon "button" at bounding box center [1495, 20] width 12 height 12
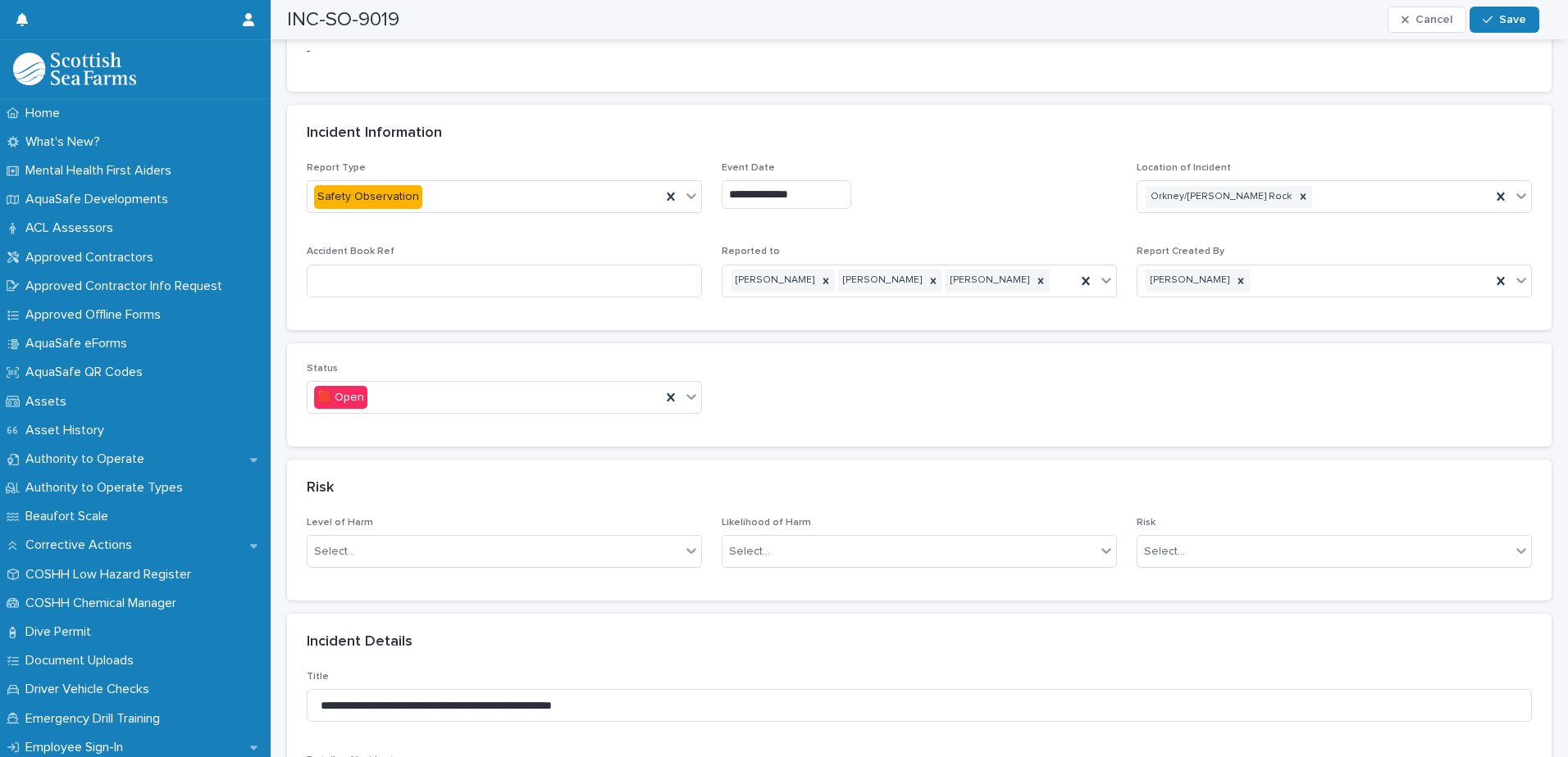
scroll to position [753, 0]
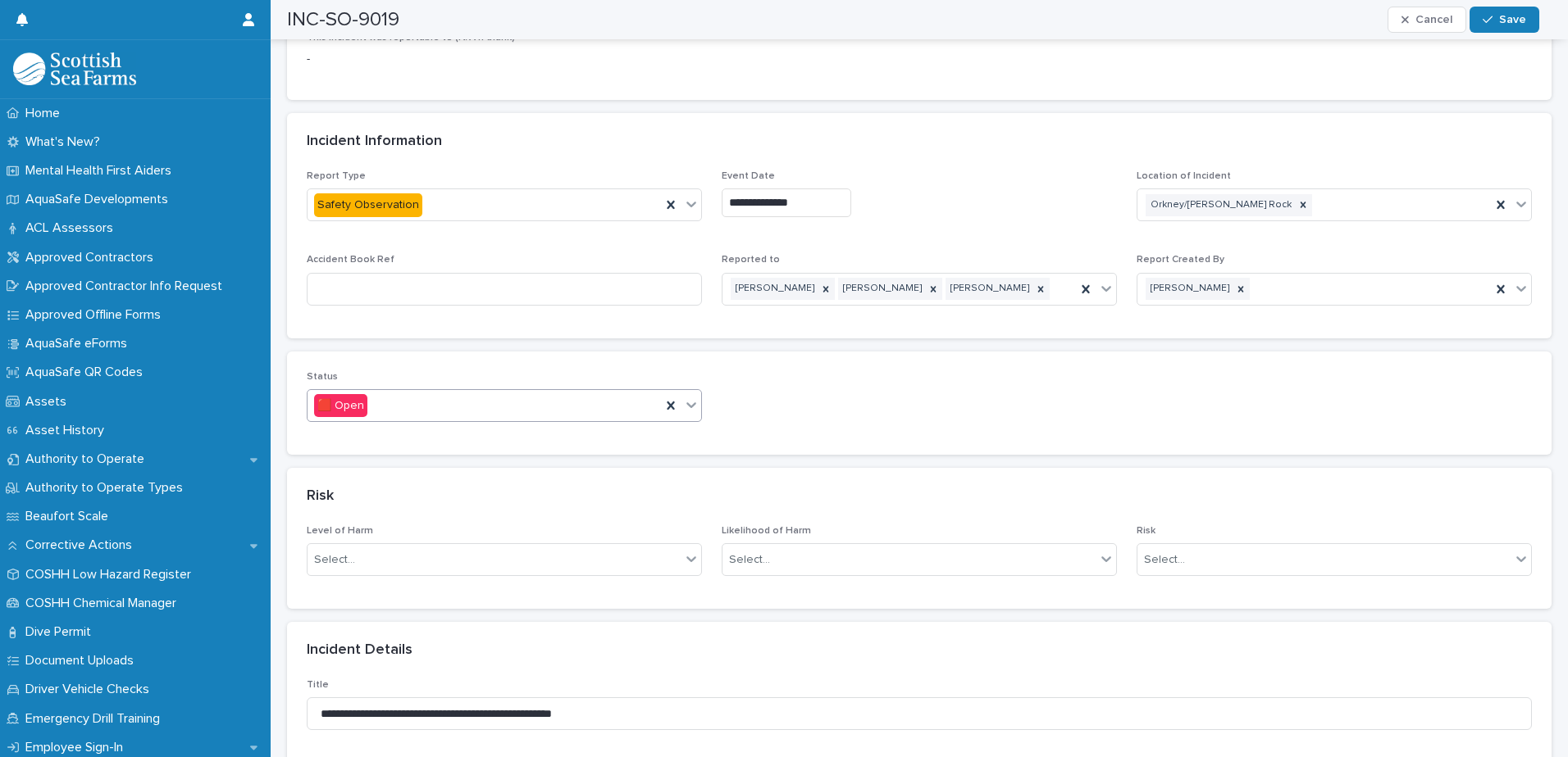
click at [692, 397] on icon at bounding box center [691, 405] width 16 height 16
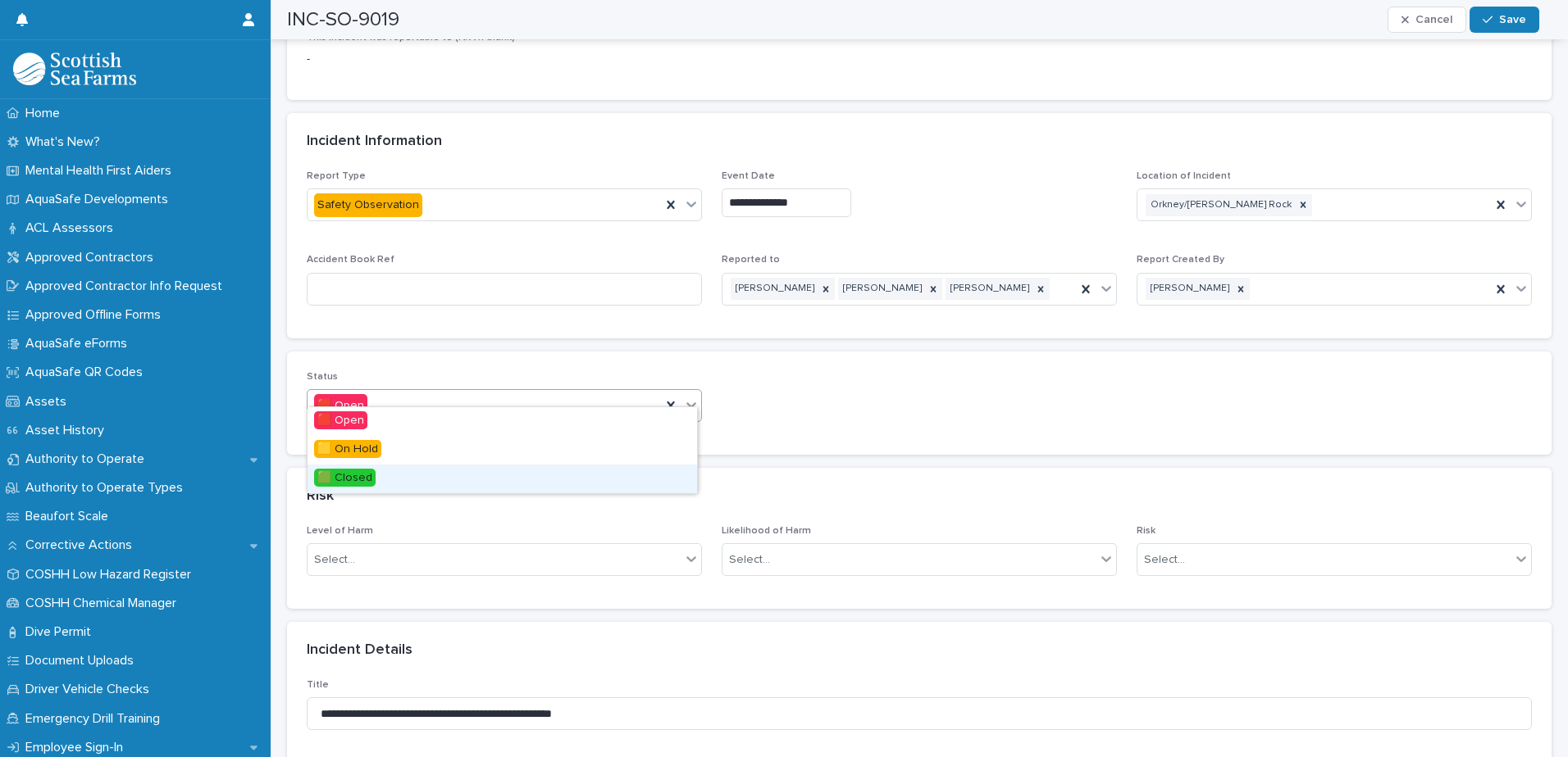
click at [375, 476] on div "🟩 Closed" at bounding box center [502, 479] width 389 height 28
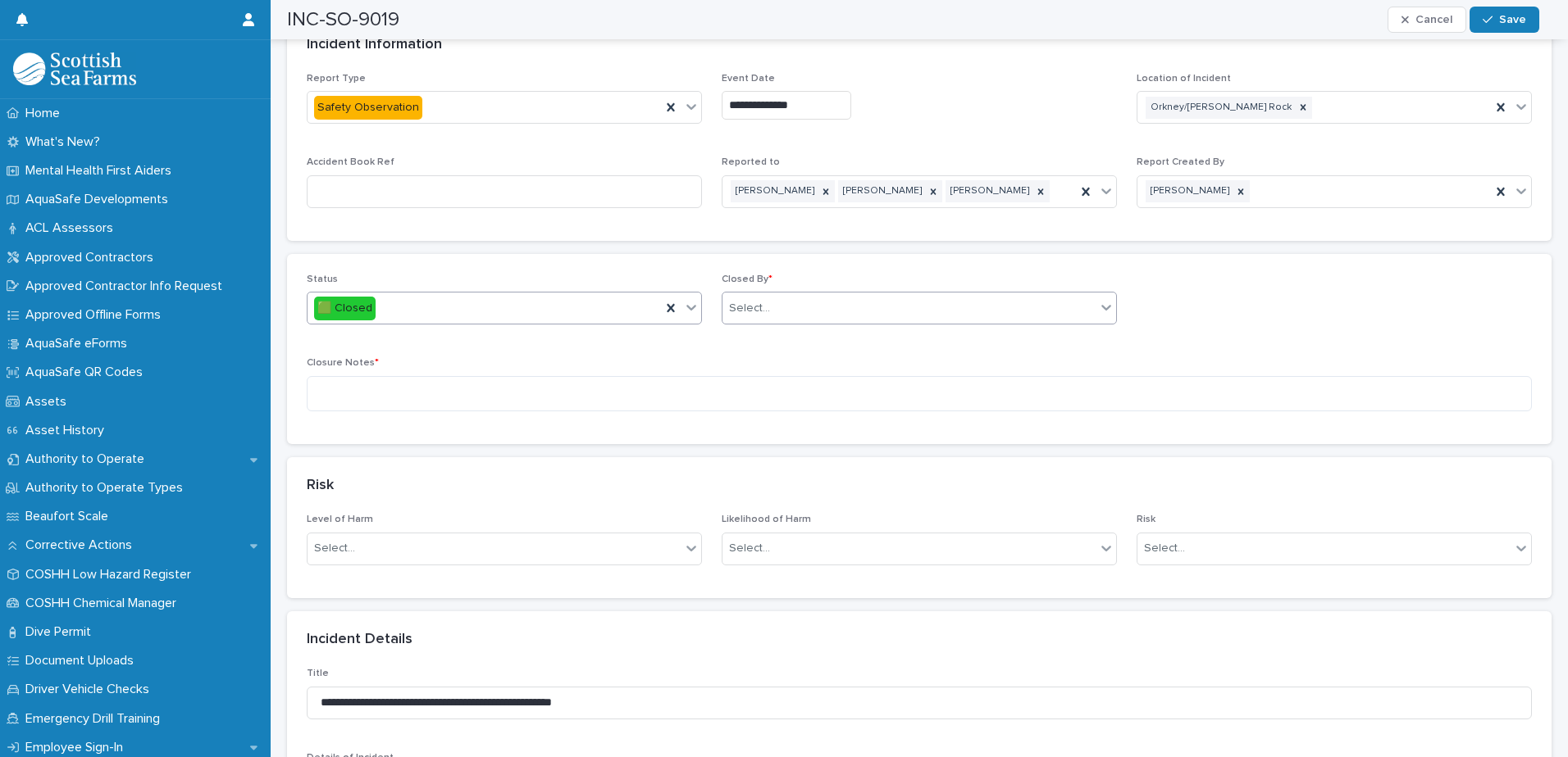
click at [834, 302] on div "Select..." at bounding box center [909, 308] width 373 height 27
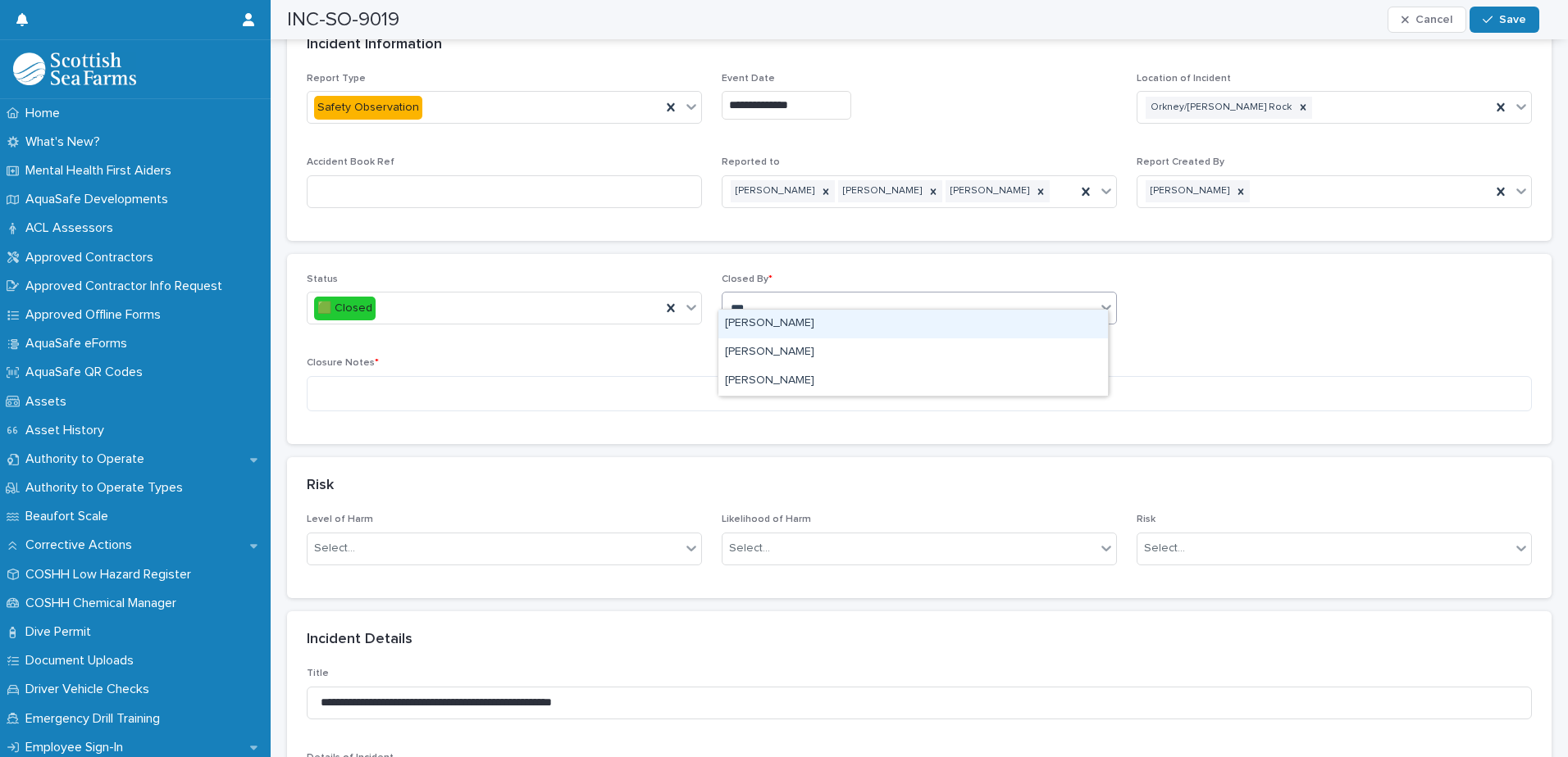
type input "****"
click at [805, 325] on div "[PERSON_NAME]" at bounding box center [913, 324] width 389 height 28
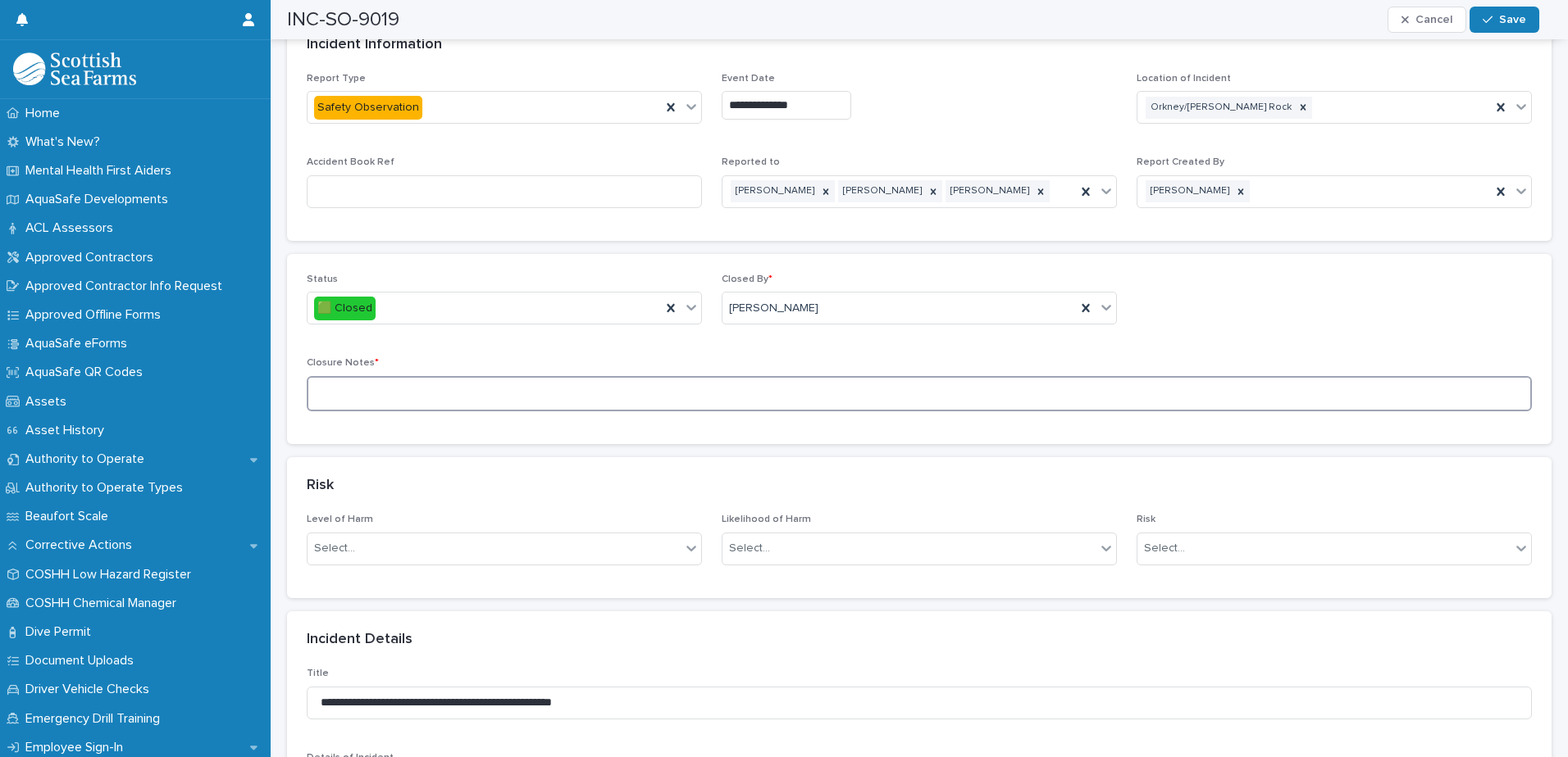
click at [723, 376] on textarea at bounding box center [919, 394] width 1225 height 35
type textarea "**********"
click at [1523, 20] on span "Save" at bounding box center [1512, 20] width 27 height 12
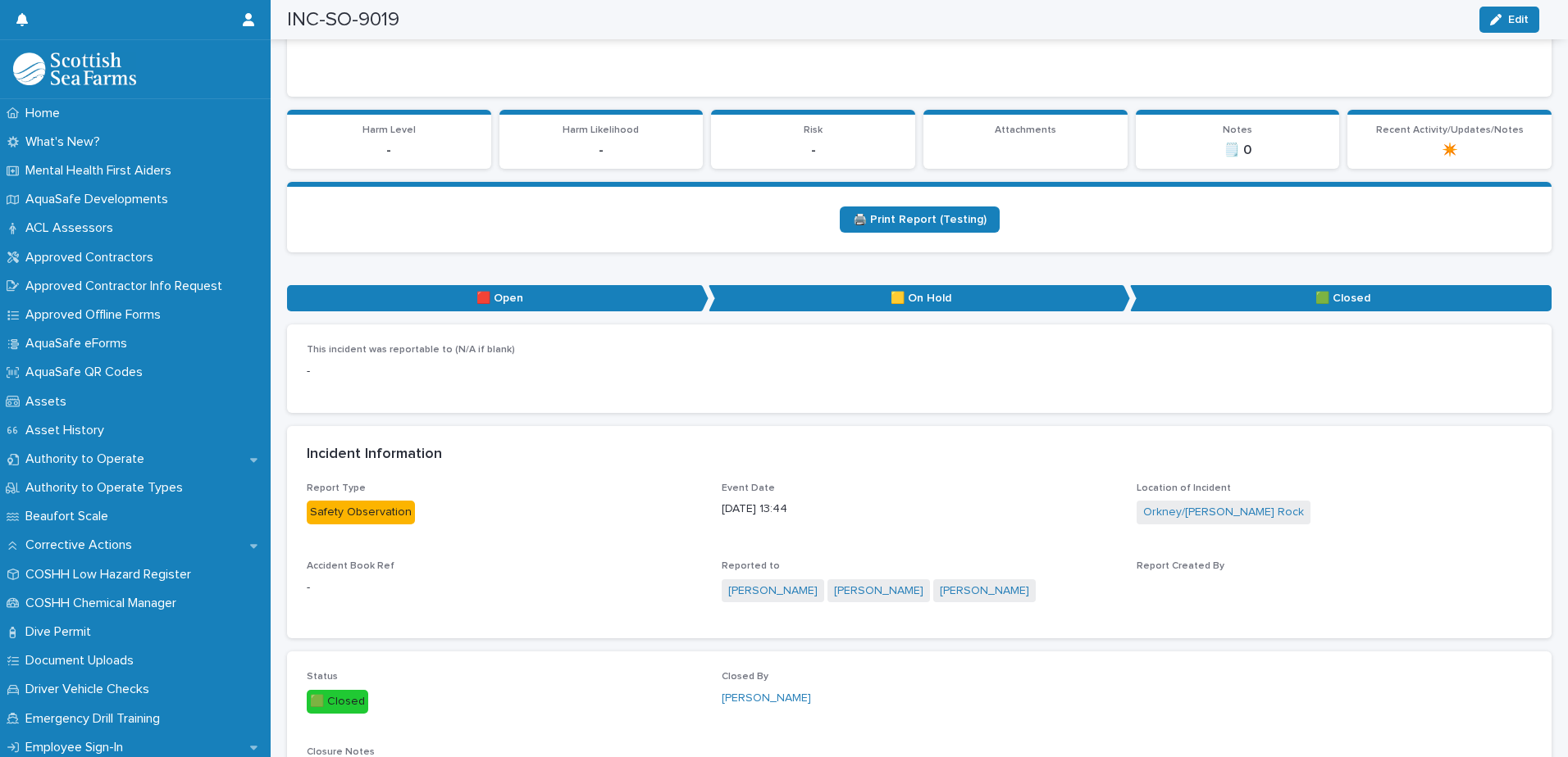
scroll to position [0, 0]
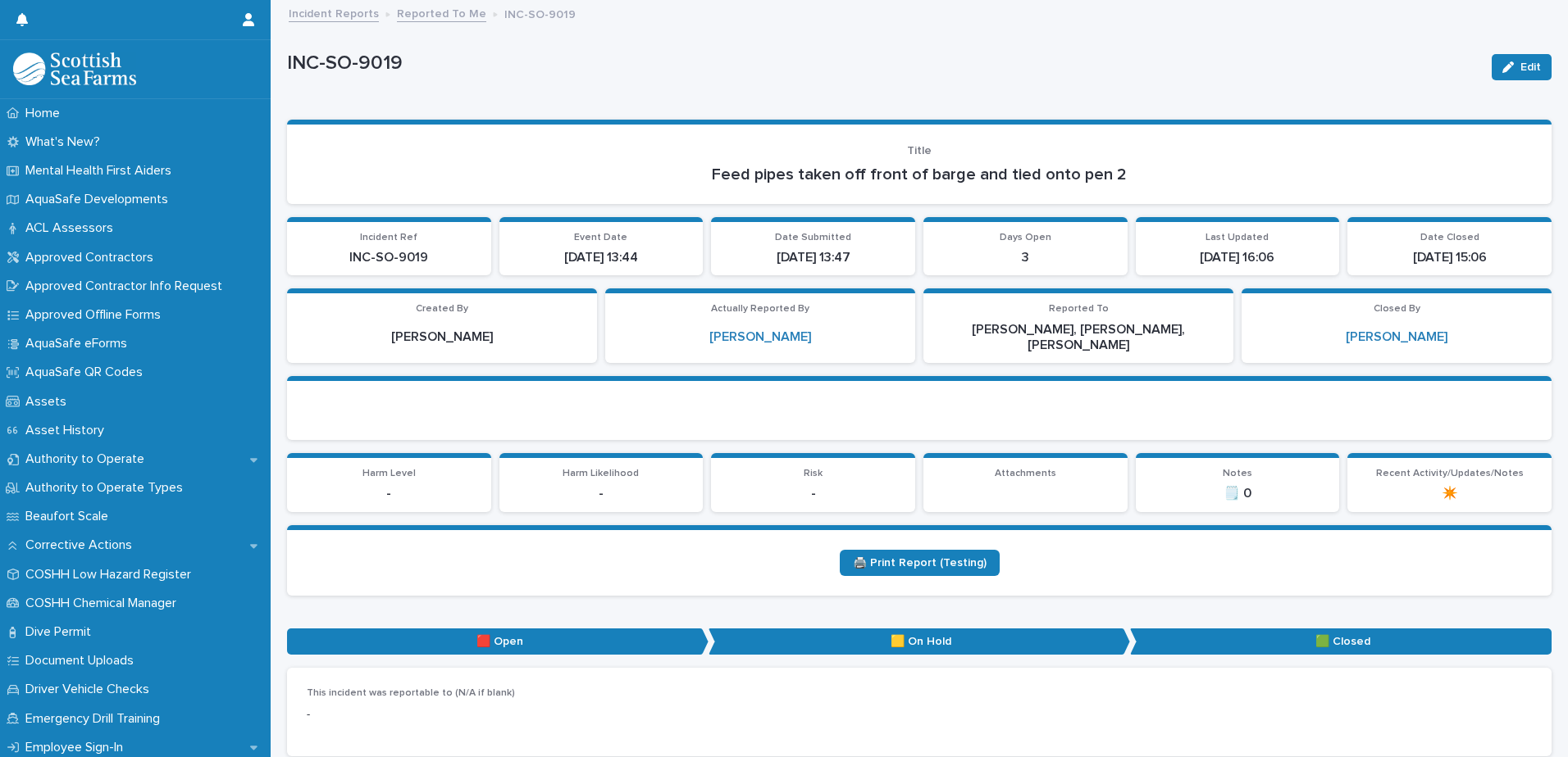
click at [455, 16] on link "Reported To Me" at bounding box center [442, 12] width 90 height 19
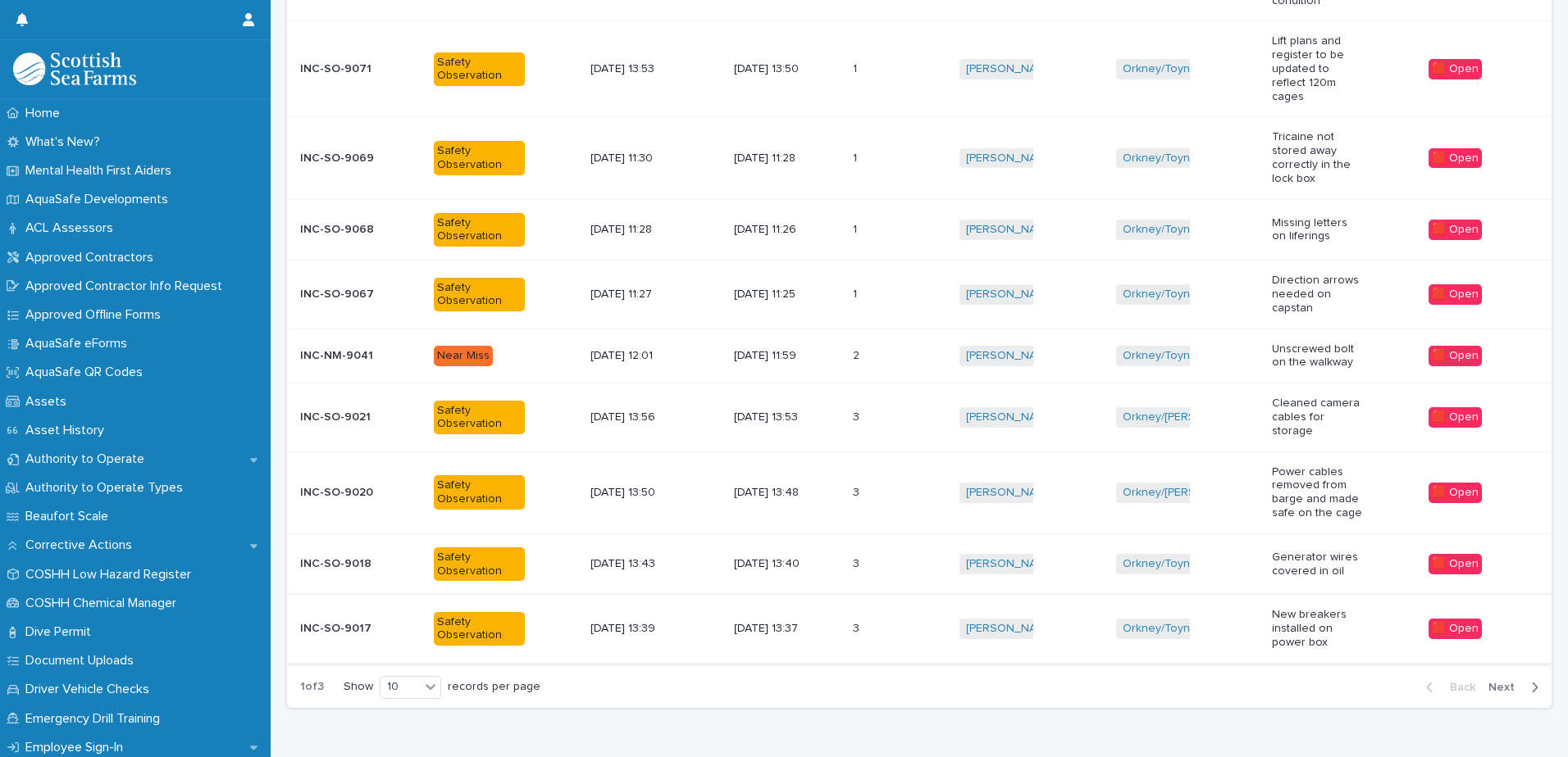
scroll to position [408, 0]
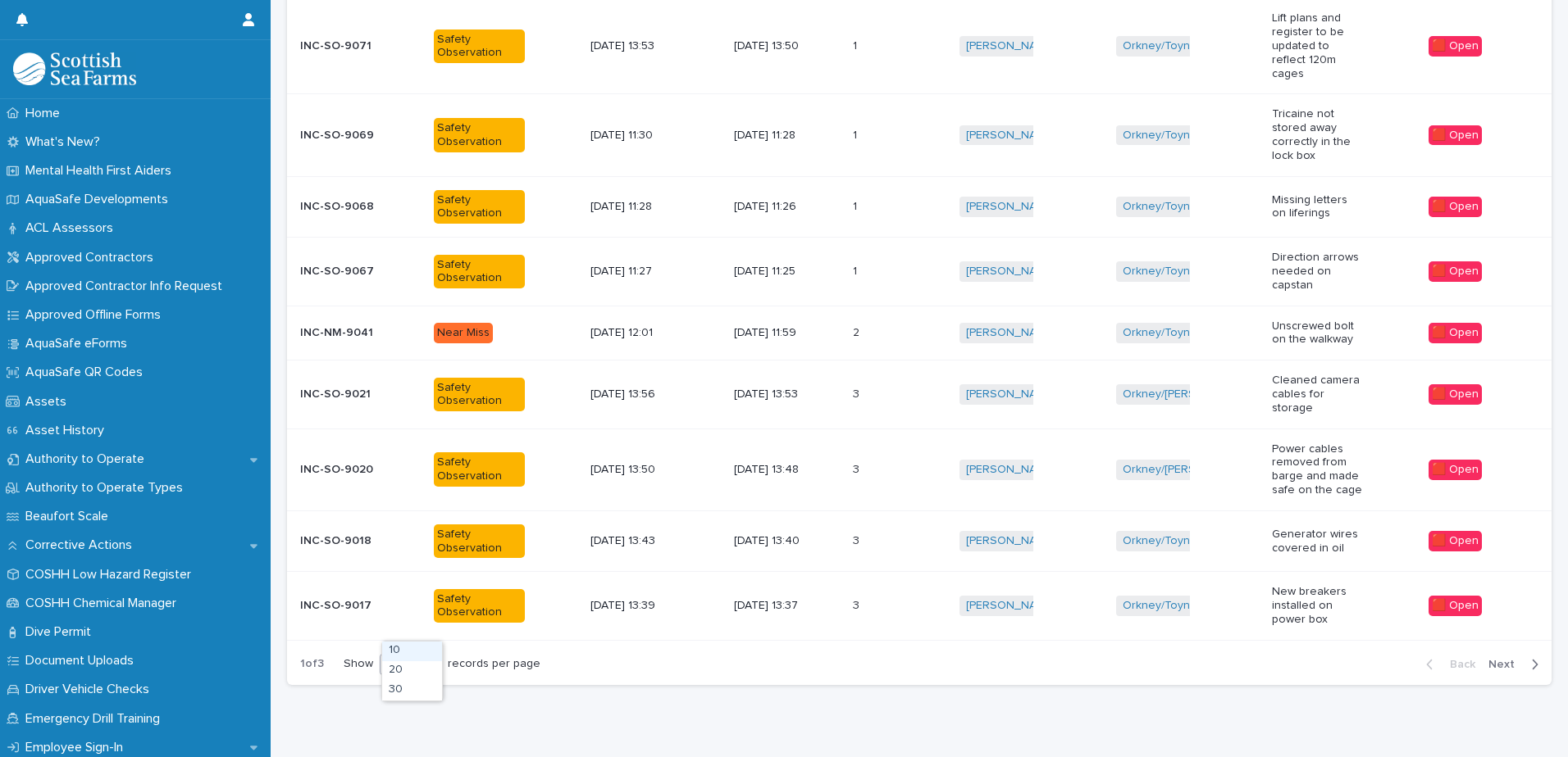
click at [434, 656] on icon at bounding box center [430, 664] width 16 height 16
click at [409, 692] on div "30" at bounding box center [412, 691] width 59 height 20
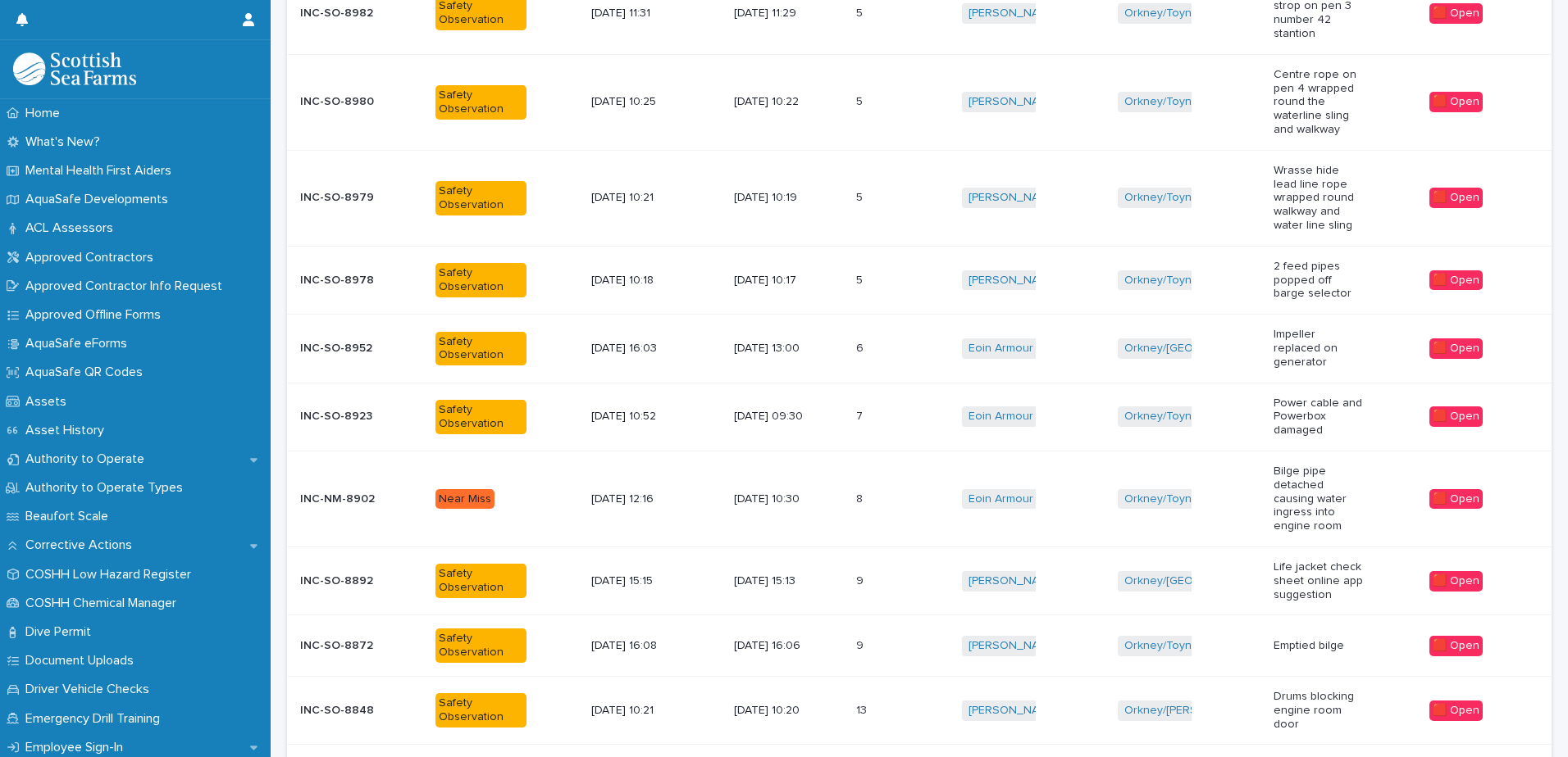
scroll to position [1535, 0]
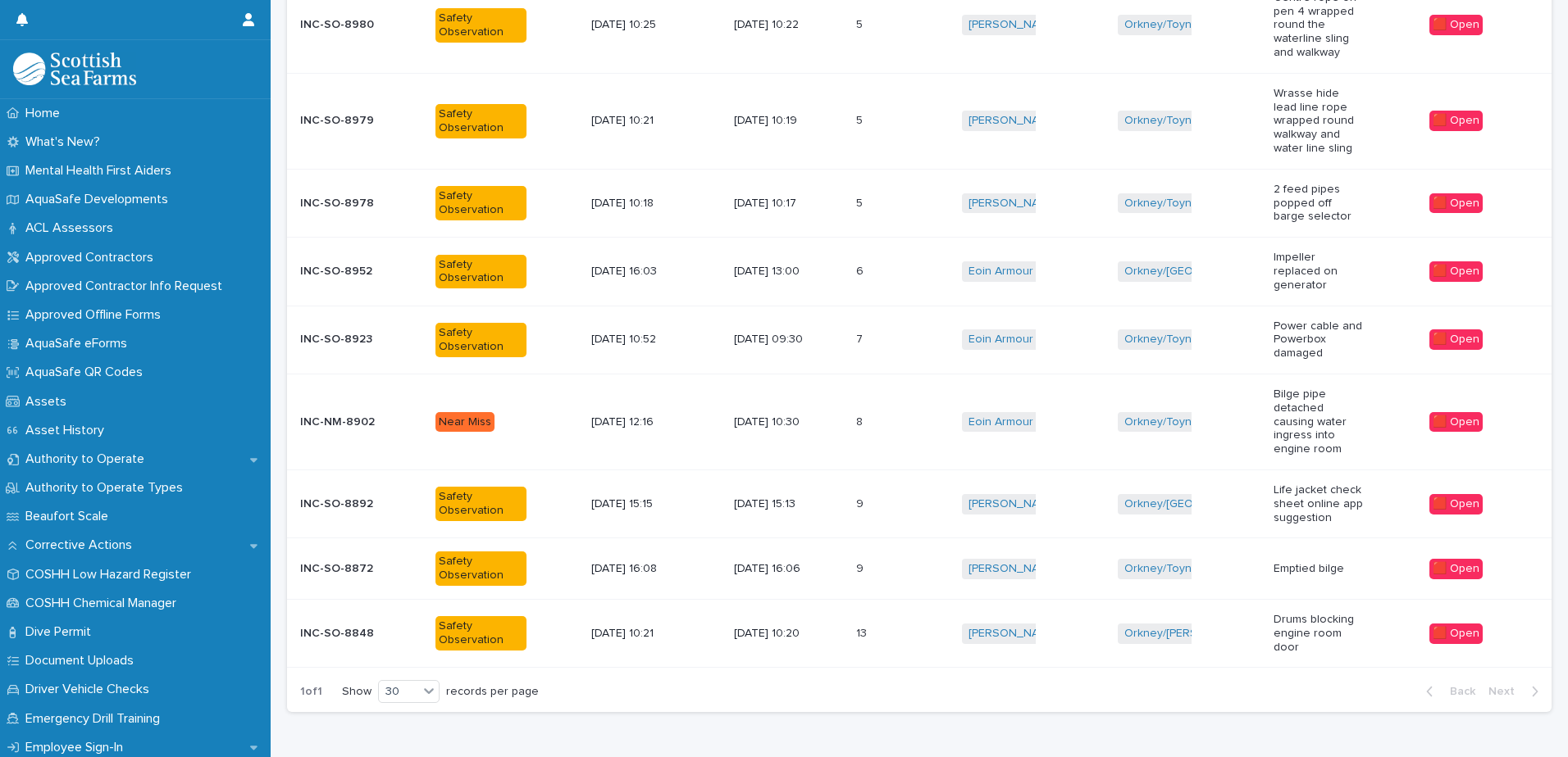
click at [874, 627] on p at bounding box center [879, 634] width 46 height 14
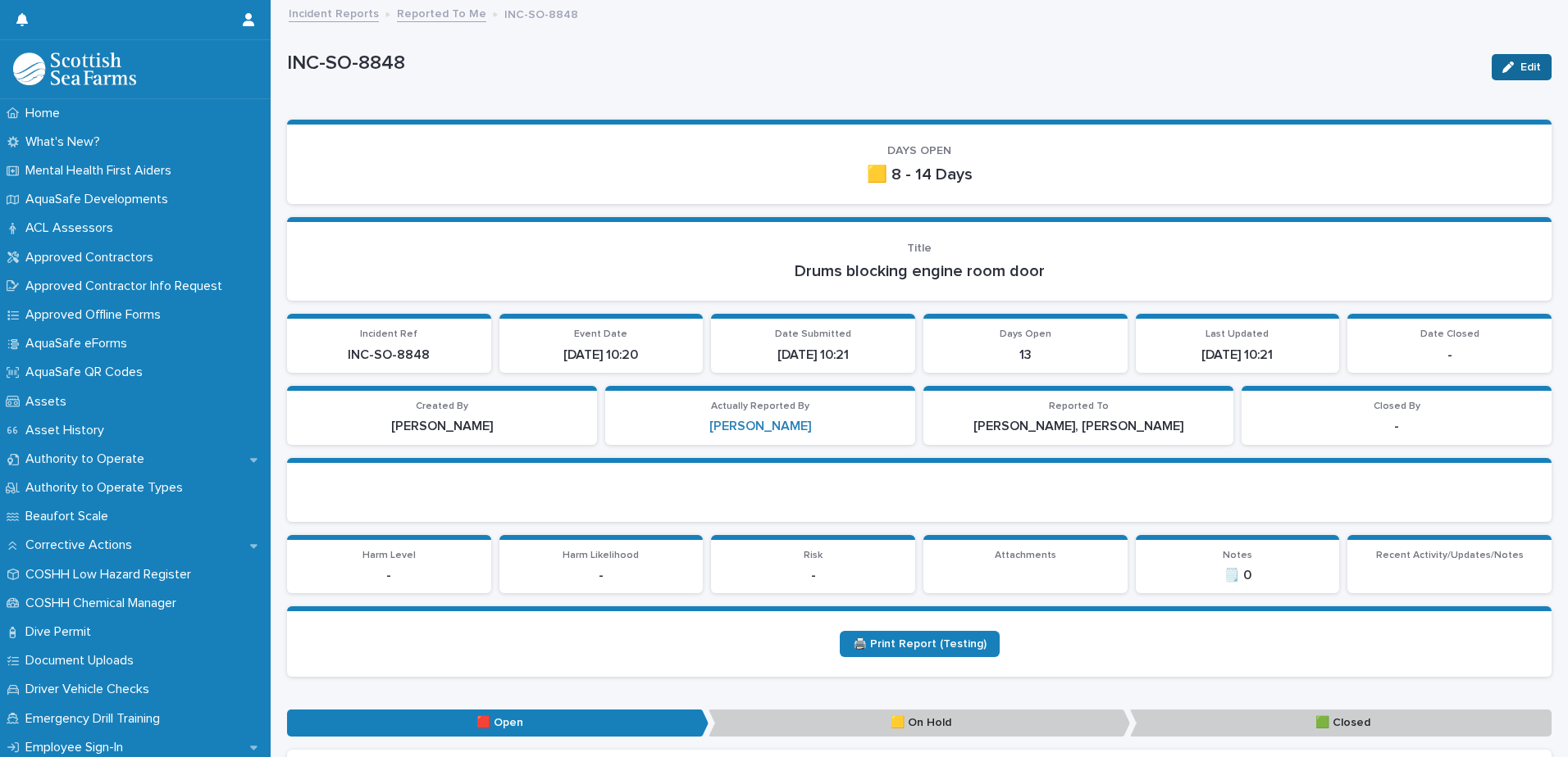
click at [1520, 70] on span "Edit" at bounding box center [1530, 66] width 20 height 12
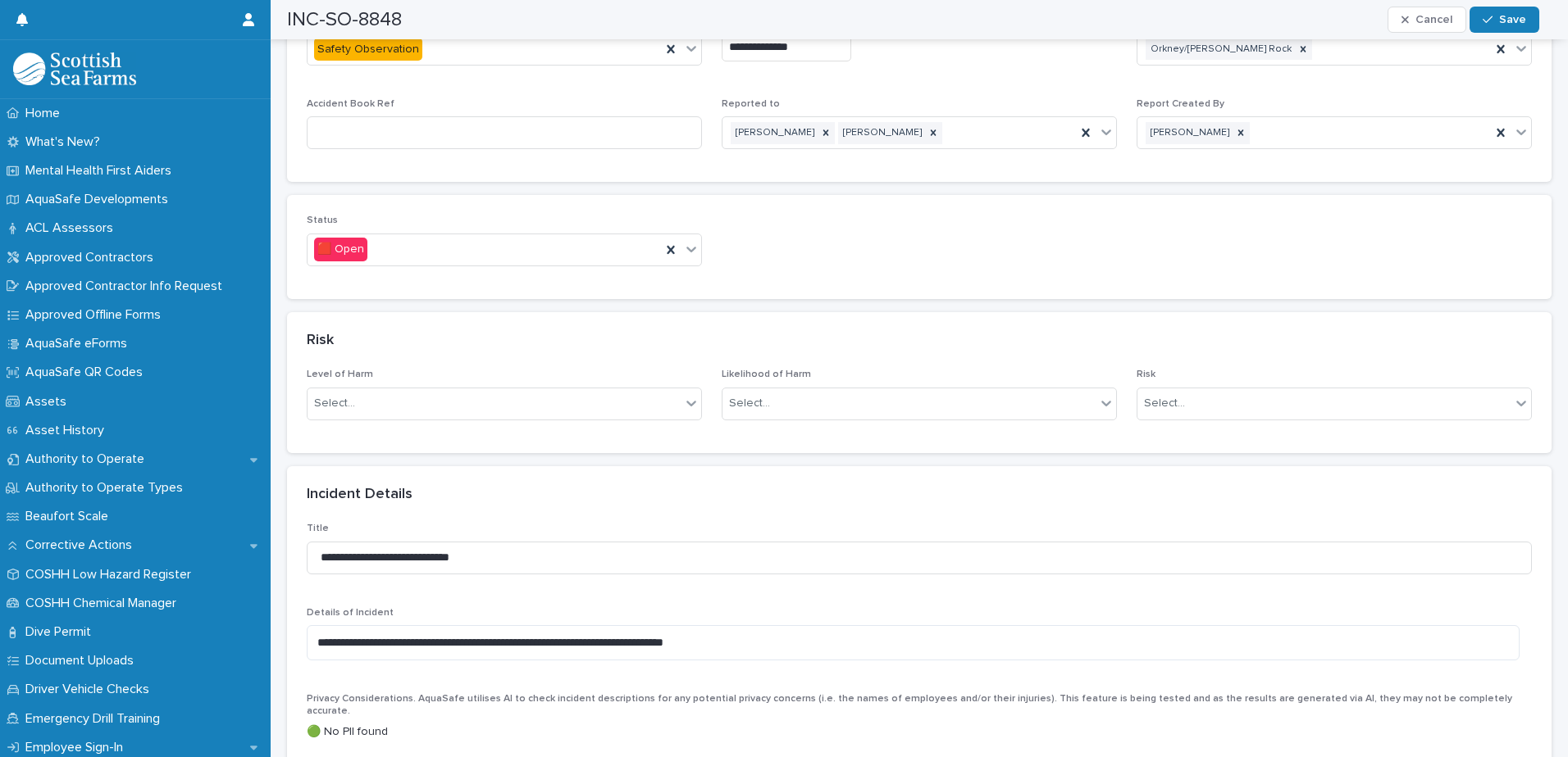
scroll to position [901, 0]
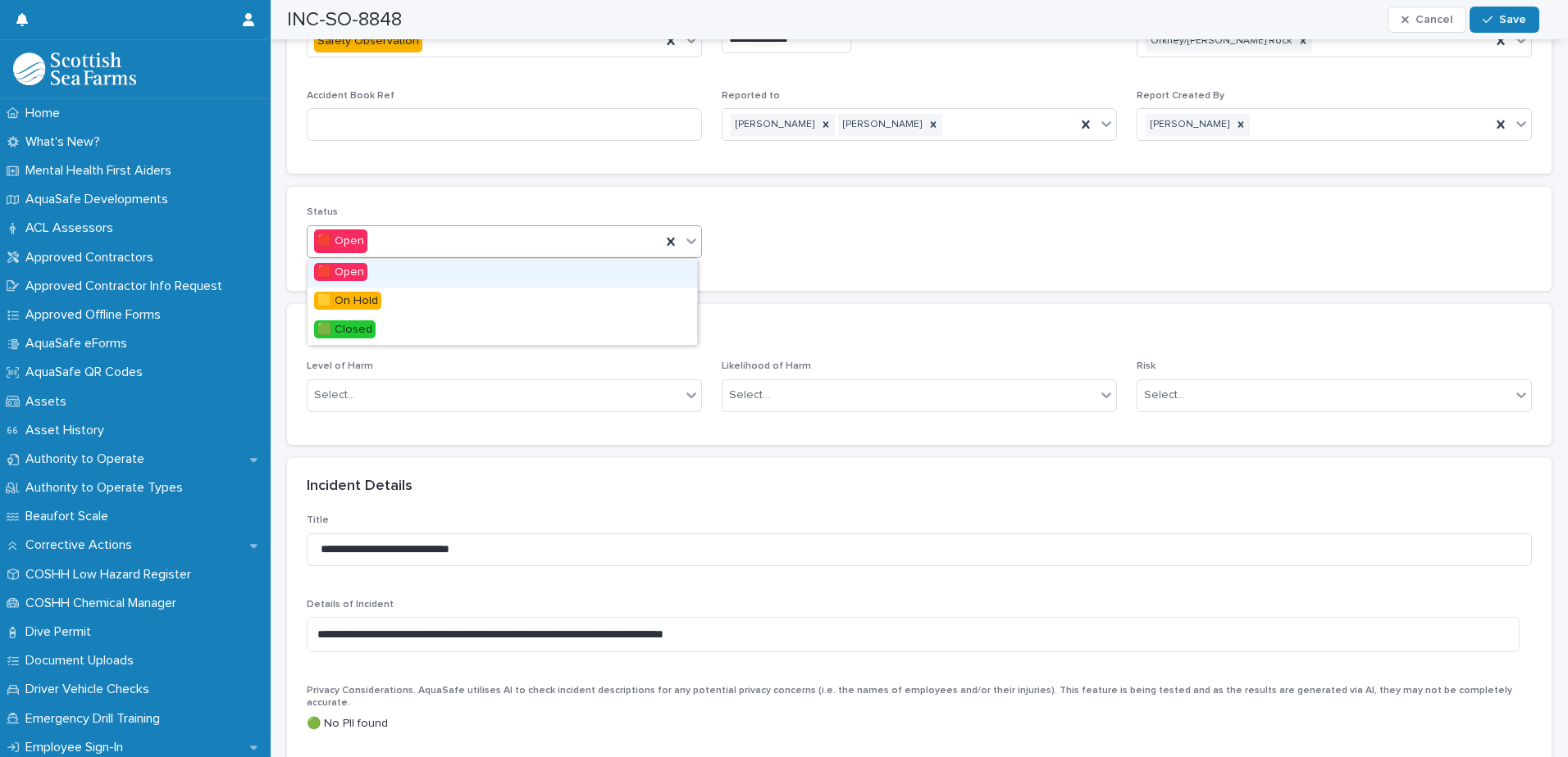
click at [691, 238] on icon at bounding box center [691, 241] width 16 height 16
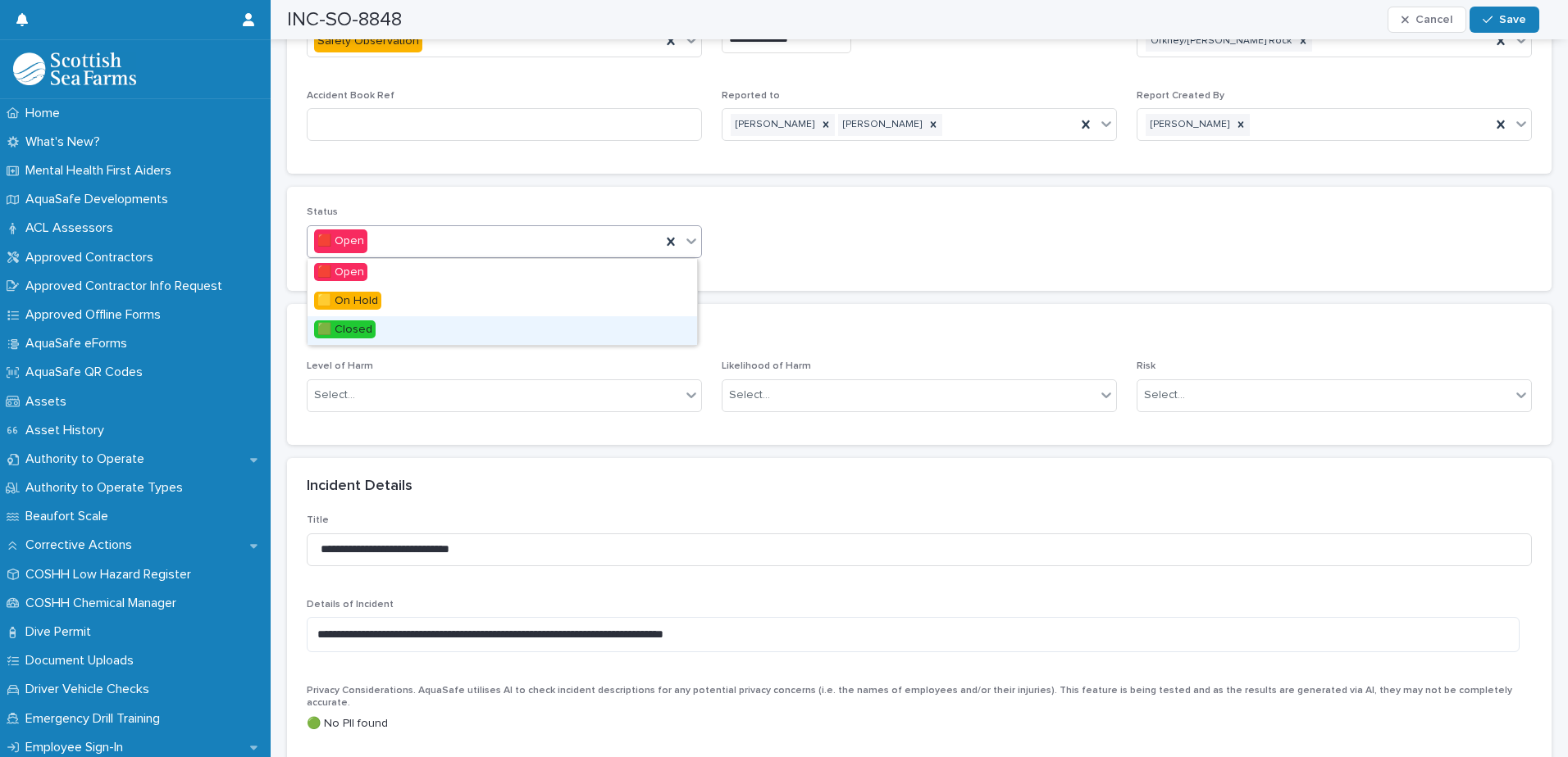
click at [397, 327] on div "🟩 Closed" at bounding box center [502, 331] width 389 height 28
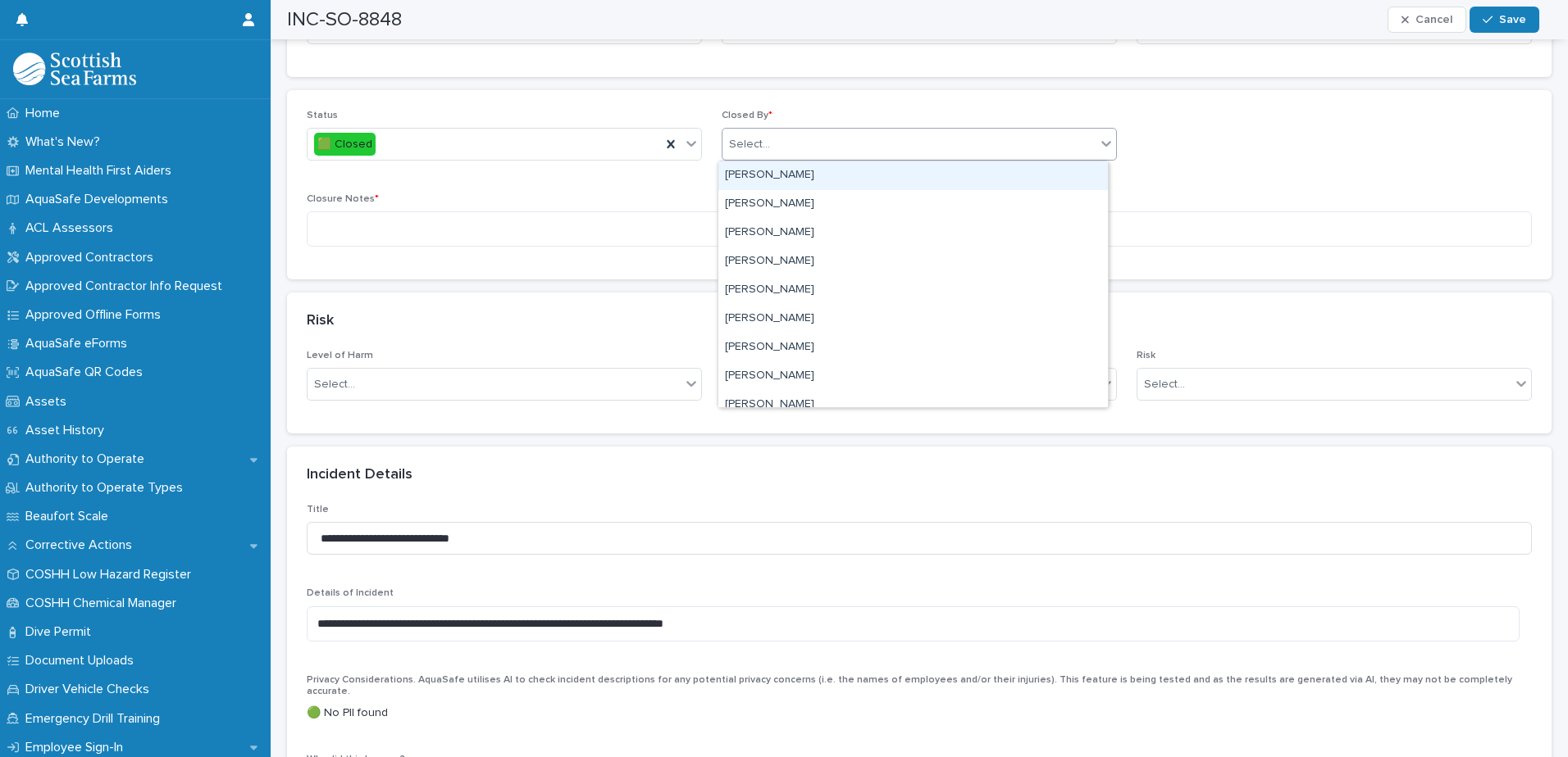
click at [789, 153] on div "Select..." at bounding box center [909, 144] width 373 height 27
type input "****"
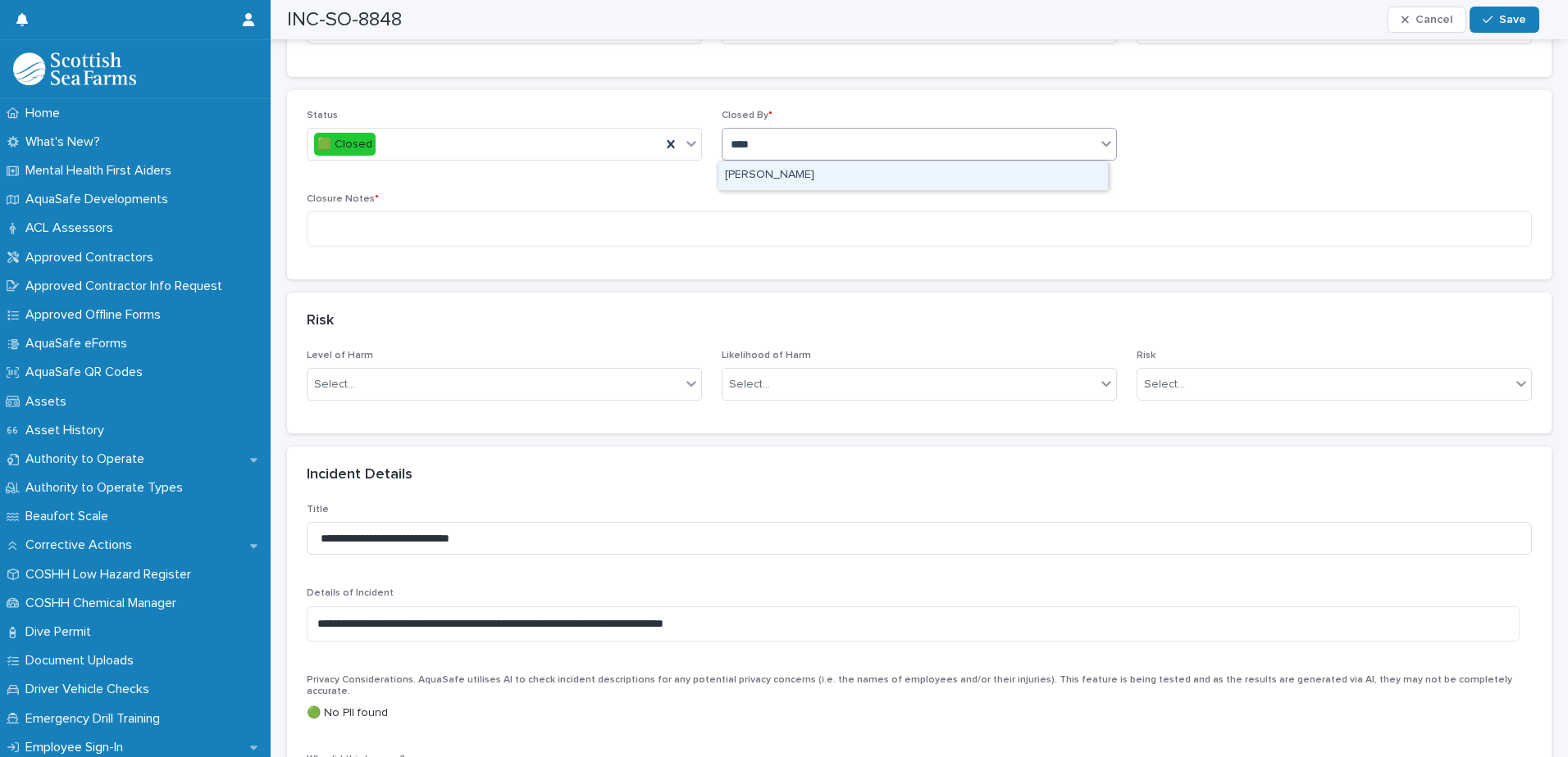
click at [791, 167] on div "[PERSON_NAME]" at bounding box center [913, 176] width 389 height 28
click at [744, 224] on textarea at bounding box center [919, 230] width 1225 height 35
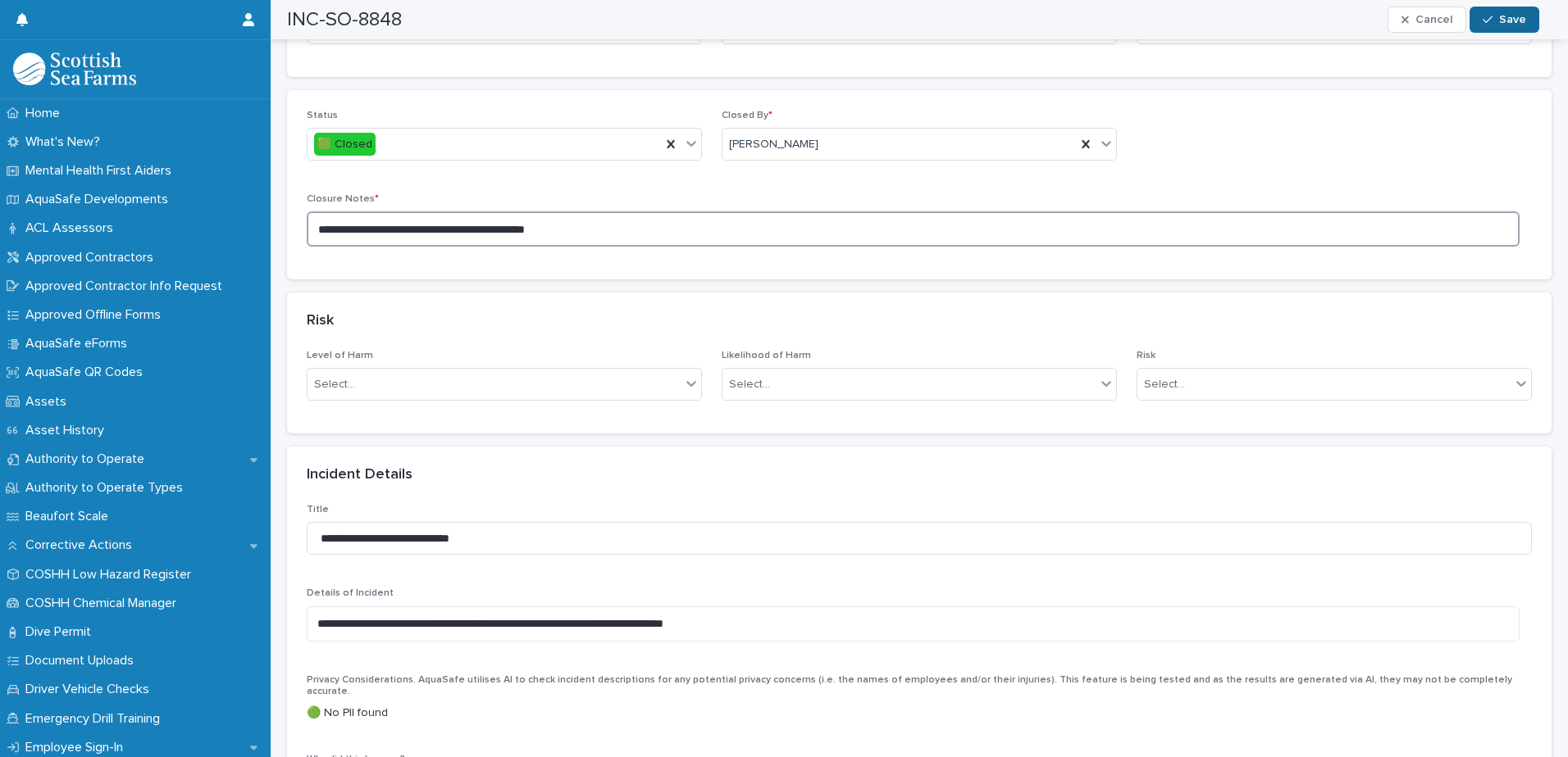
type textarea "**********"
click at [1504, 21] on span "Save" at bounding box center [1512, 20] width 27 height 12
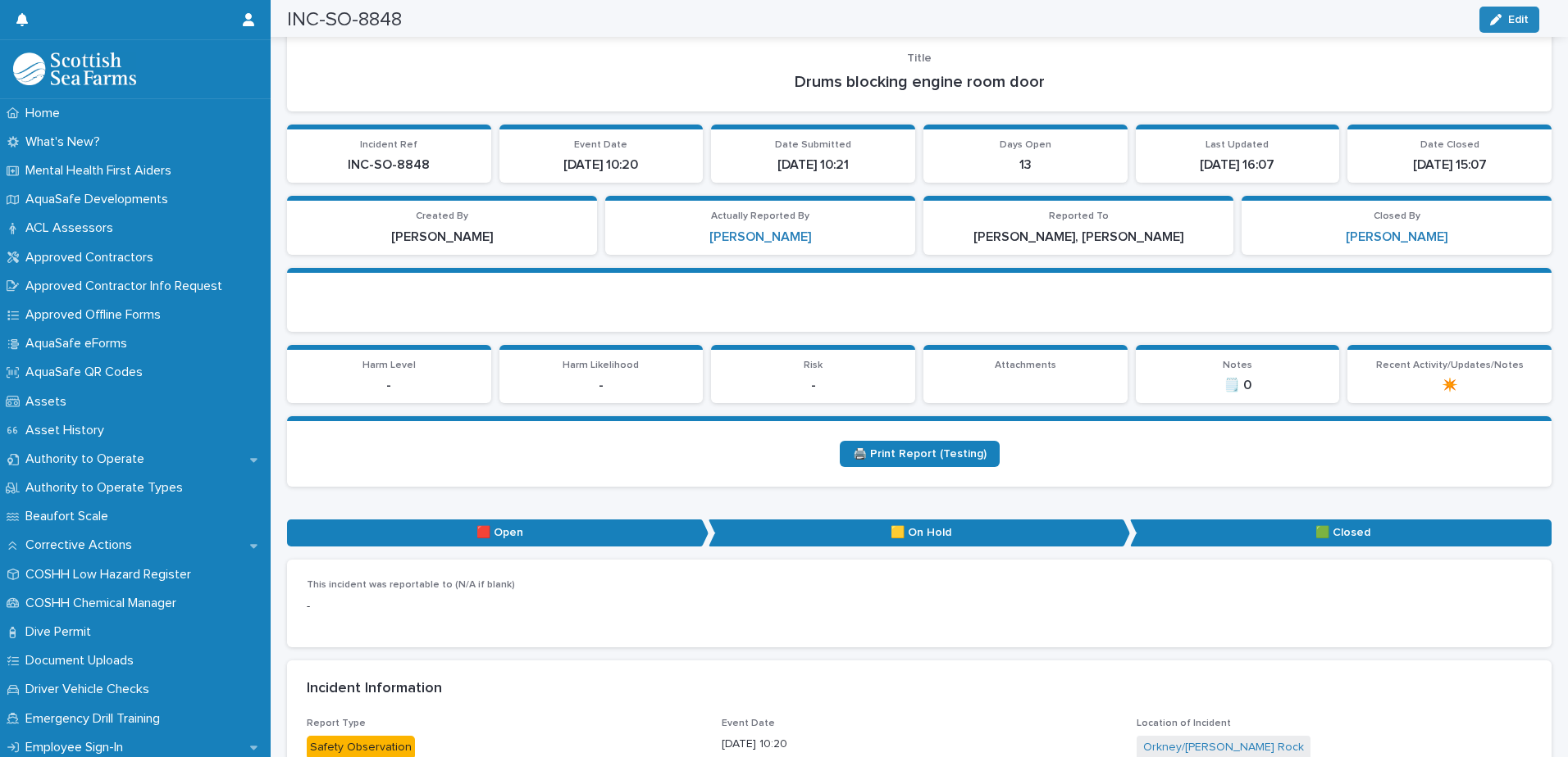
scroll to position [0, 0]
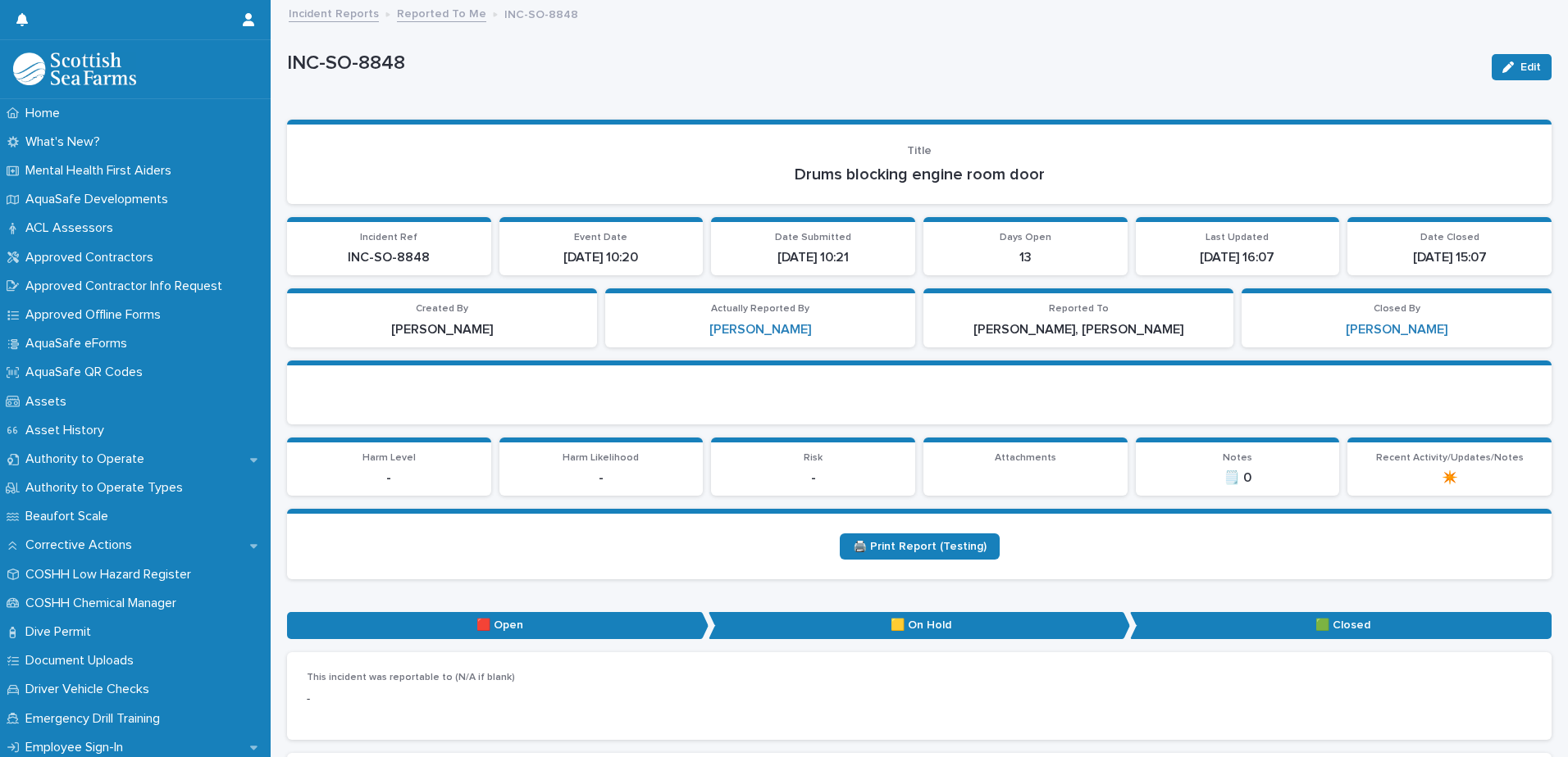
click at [439, 13] on link "Reported To Me" at bounding box center [442, 12] width 90 height 19
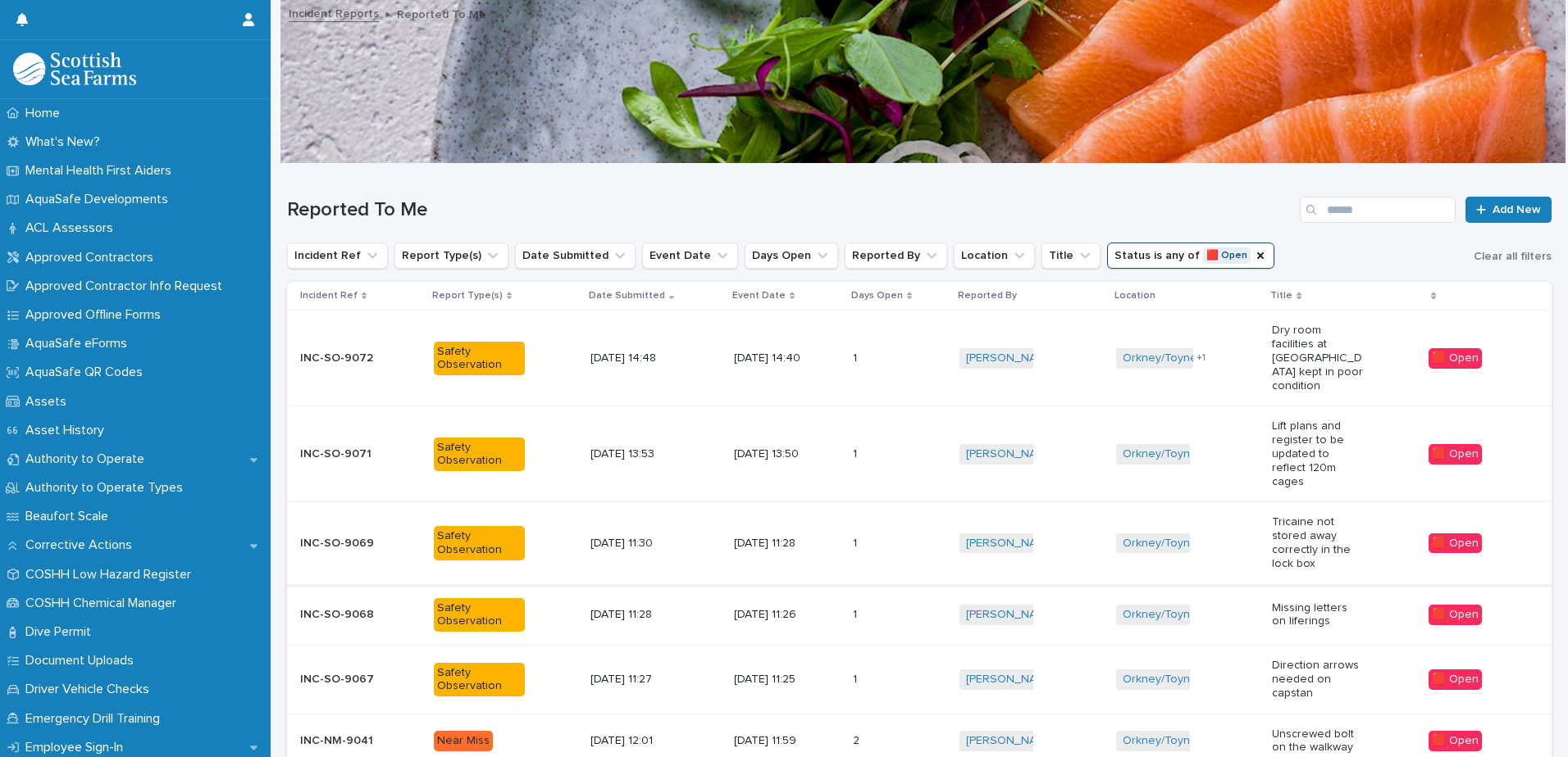
scroll to position [408, 0]
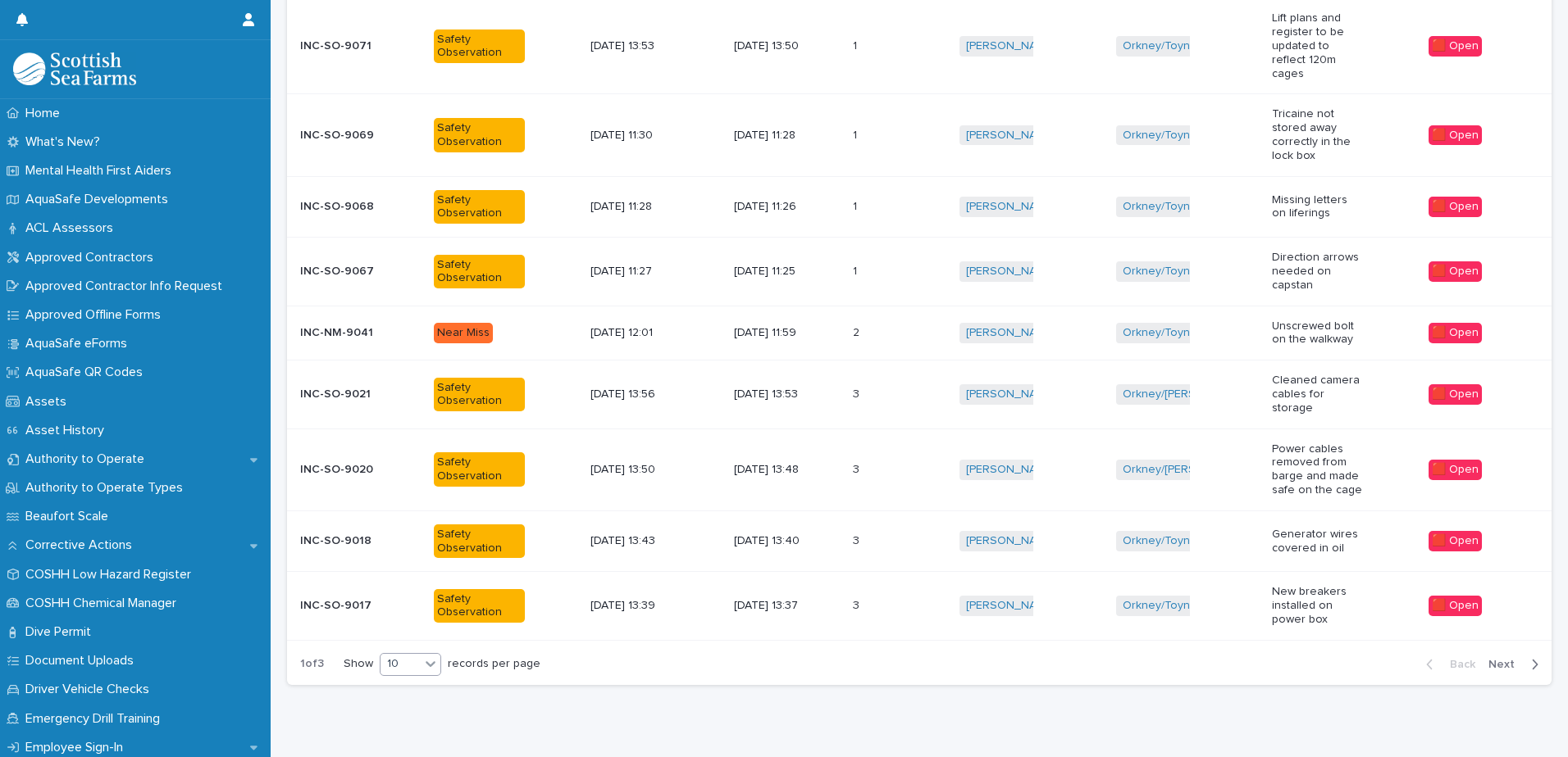
click at [430, 656] on icon at bounding box center [430, 664] width 16 height 16
click at [414, 690] on div "30" at bounding box center [412, 691] width 59 height 20
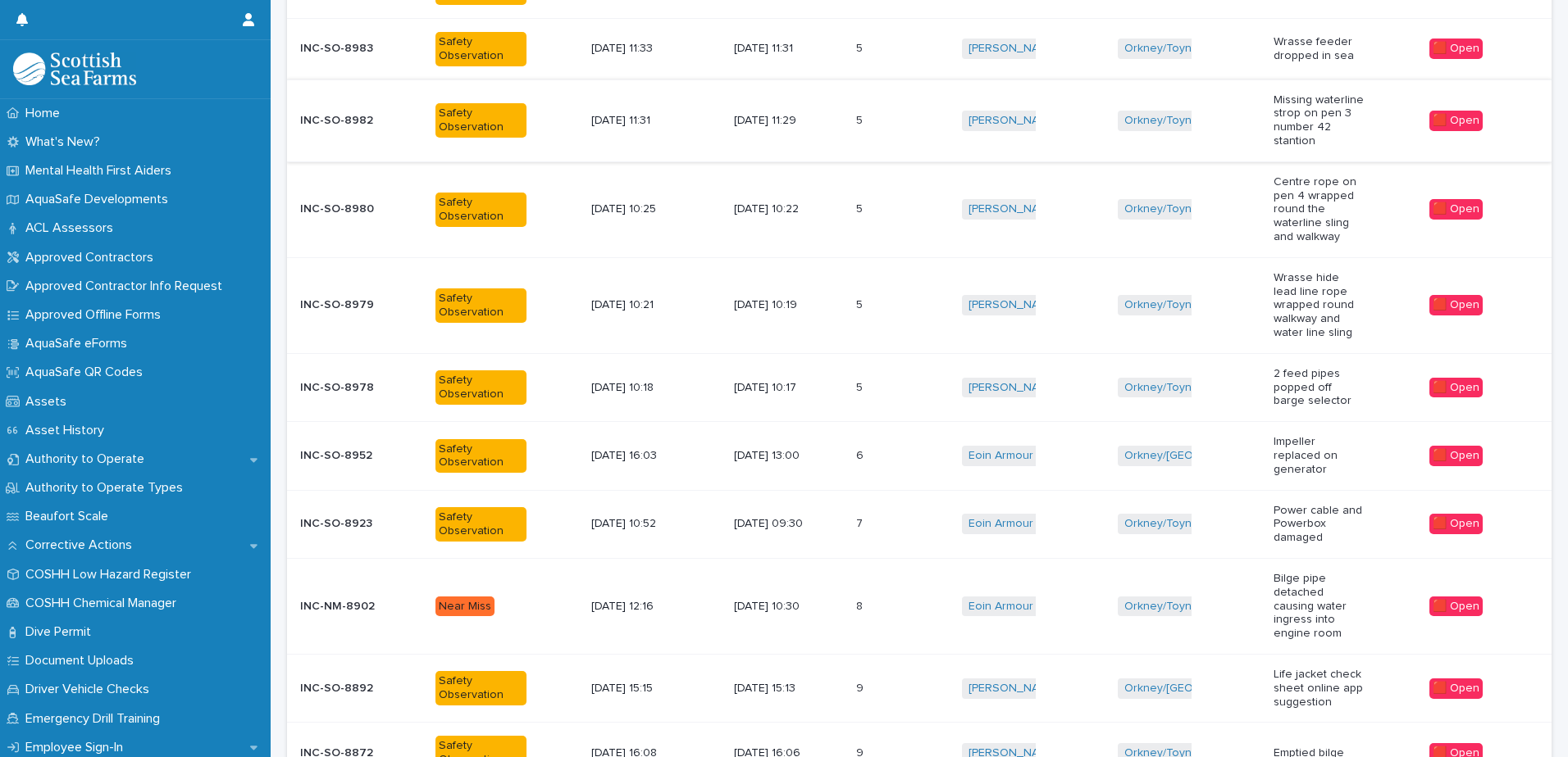
scroll to position [1473, 0]
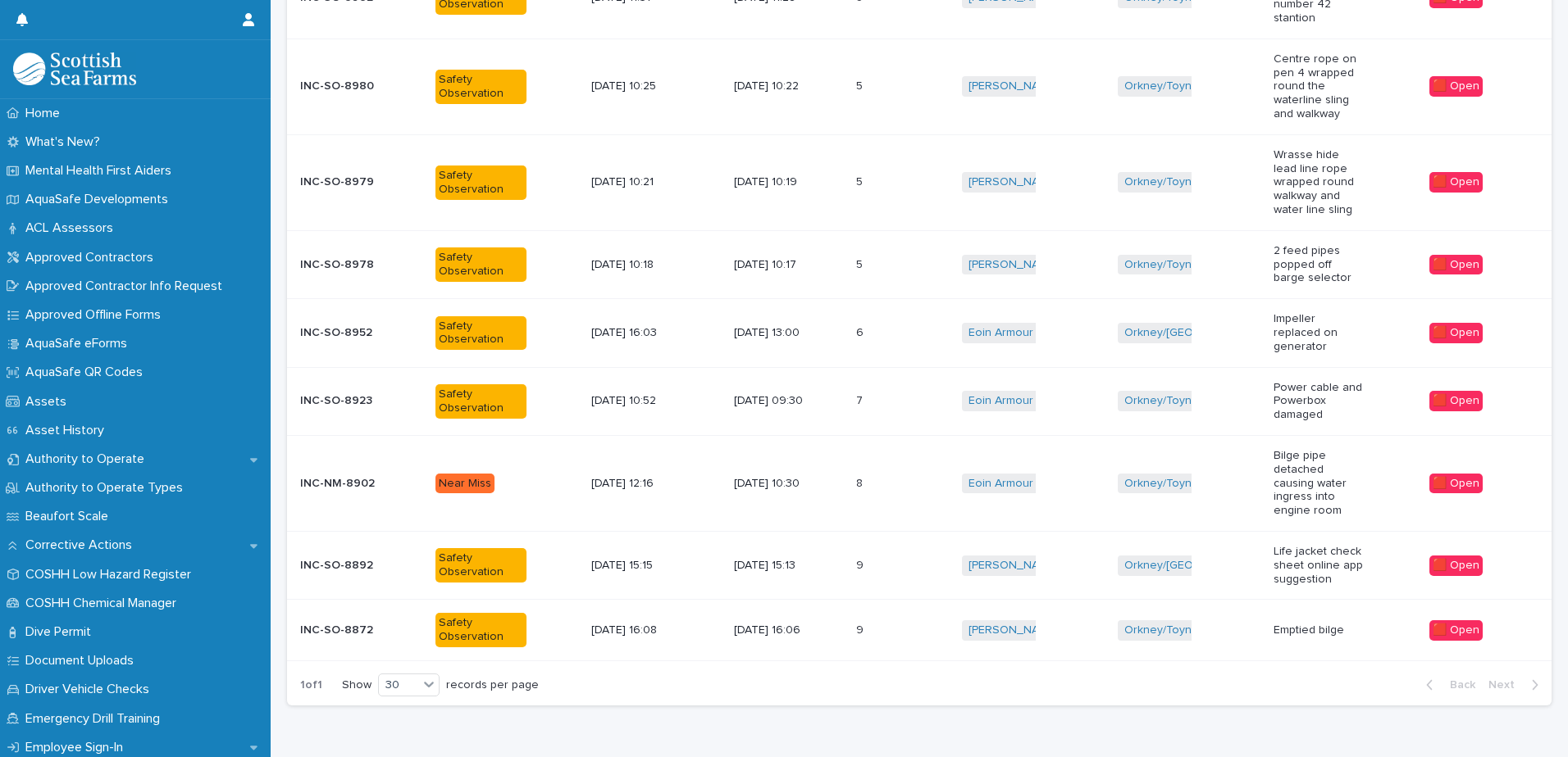
click at [801, 624] on p "[DATE] 16:06" at bounding box center [780, 631] width 91 height 14
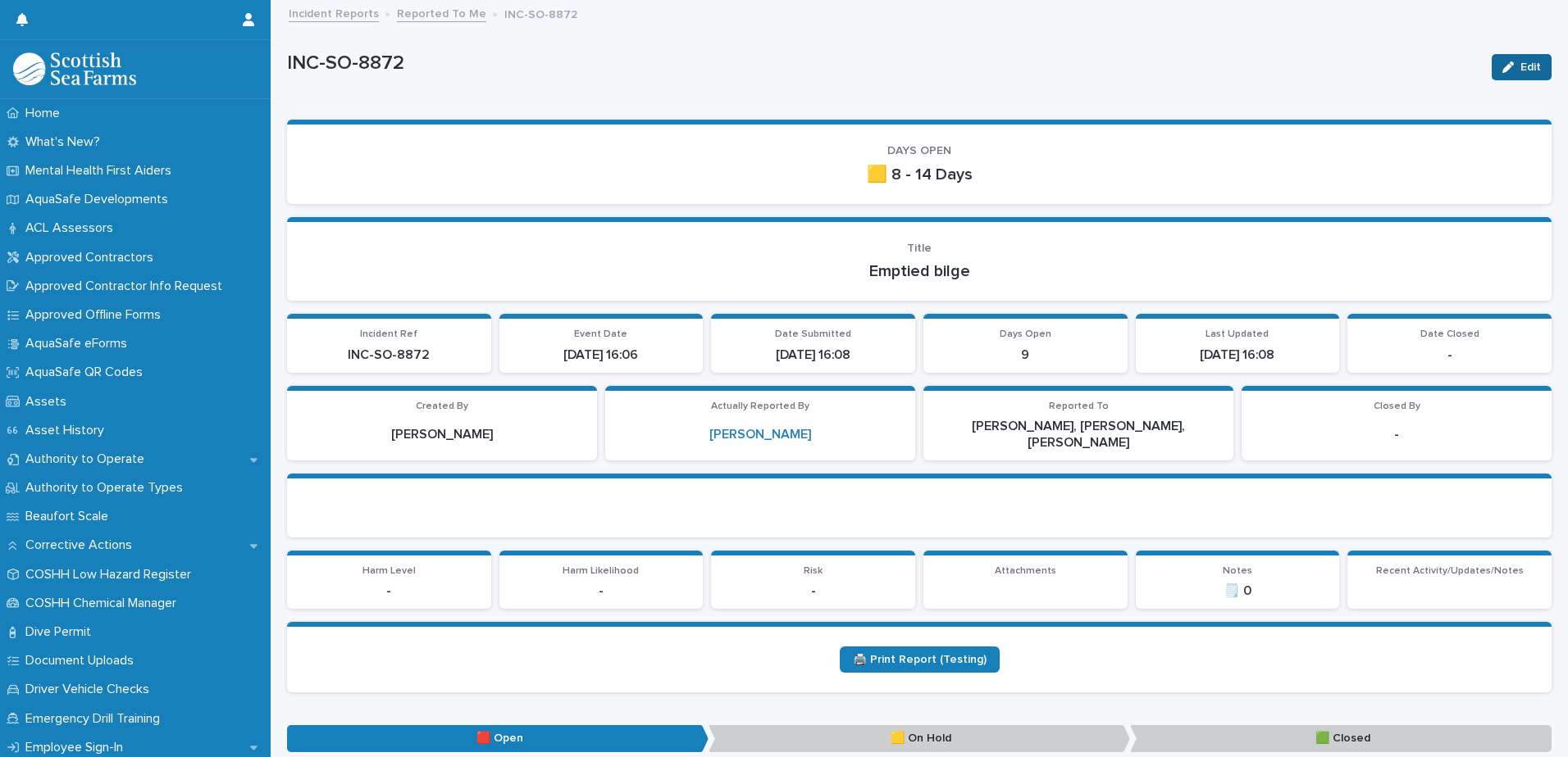
click at [1520, 66] on span "Edit" at bounding box center [1530, 66] width 20 height 12
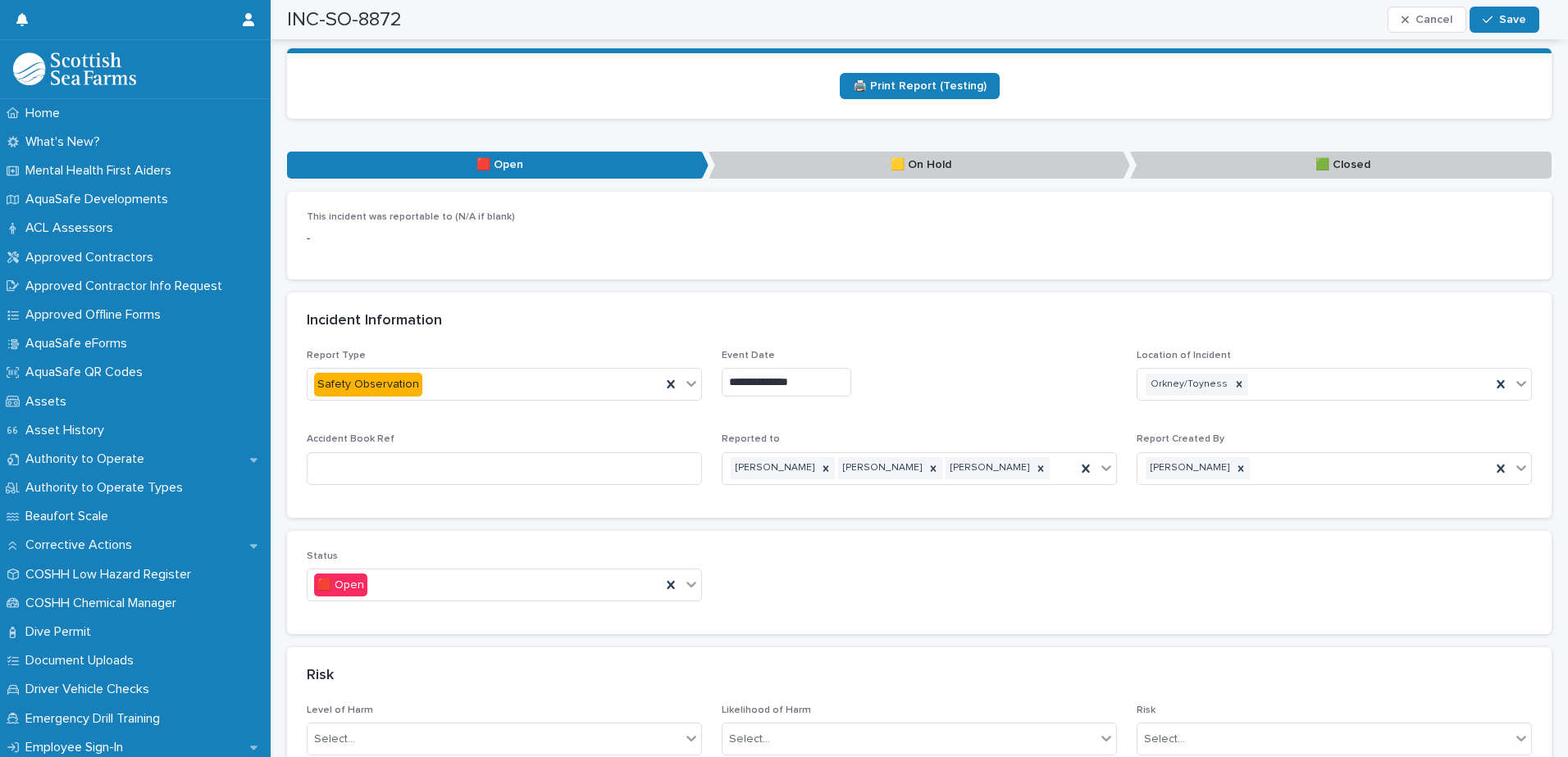
scroll to position [820, 0]
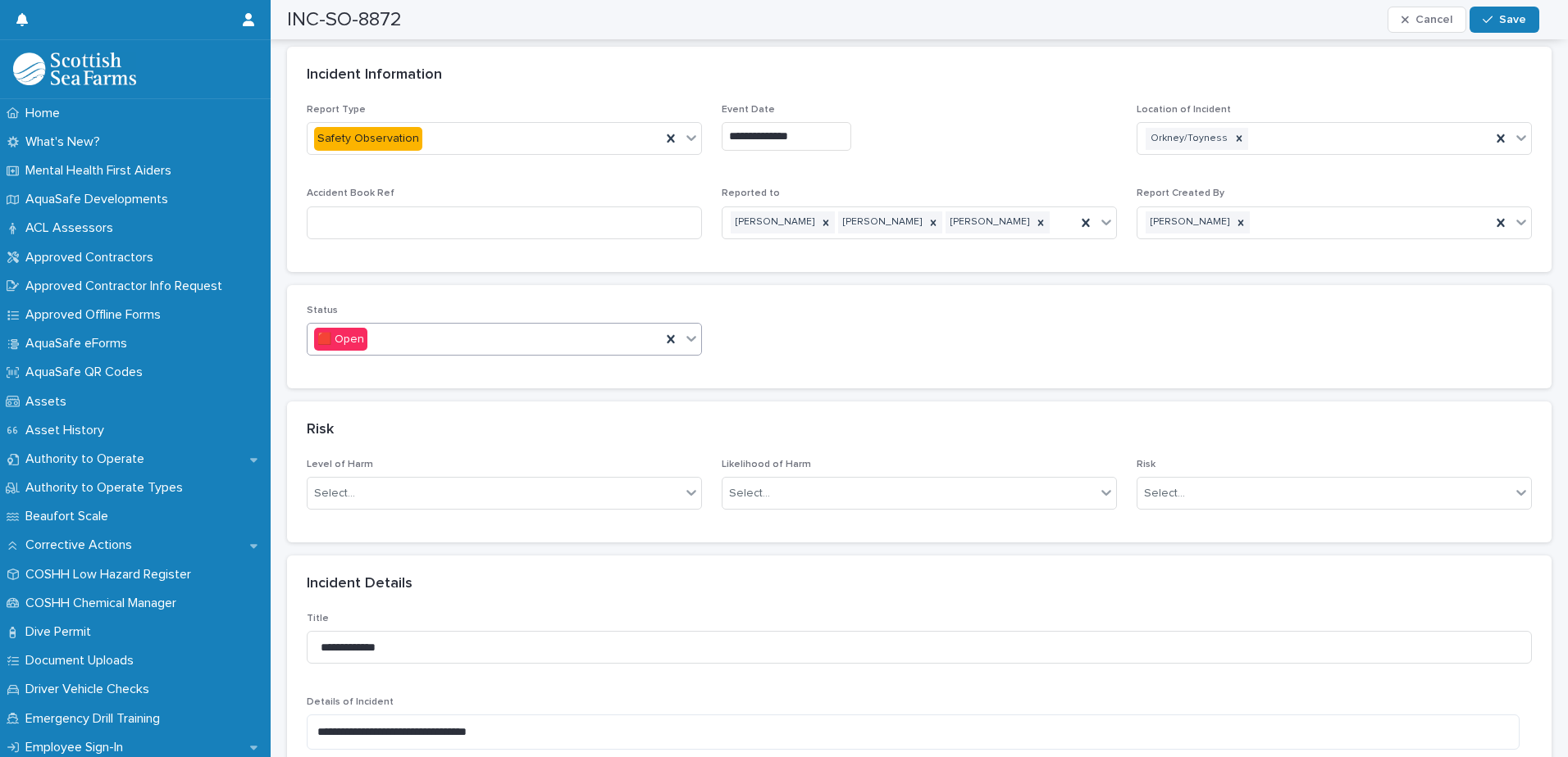
click at [692, 331] on icon at bounding box center [691, 339] width 16 height 16
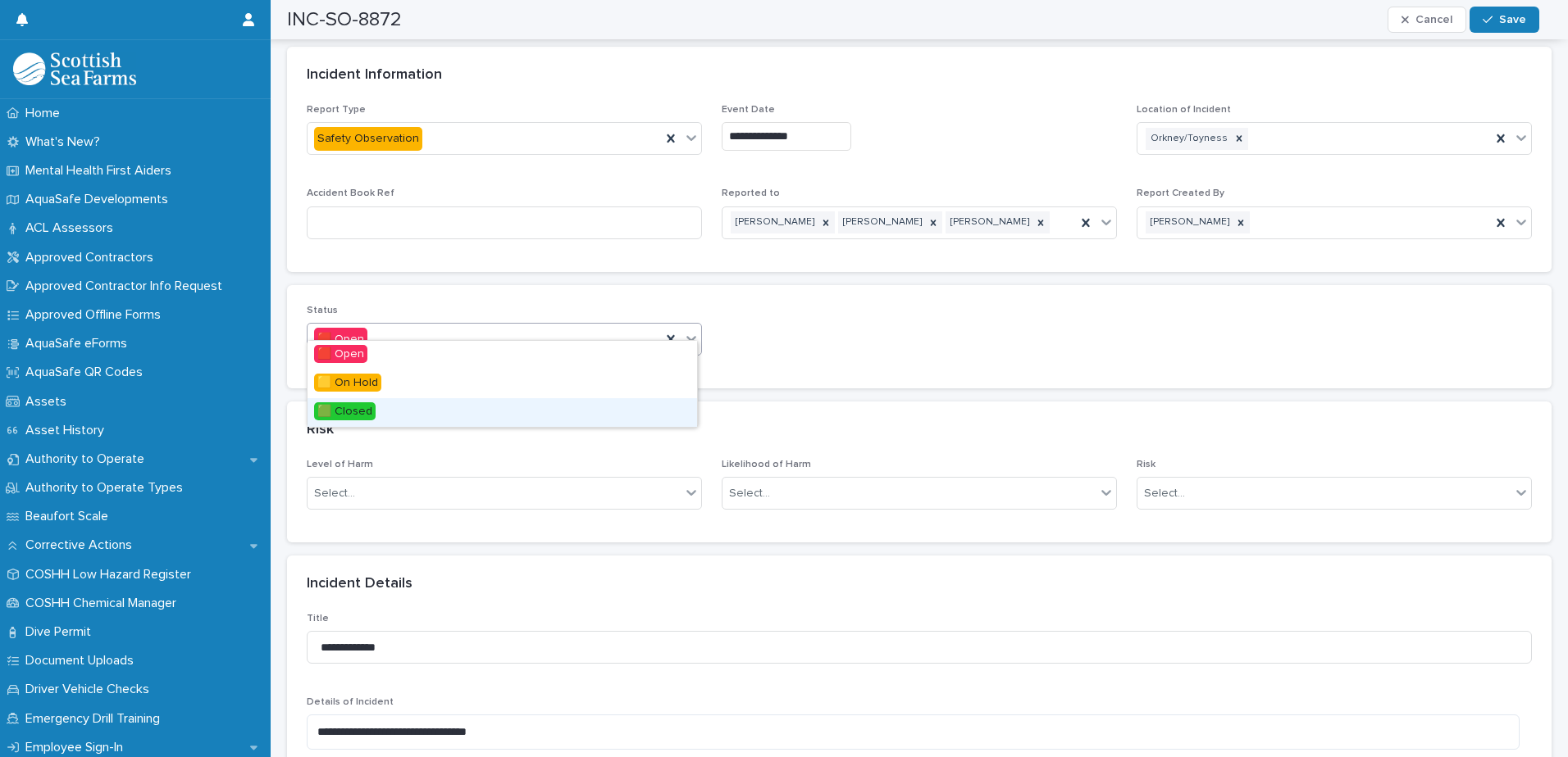
click at [376, 410] on div "🟩 Closed" at bounding box center [502, 412] width 389 height 28
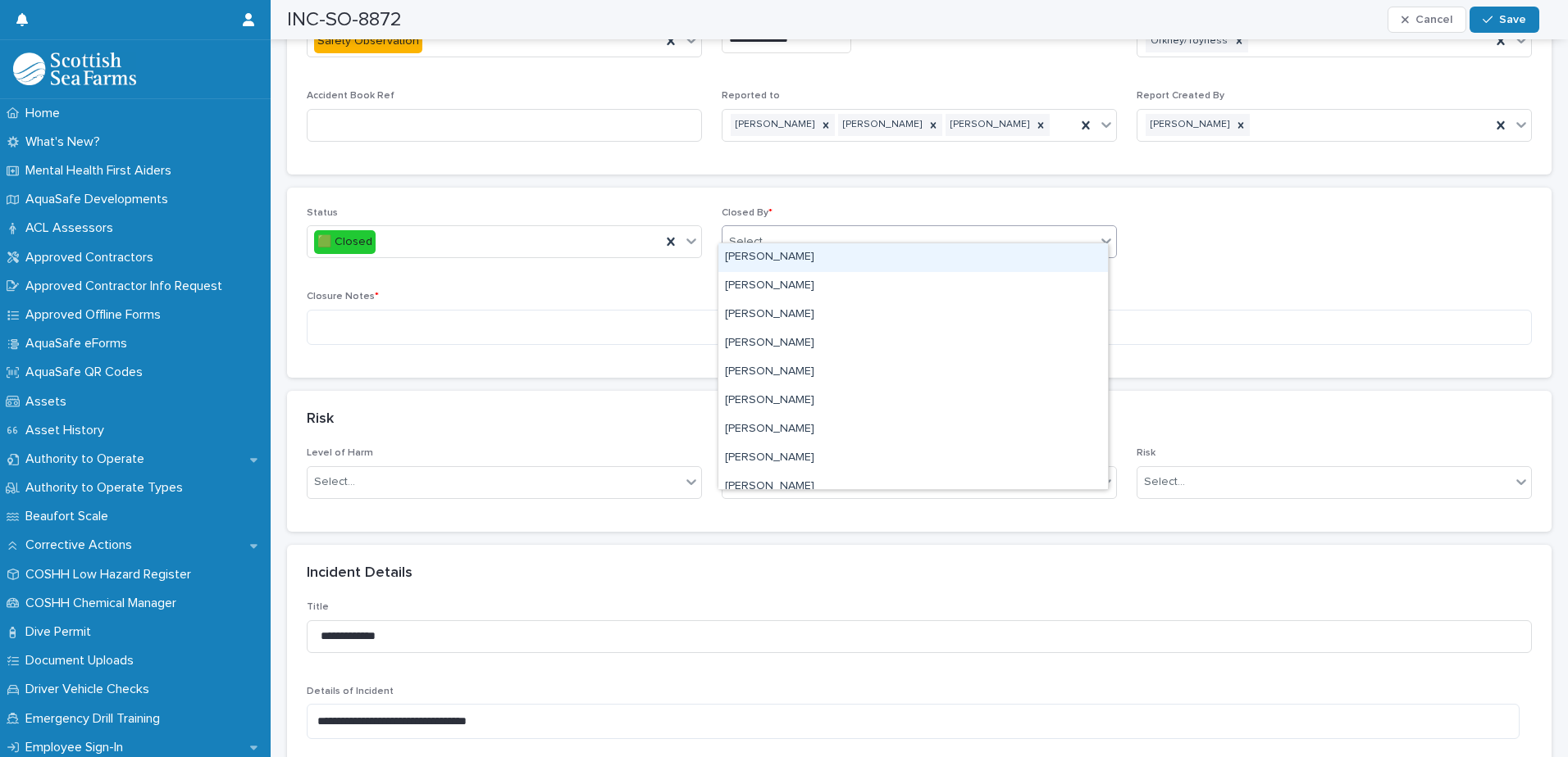
click at [807, 232] on div "Select..." at bounding box center [909, 242] width 373 height 27
type input "****"
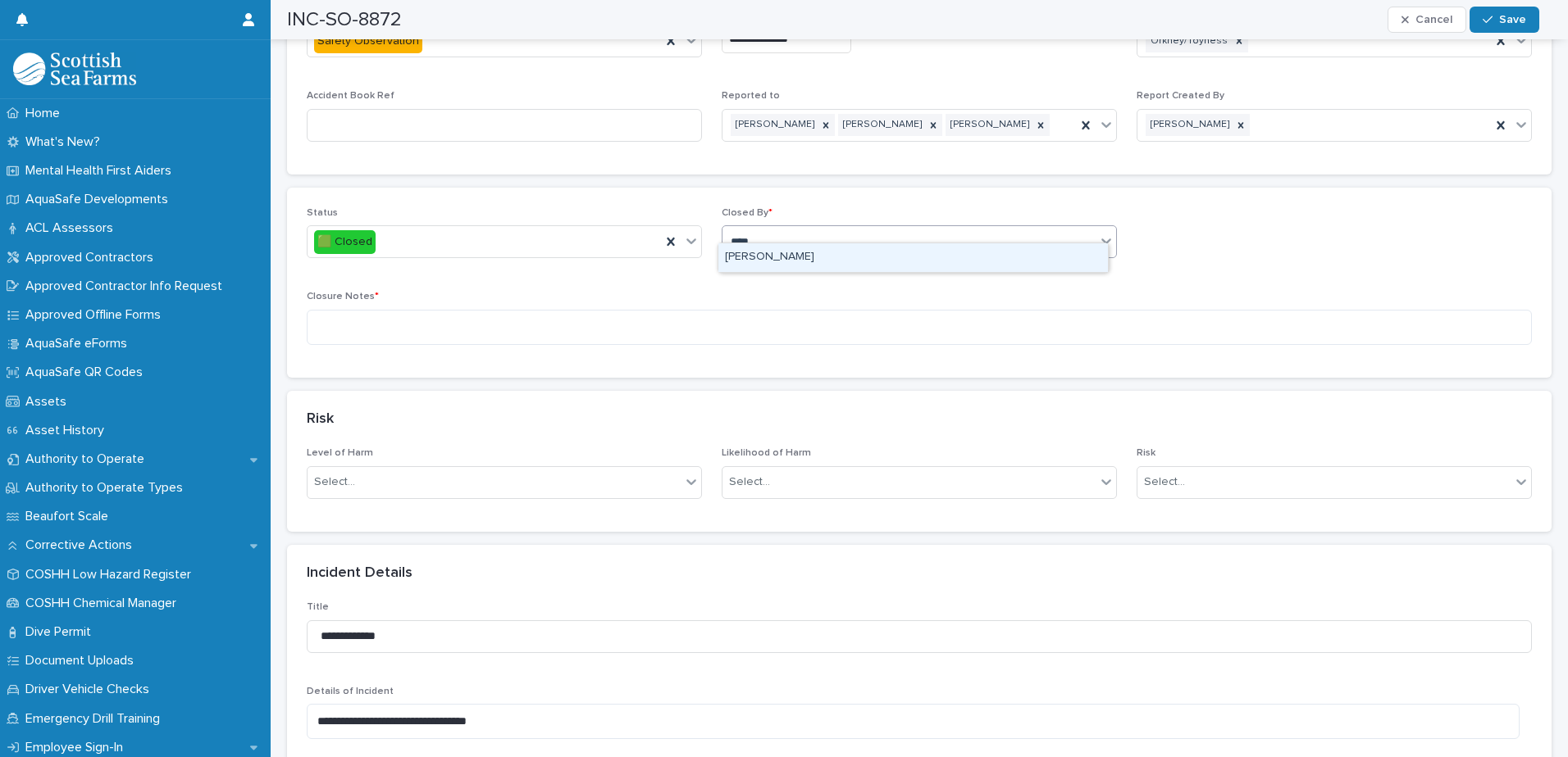
click at [786, 260] on div "[PERSON_NAME]" at bounding box center [913, 258] width 389 height 28
click at [733, 309] on textarea at bounding box center [919, 327] width 1225 height 35
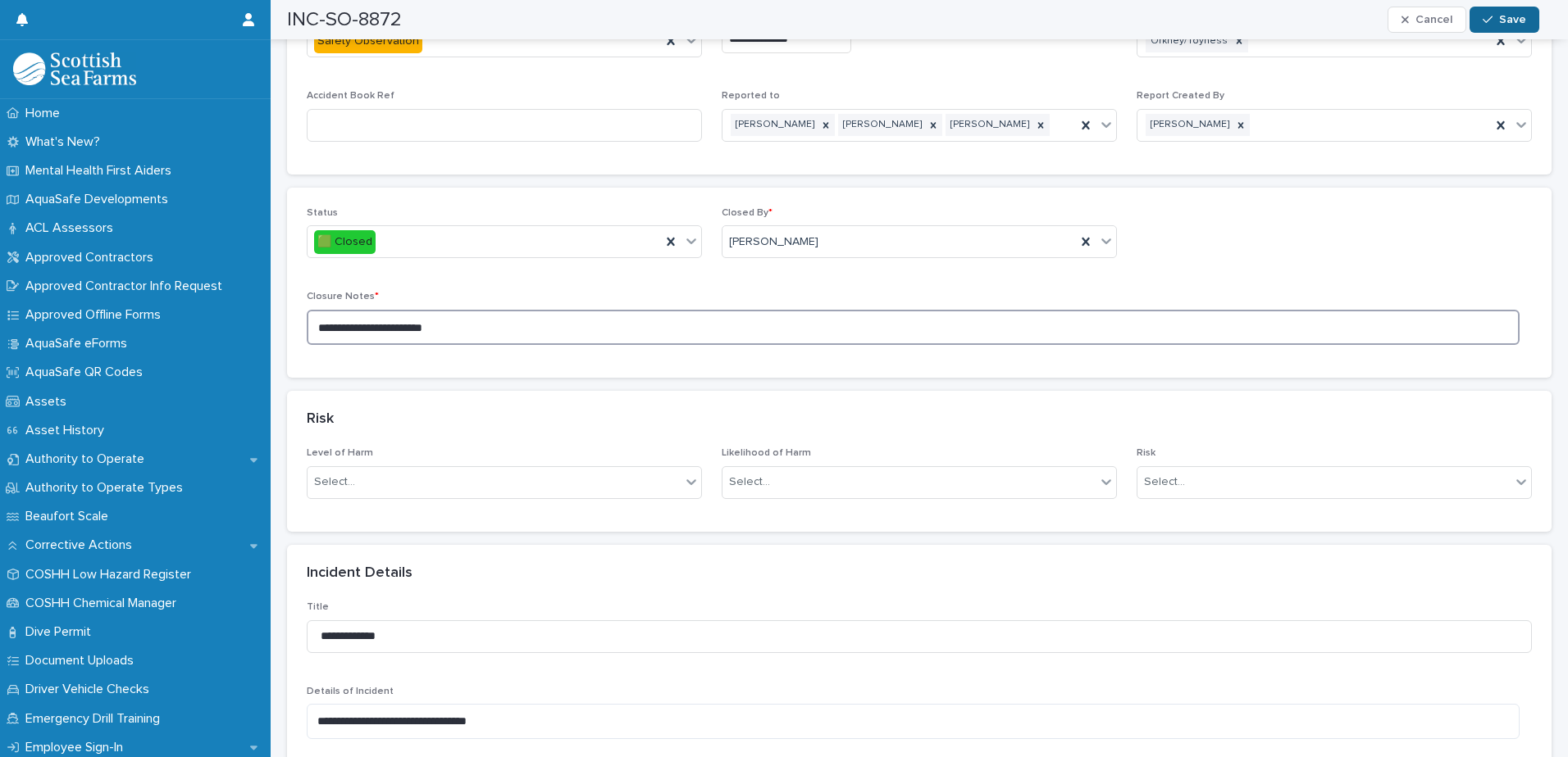
type textarea "**********"
click at [1485, 24] on icon "button" at bounding box center [1487, 20] width 10 height 12
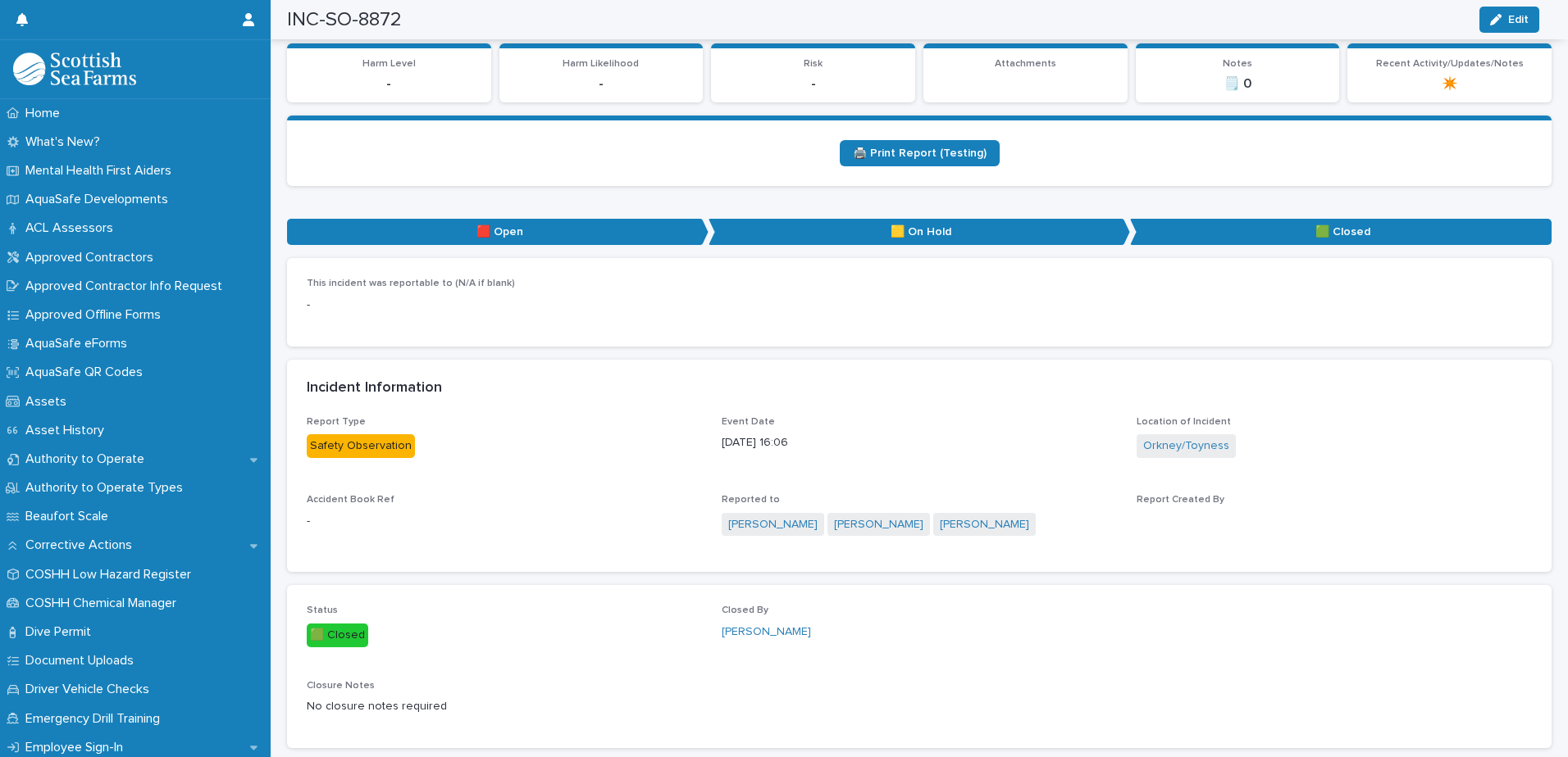
scroll to position [0, 0]
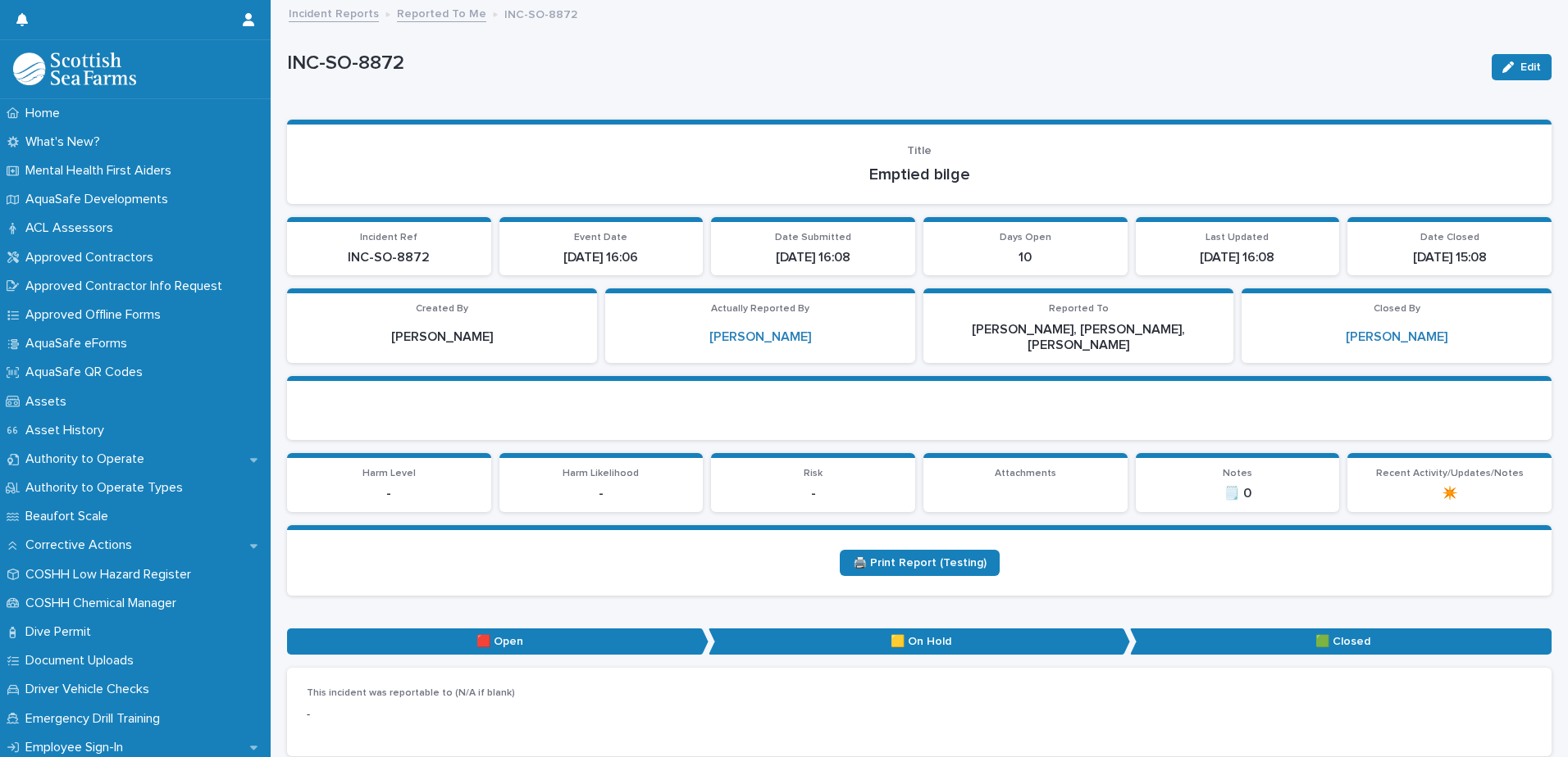
click at [429, 16] on link "Reported To Me" at bounding box center [442, 12] width 90 height 19
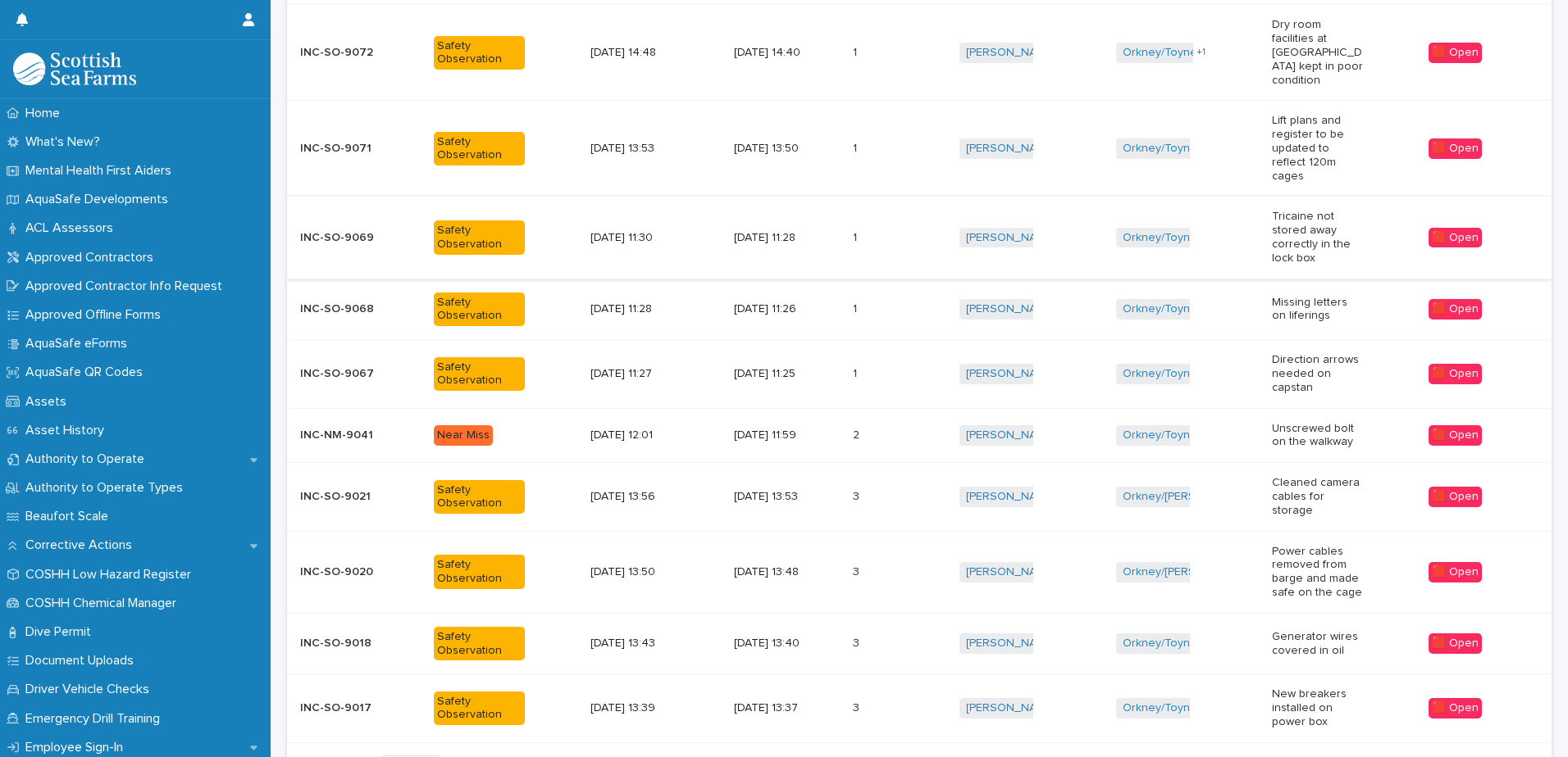
scroll to position [408, 0]
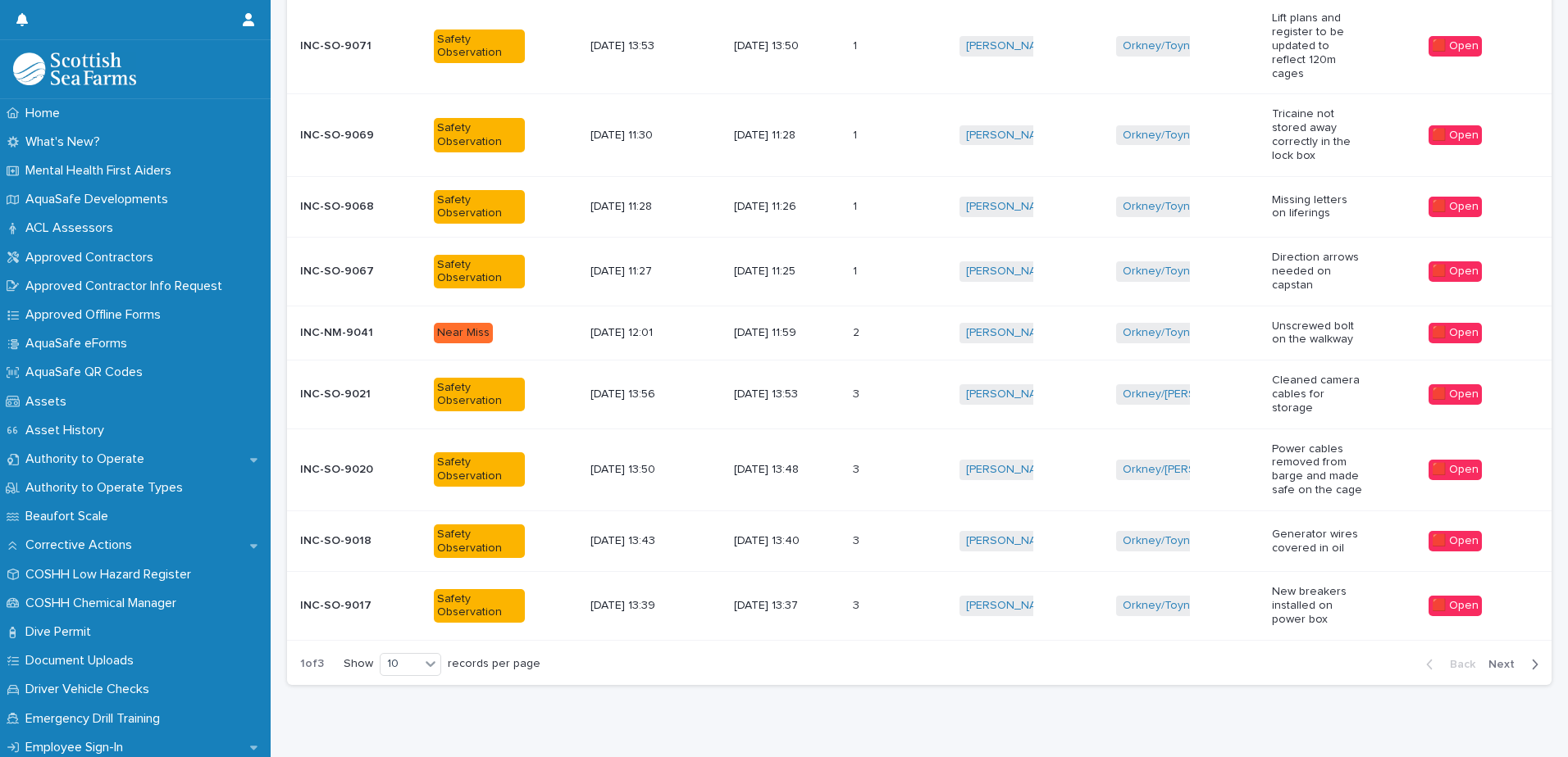
click at [443, 653] on div "Show 10 records per page" at bounding box center [444, 665] width 203 height 23
click at [439, 656] on icon at bounding box center [430, 664] width 16 height 16
click at [420, 684] on div "30" at bounding box center [412, 691] width 59 height 20
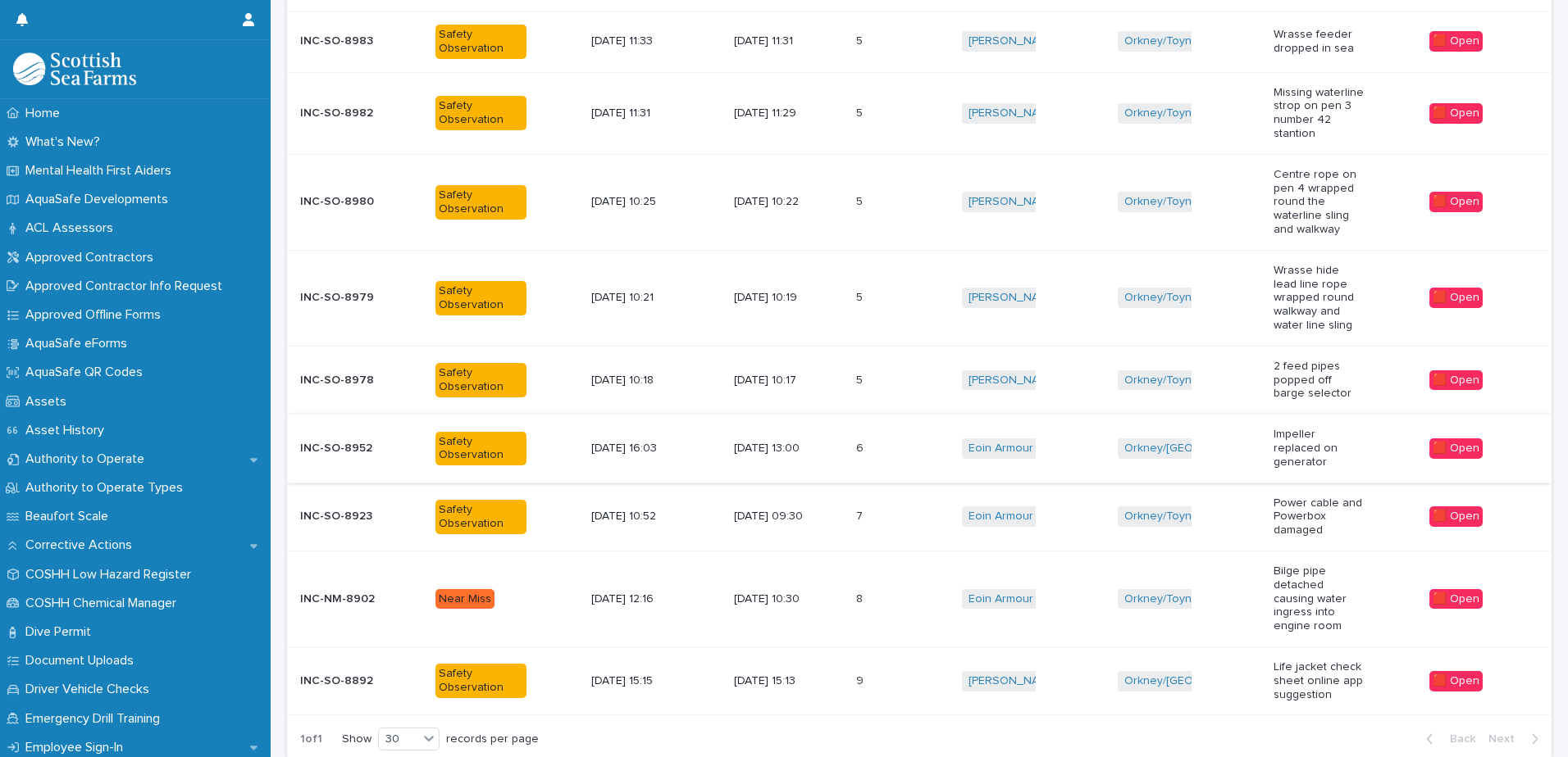
scroll to position [1331, 0]
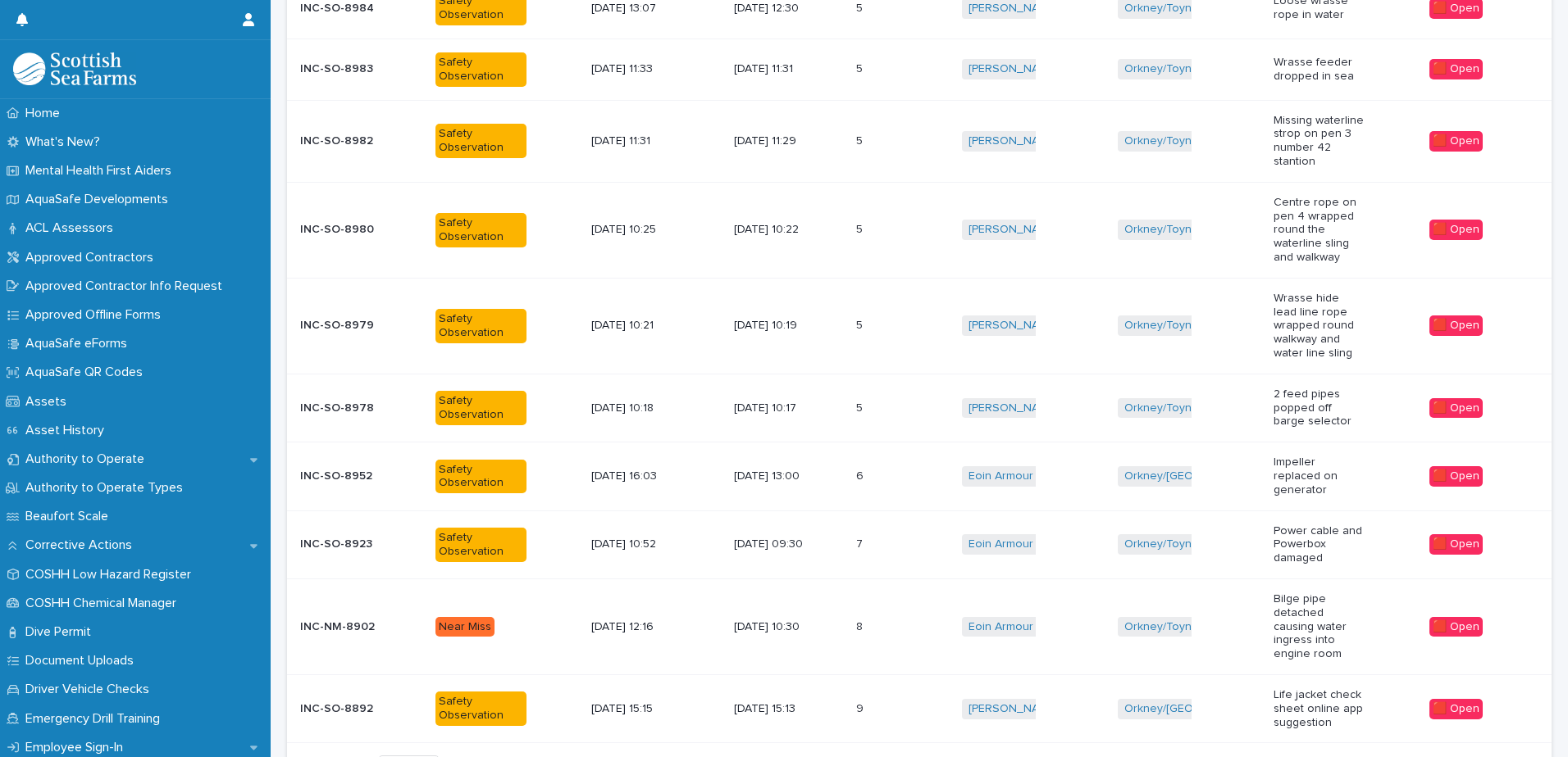
click at [879, 402] on p at bounding box center [879, 409] width 46 height 14
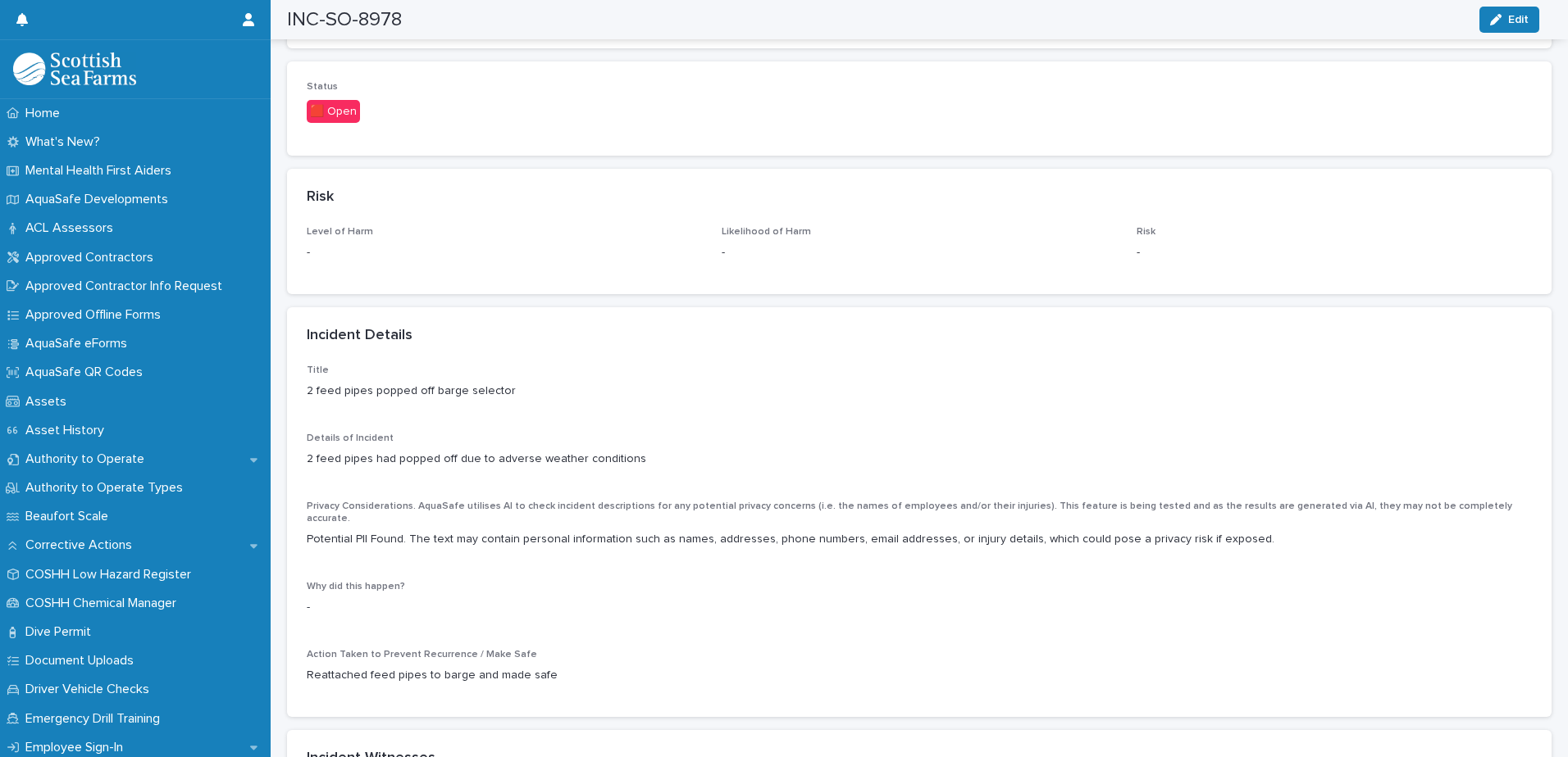
scroll to position [984, 0]
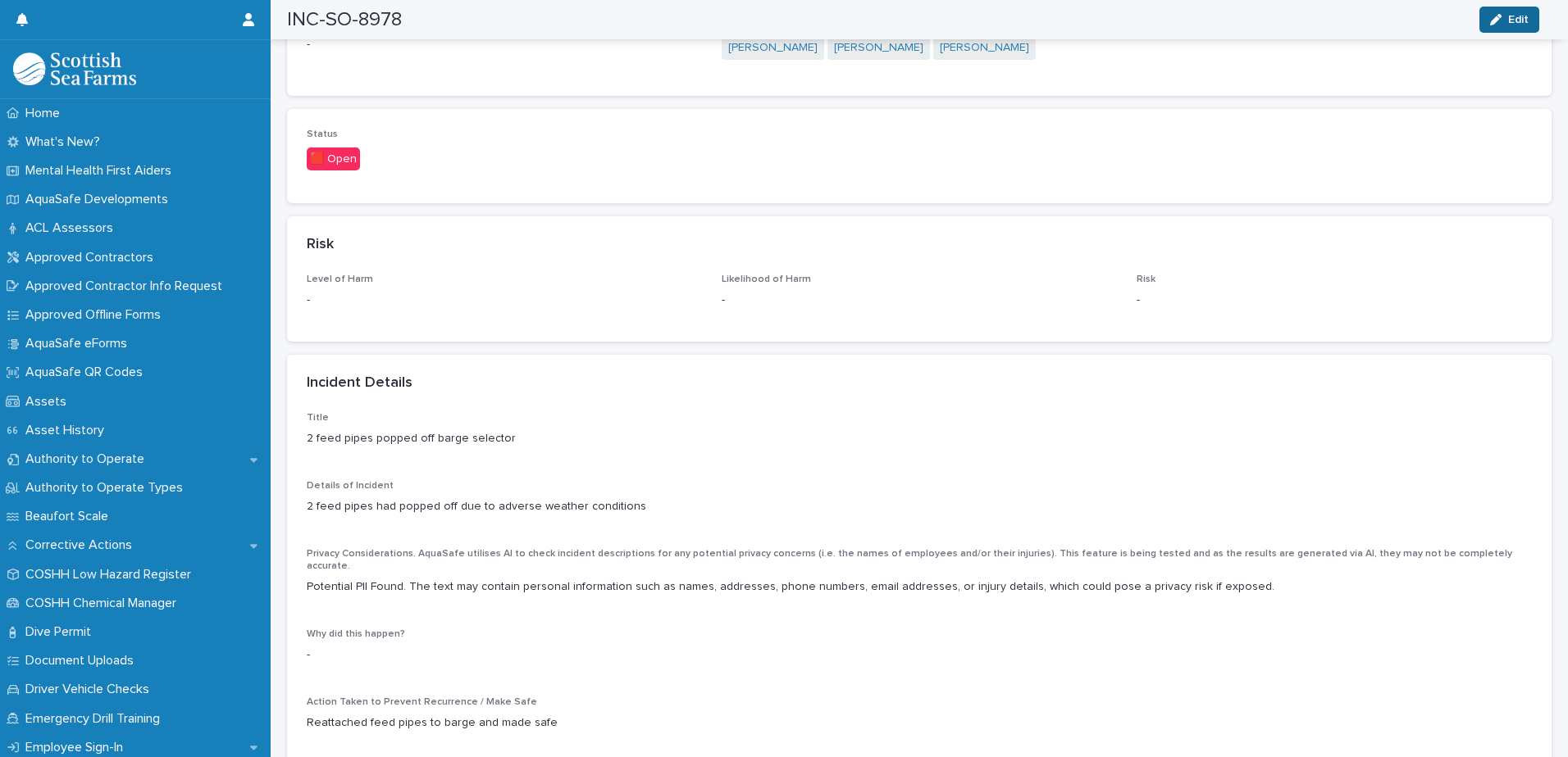
click at [1504, 17] on div "button" at bounding box center [1499, 20] width 18 height 12
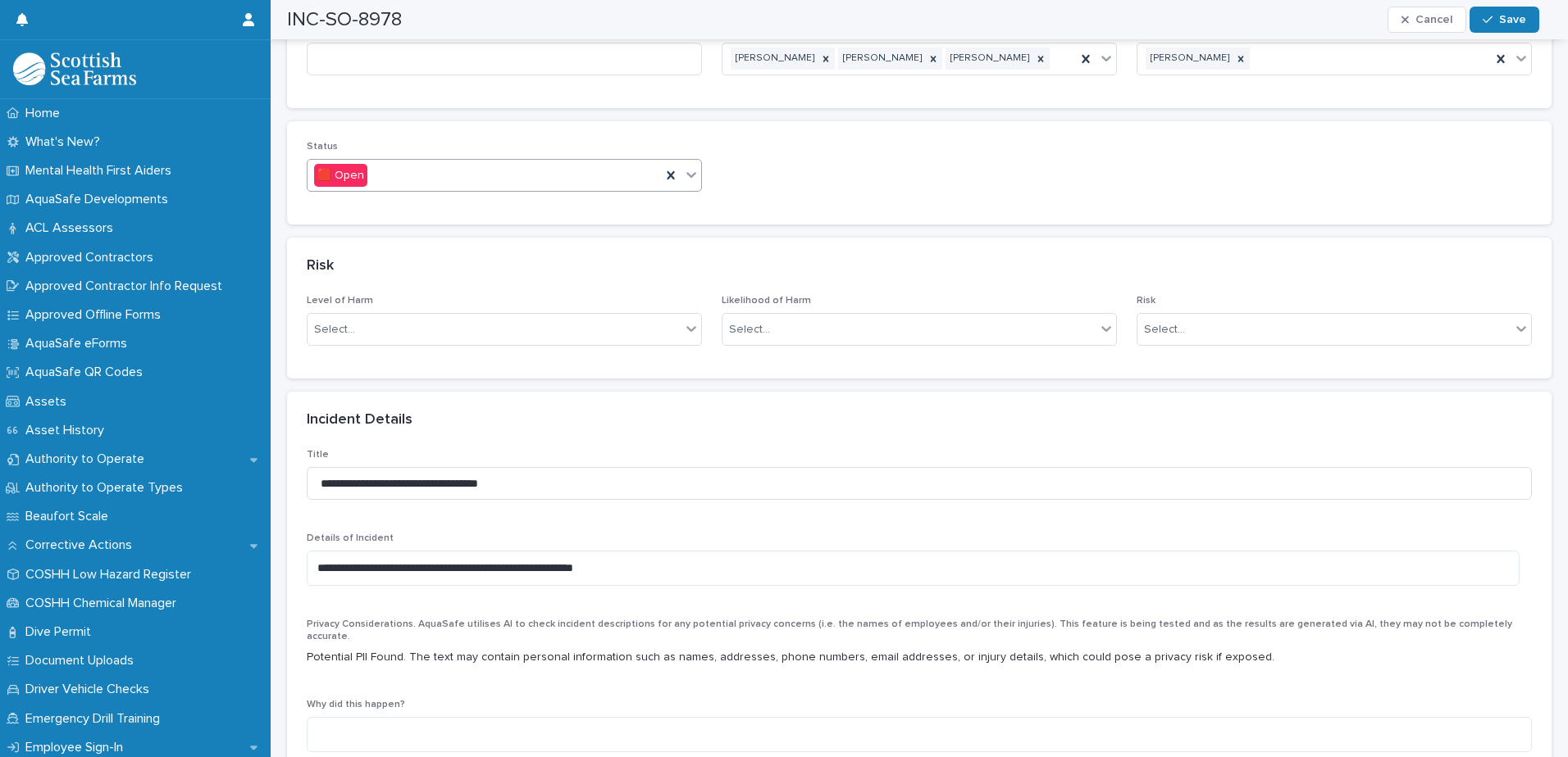
click at [694, 167] on icon at bounding box center [691, 175] width 16 height 16
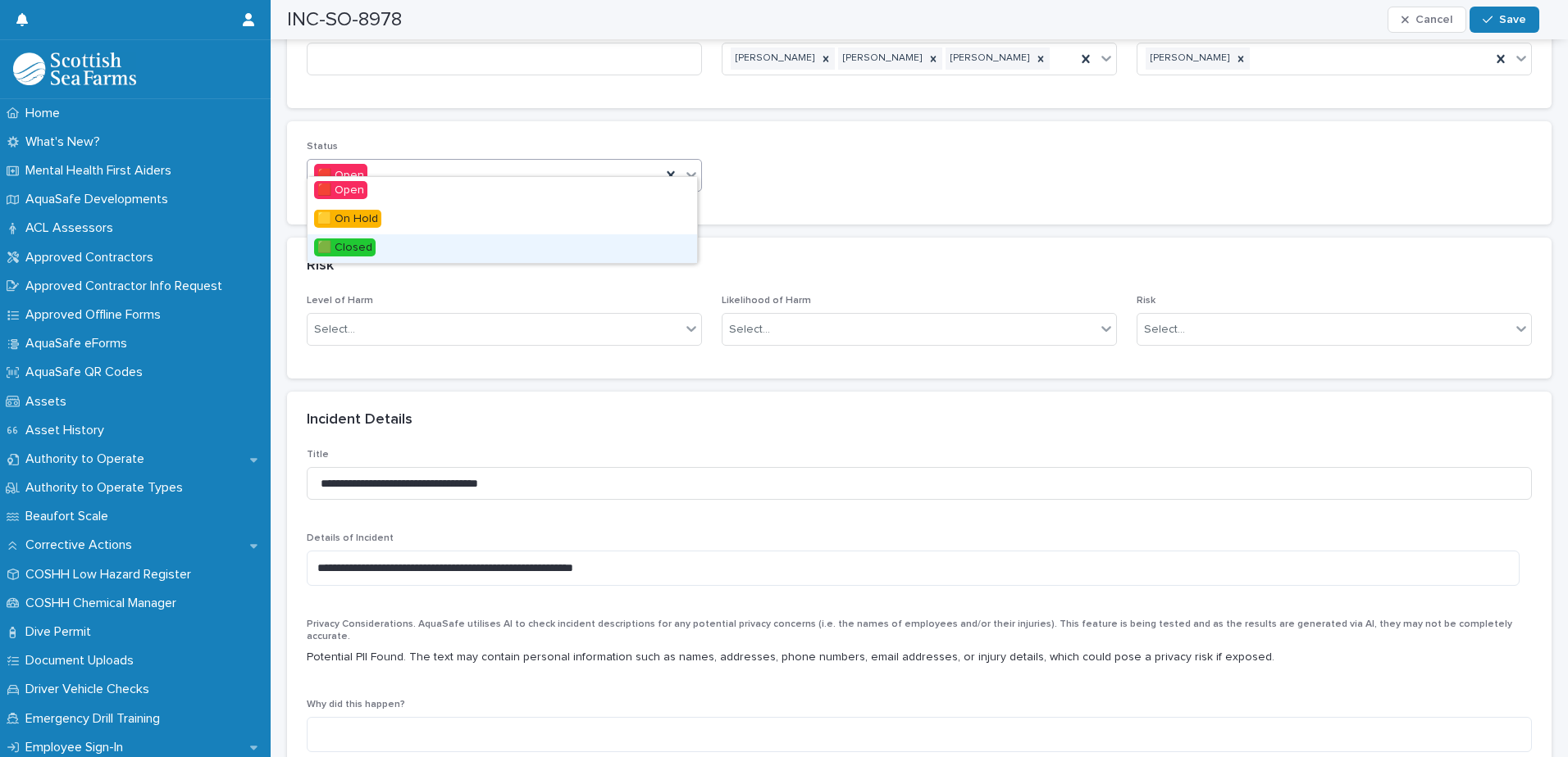
click at [431, 246] on div "🟩 Closed" at bounding box center [502, 248] width 389 height 28
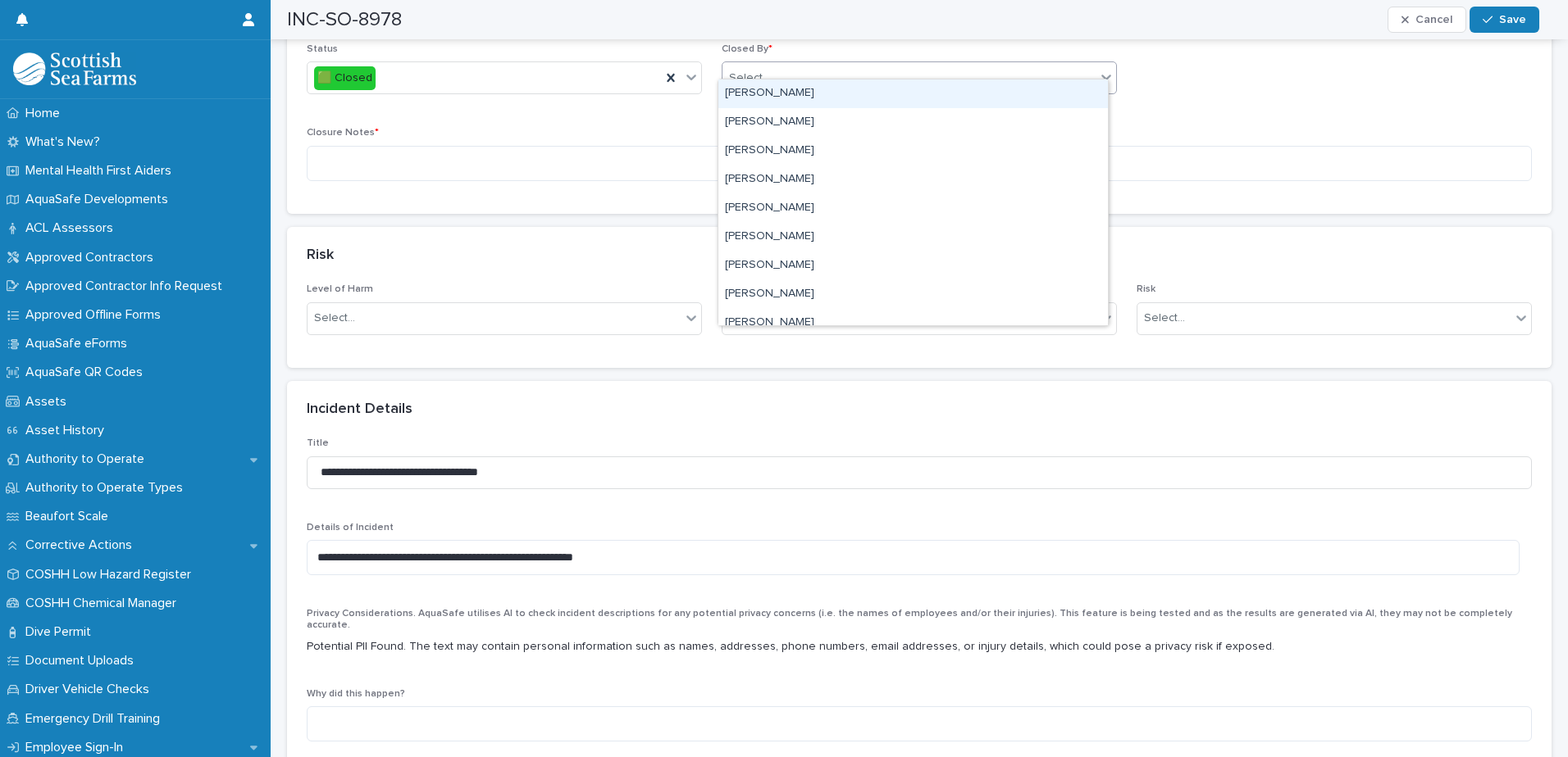
click at [835, 65] on div "Select..." at bounding box center [909, 78] width 373 height 27
type input "****"
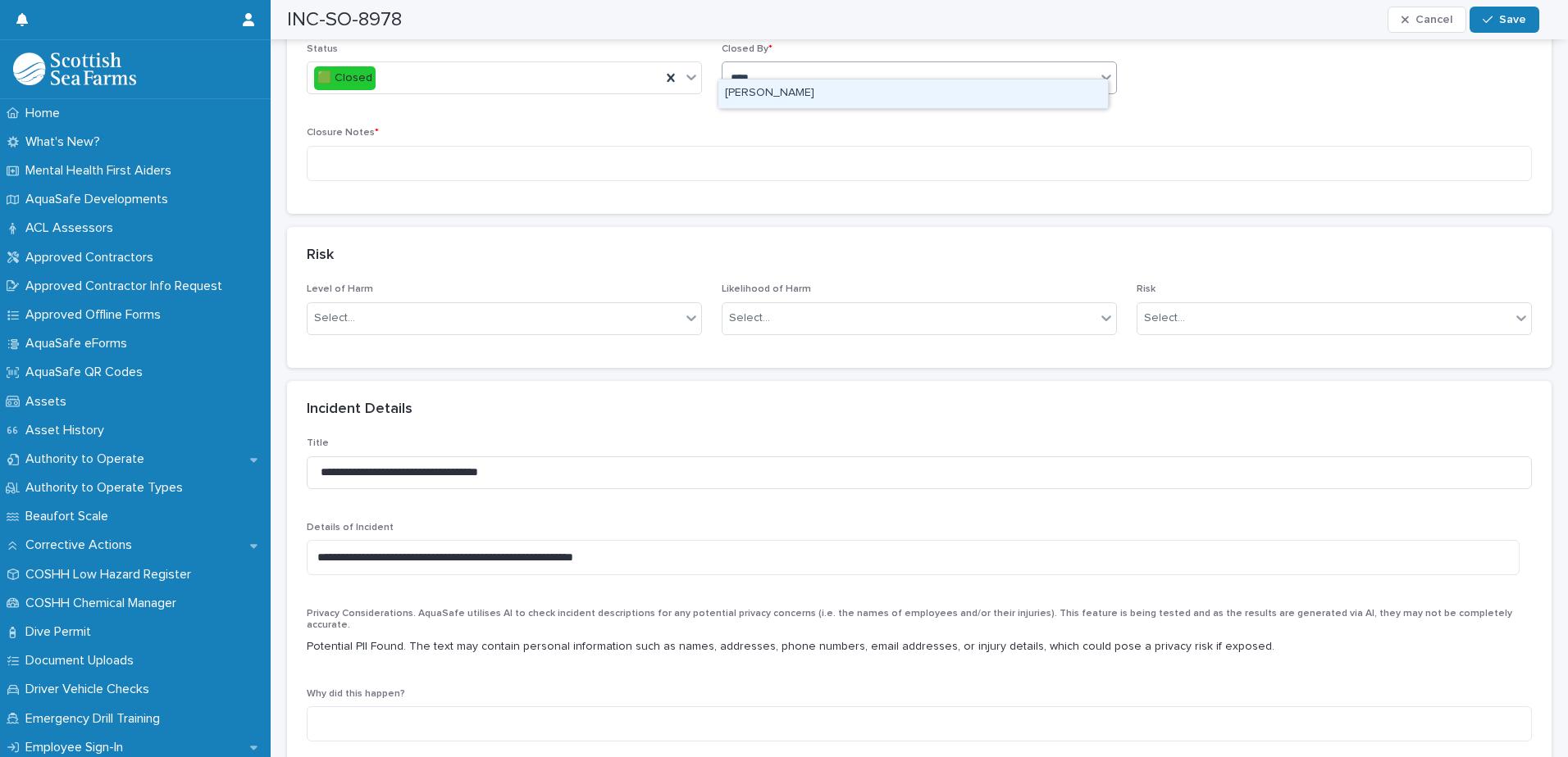
click at [765, 84] on div "[PERSON_NAME]" at bounding box center [913, 94] width 389 height 28
click at [692, 146] on textarea at bounding box center [919, 164] width 1225 height 35
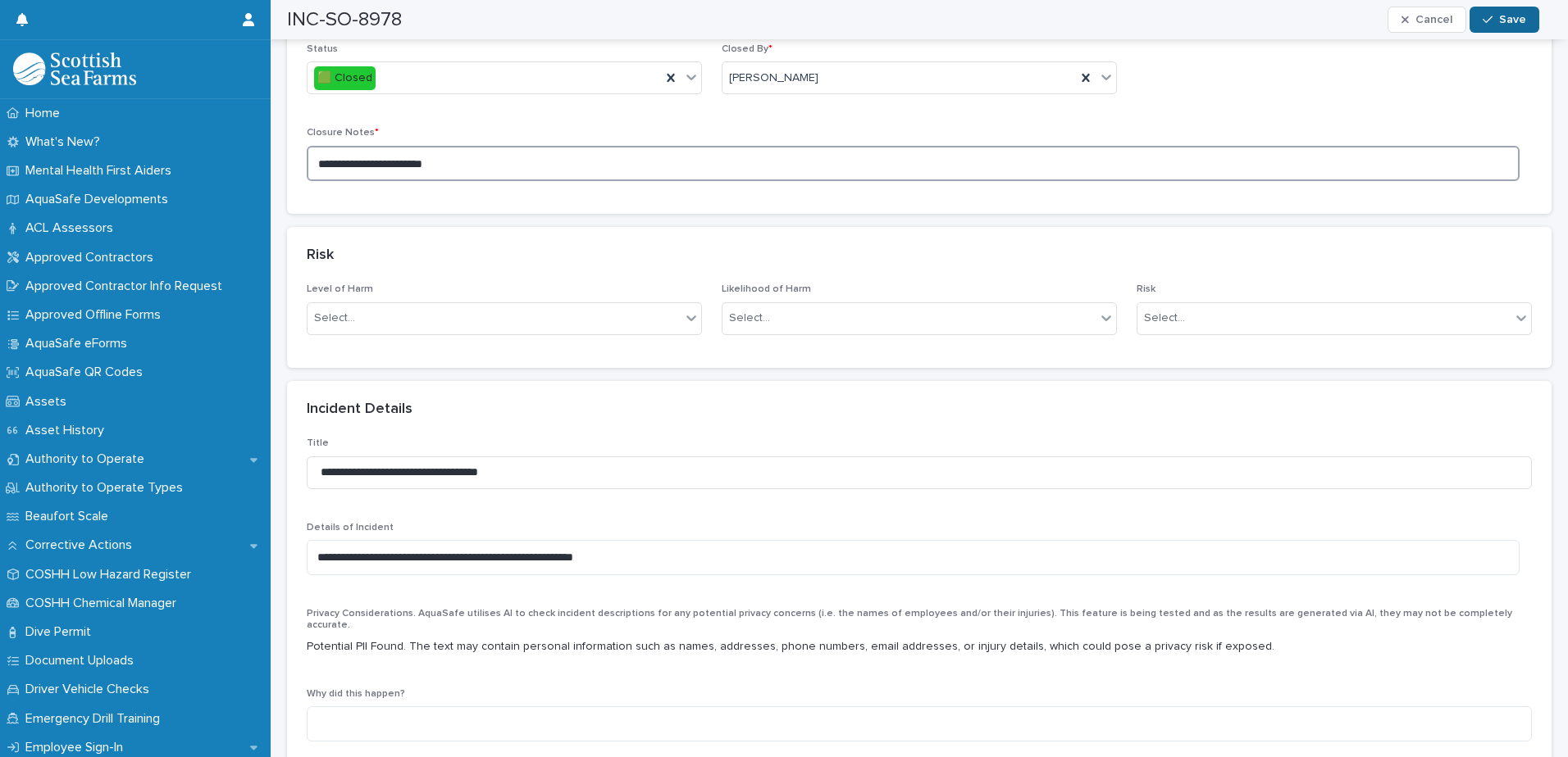
type textarea "**********"
click at [1506, 22] on span "Save" at bounding box center [1512, 20] width 27 height 12
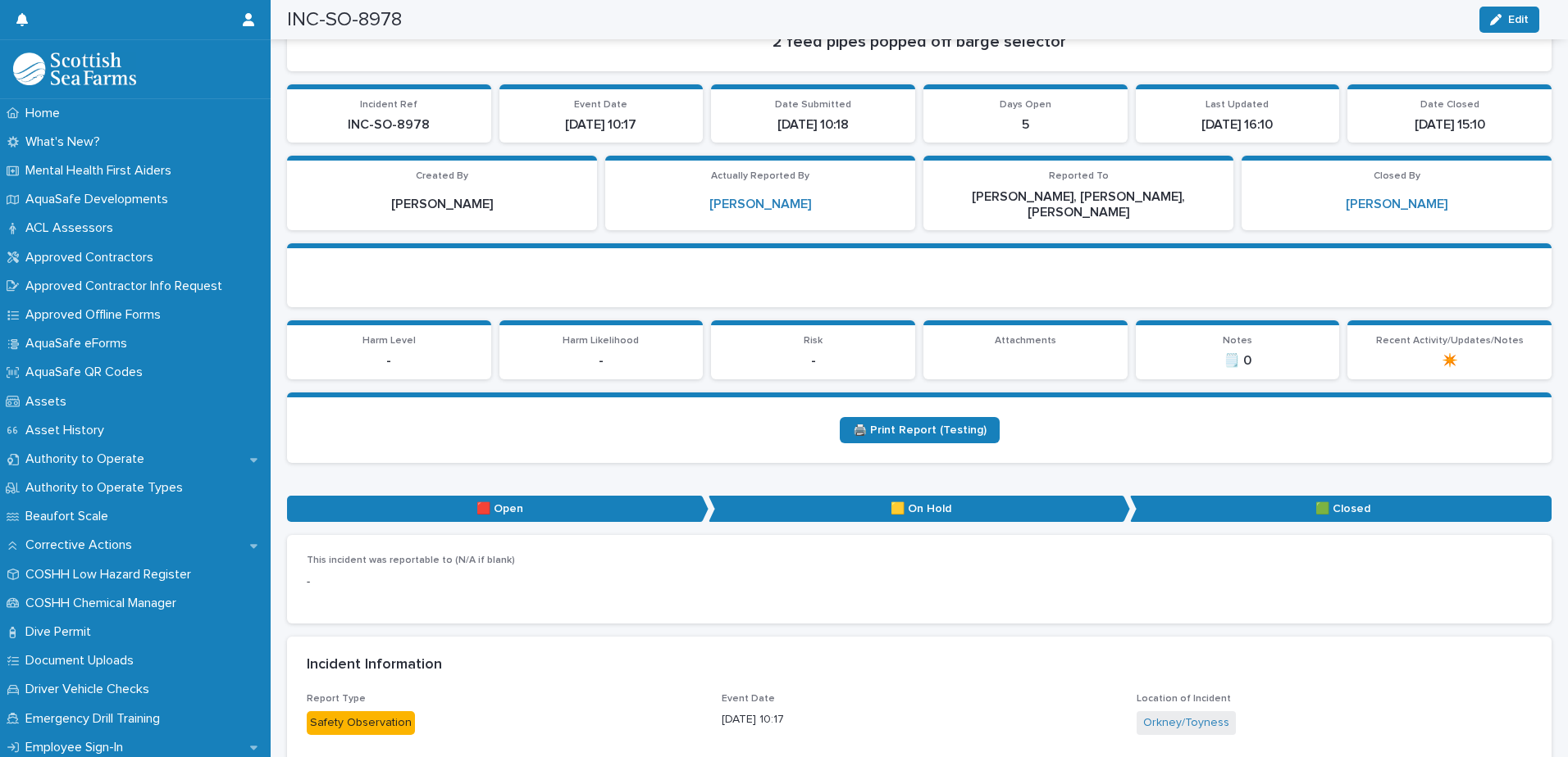
scroll to position [0, 0]
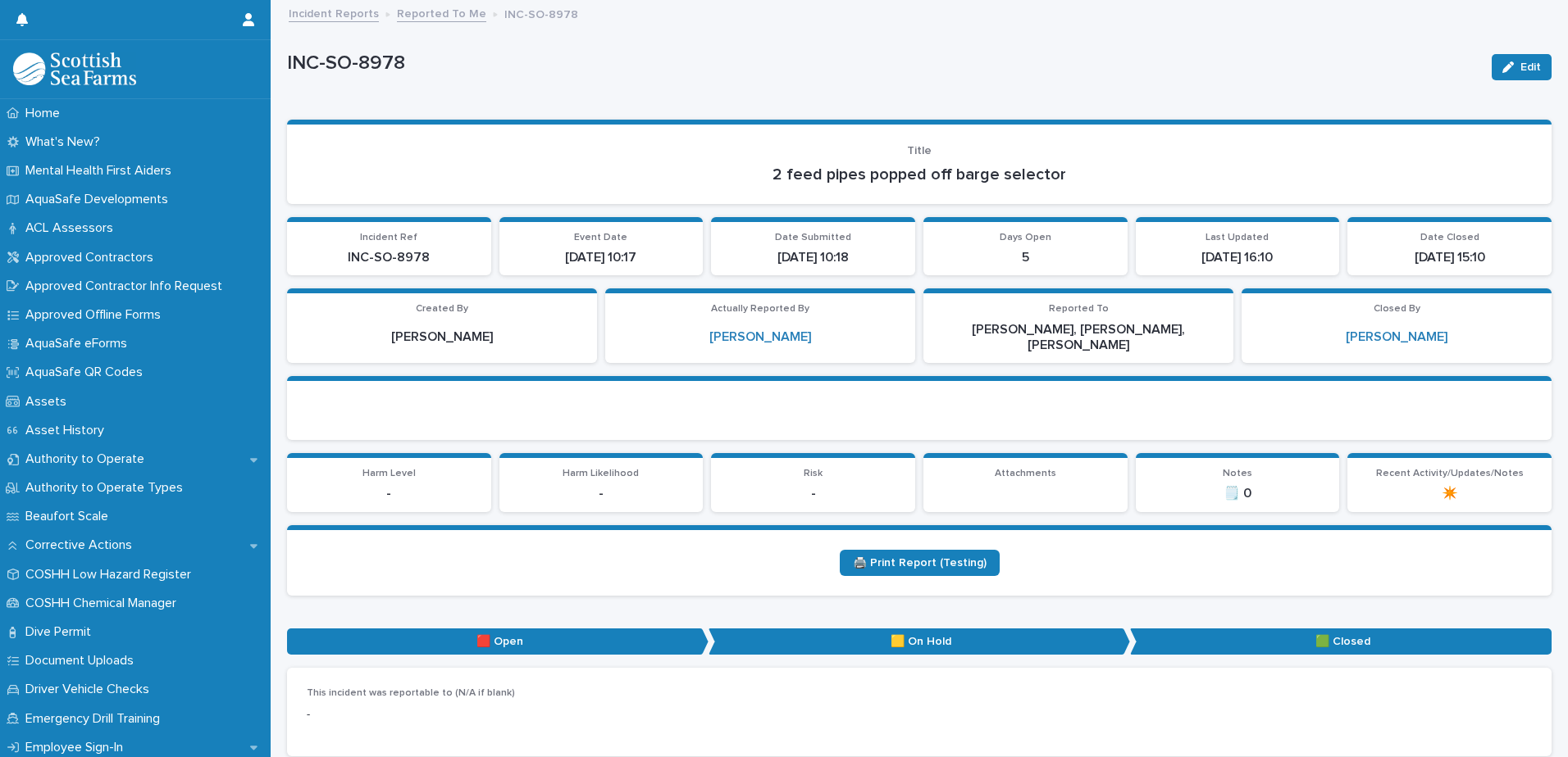
click at [429, 16] on link "Reported To Me" at bounding box center [442, 12] width 90 height 19
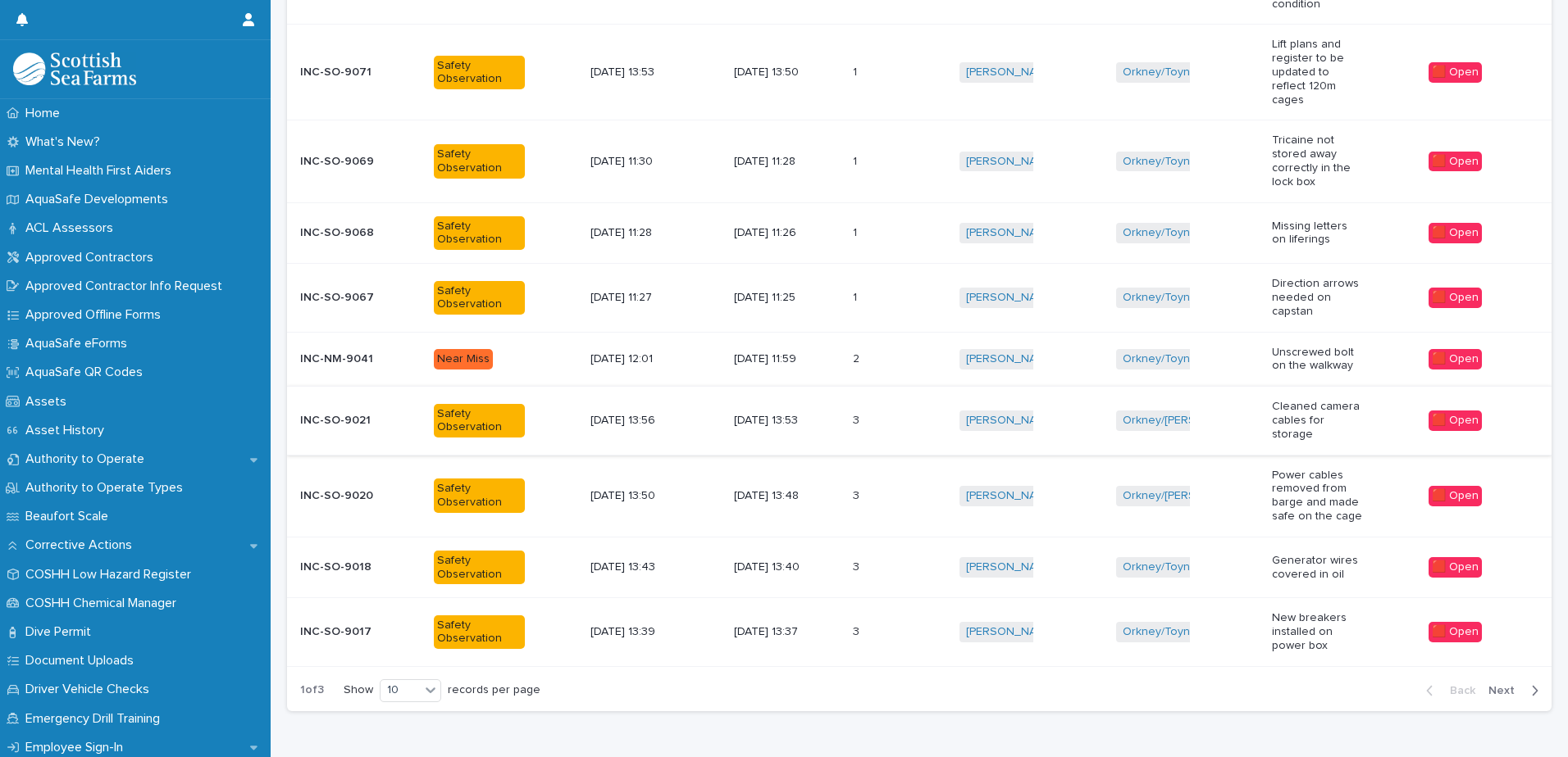
scroll to position [408, 0]
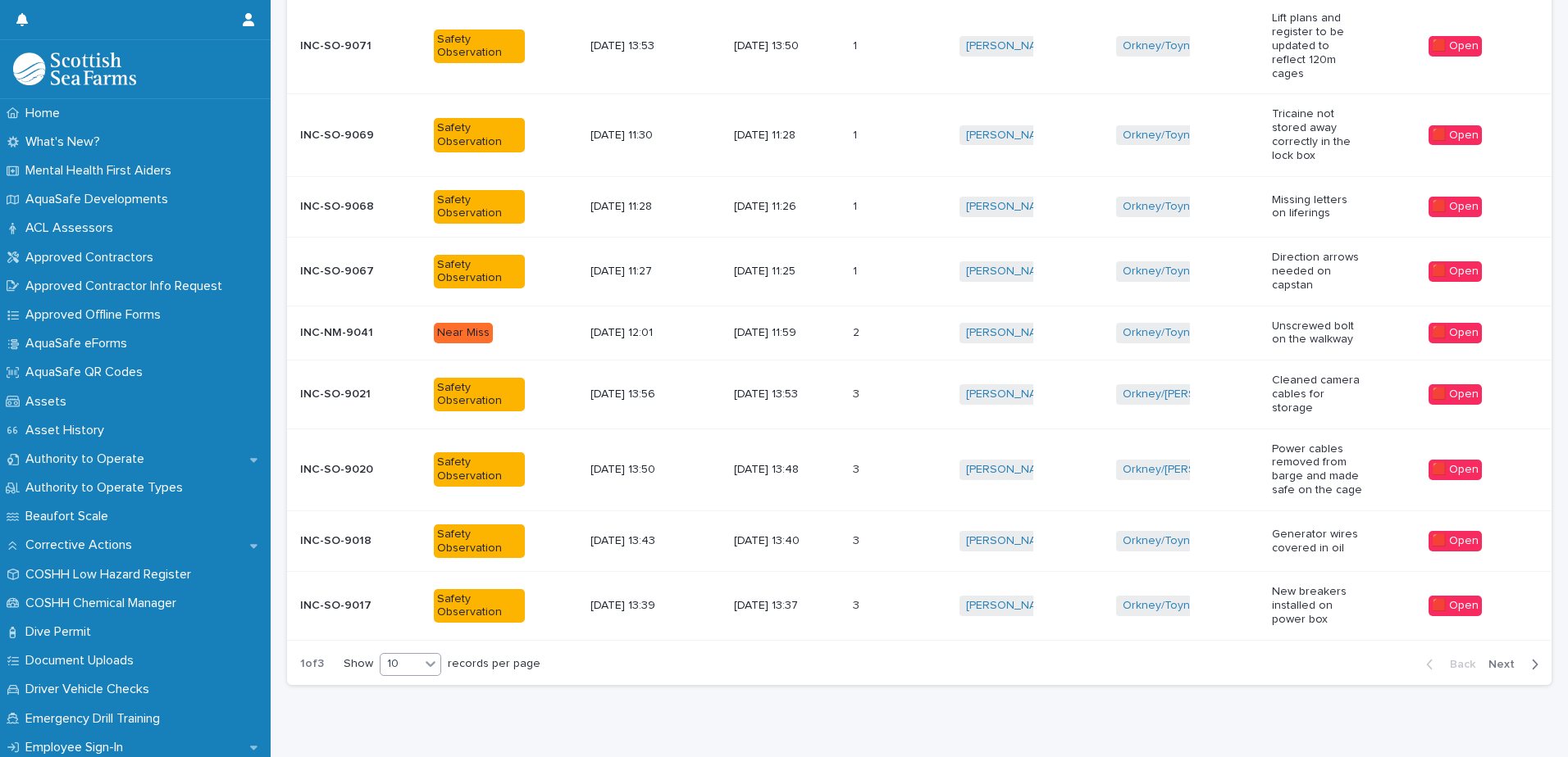
click at [428, 656] on icon at bounding box center [430, 664] width 16 height 16
click at [411, 698] on div "30" at bounding box center [412, 691] width 59 height 20
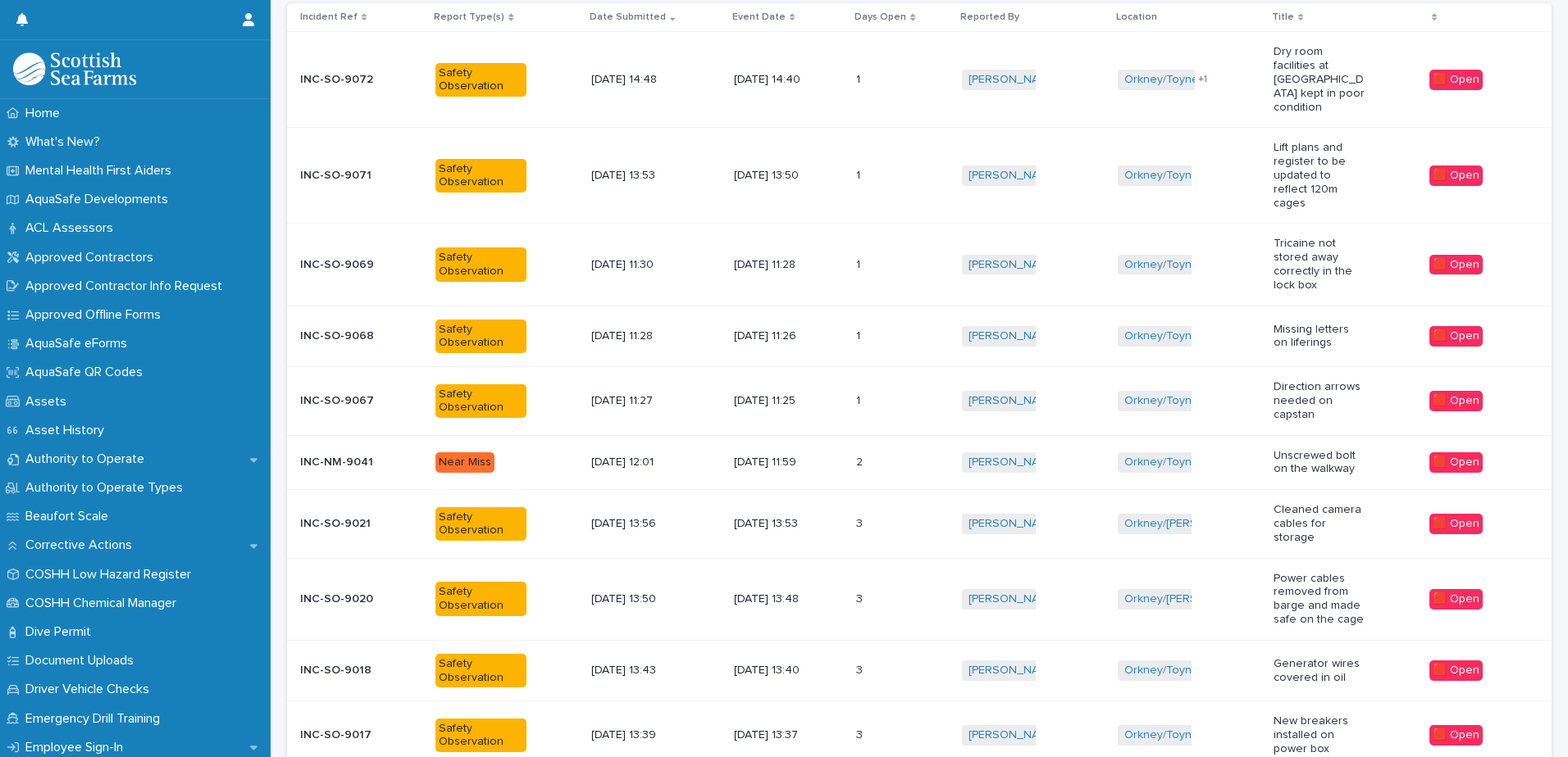
scroll to position [33, 0]
